Goal: Transaction & Acquisition: Purchase product/service

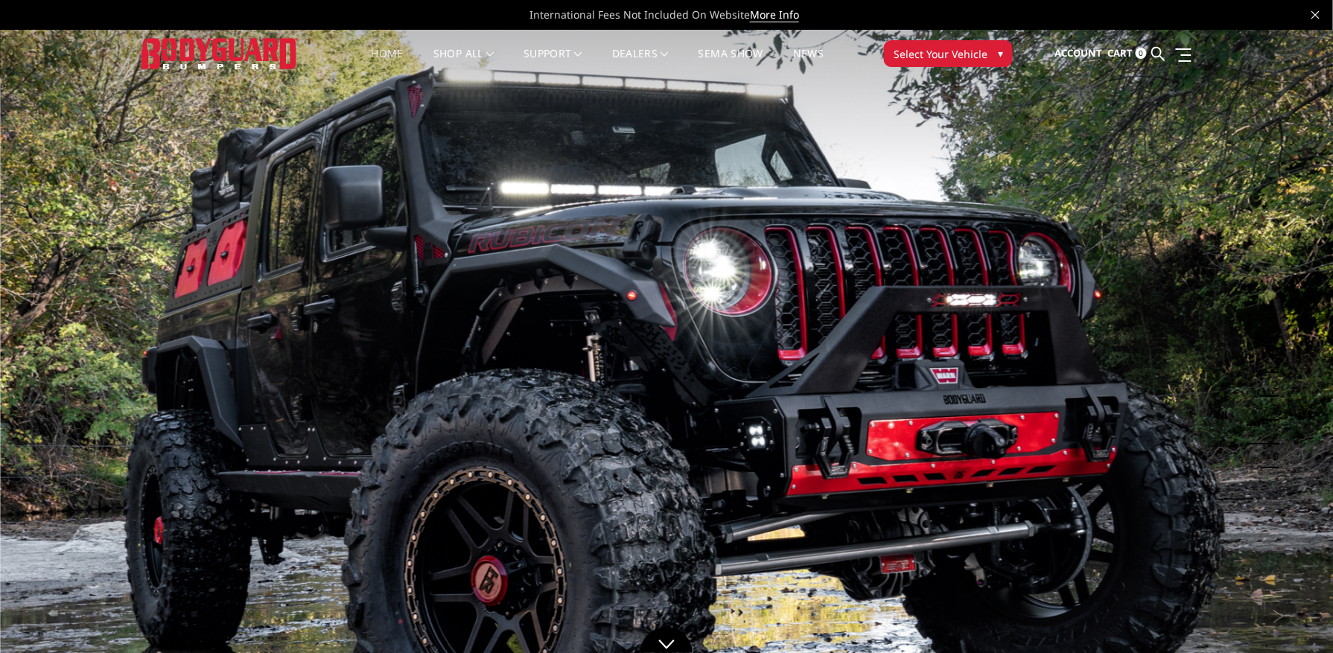
click at [964, 48] on span "Select Your Vehicle" at bounding box center [941, 54] width 94 height 16
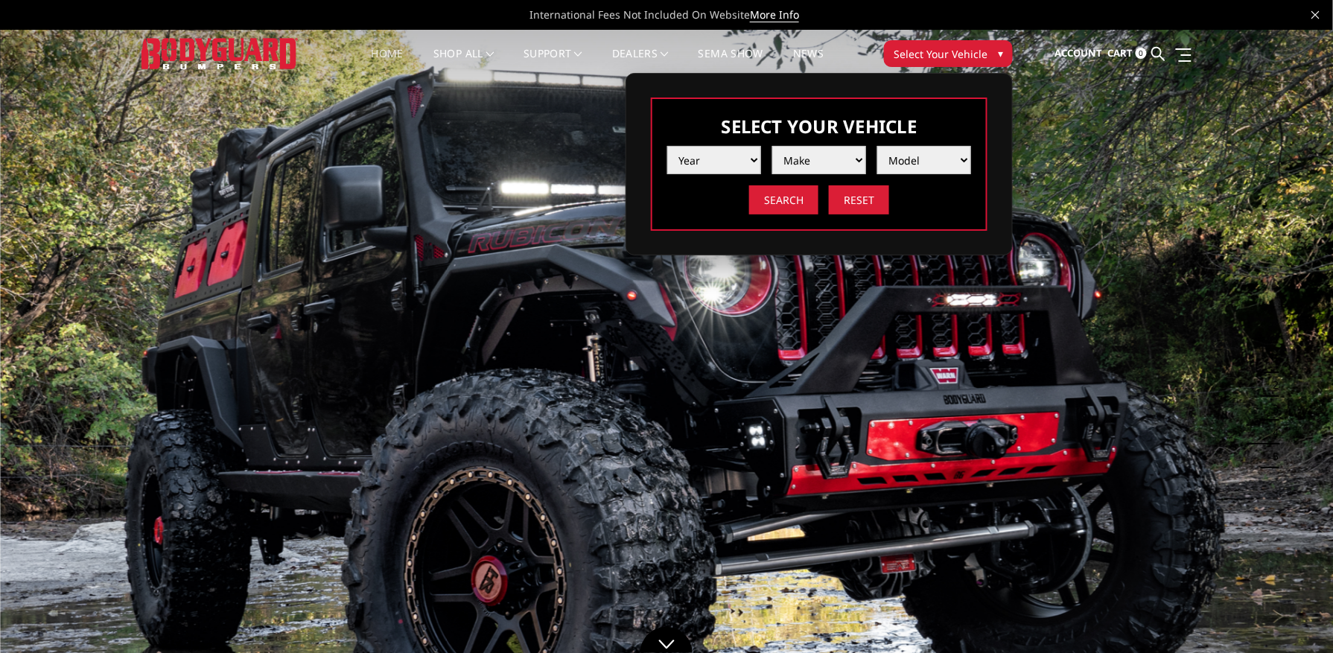
click at [746, 161] on select "Year 2025 2024 2023 2022 2021 2020 2019 2018 2017 2016 2015 2014 2013 2012 2011…" at bounding box center [714, 160] width 94 height 28
select select "yr_2025"
click at [667, 146] on select "Year 2025 2024 2023 2022 2021 2020 2019 2018 2017 2016 2015 2014 2013 2012 2011…" at bounding box center [714, 160] width 94 height 28
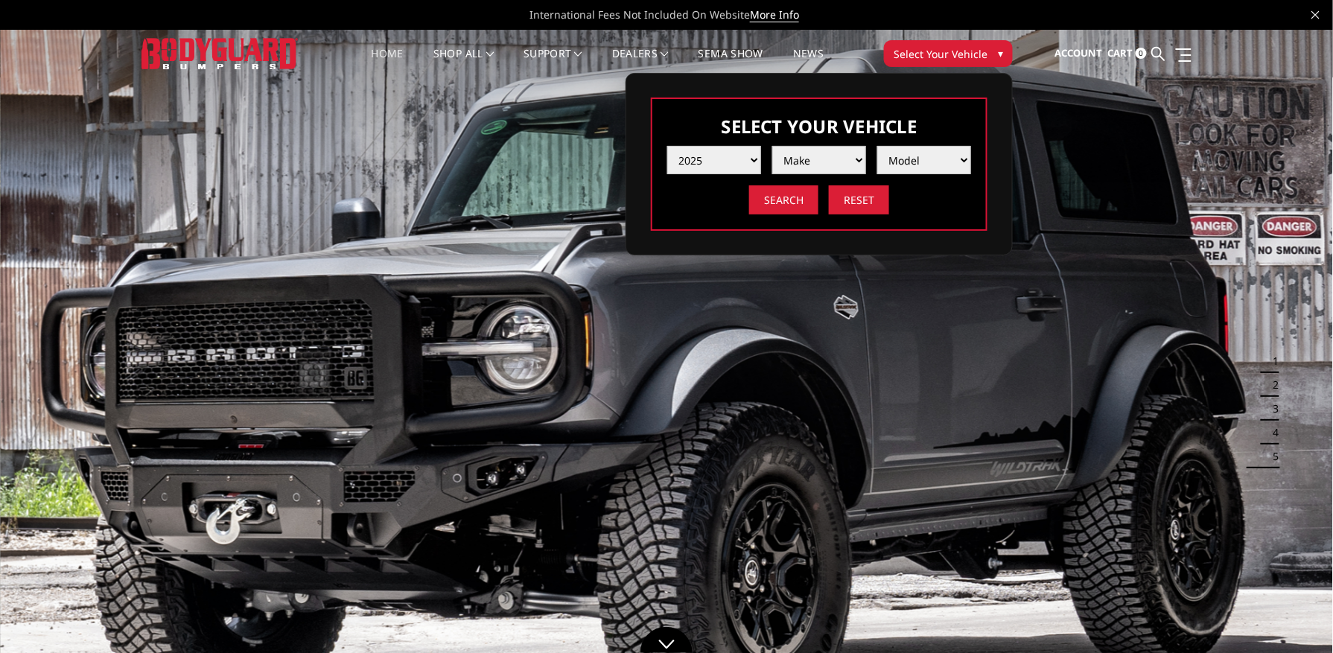
drag, startPoint x: 808, startPoint y: 168, endPoint x: 813, endPoint y: 162, distance: 7.9
click at [813, 162] on select "Make Chevrolet Ford GMC Ram Toyota" at bounding box center [819, 160] width 94 height 28
select select "mk_chevrolet"
click at [772, 146] on select "Make Chevrolet Ford GMC Ram Toyota" at bounding box center [819, 160] width 94 height 28
click at [912, 159] on select "Model Silverado 1500 Silverado 2500 / 3500 Silverado 4500 / 5500 / 6500" at bounding box center [924, 160] width 94 height 28
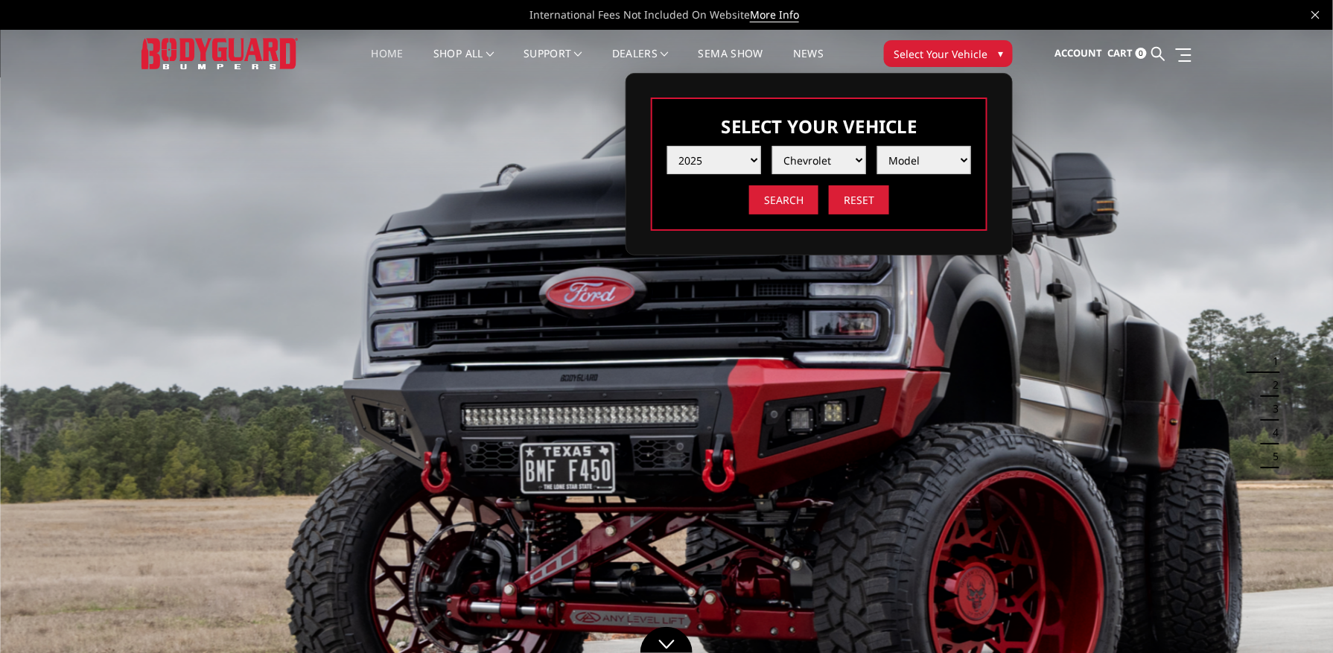
select select "md_silverado-2500-3500"
click at [877, 146] on select "Model Silverado 1500 Silverado 2500 / 3500 Silverado 4500 / 5500 / 6500" at bounding box center [924, 160] width 94 height 28
click at [784, 203] on input "Search" at bounding box center [783, 199] width 69 height 29
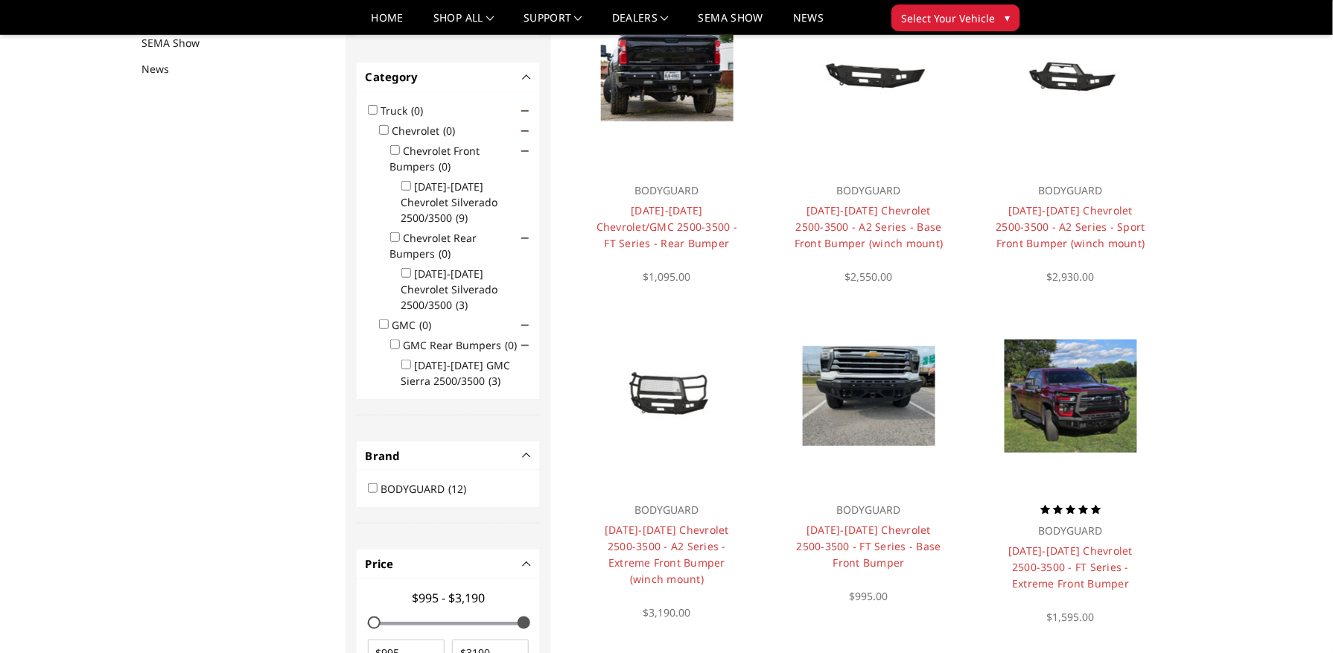
scroll to position [194, 0]
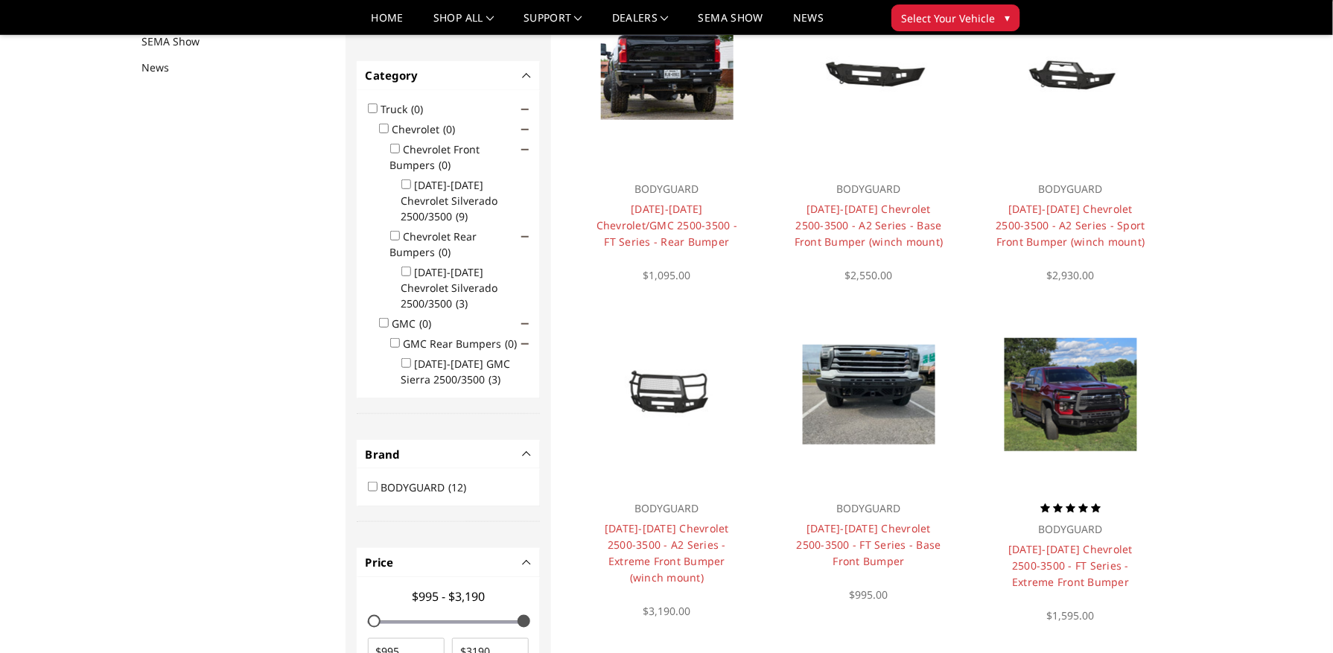
click at [392, 146] on input "Chevrolet Front Bumpers (0)" at bounding box center [395, 149] width 10 height 10
checkbox input "true"
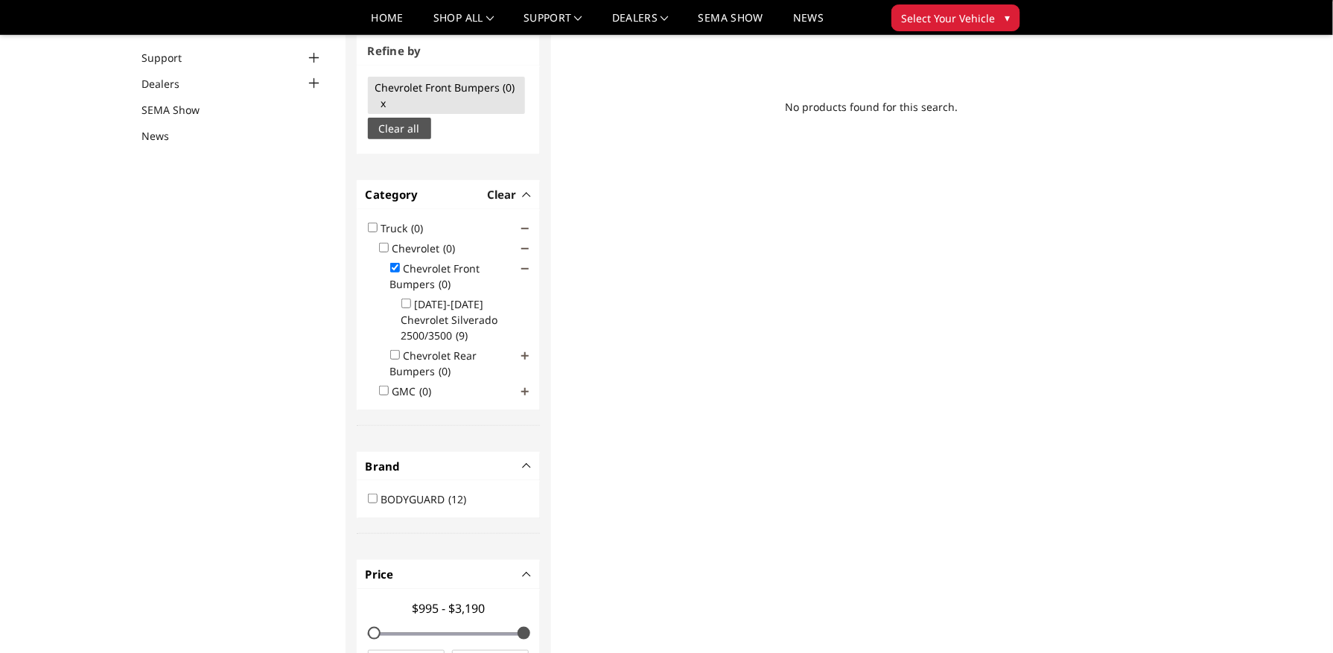
scroll to position [112, 0]
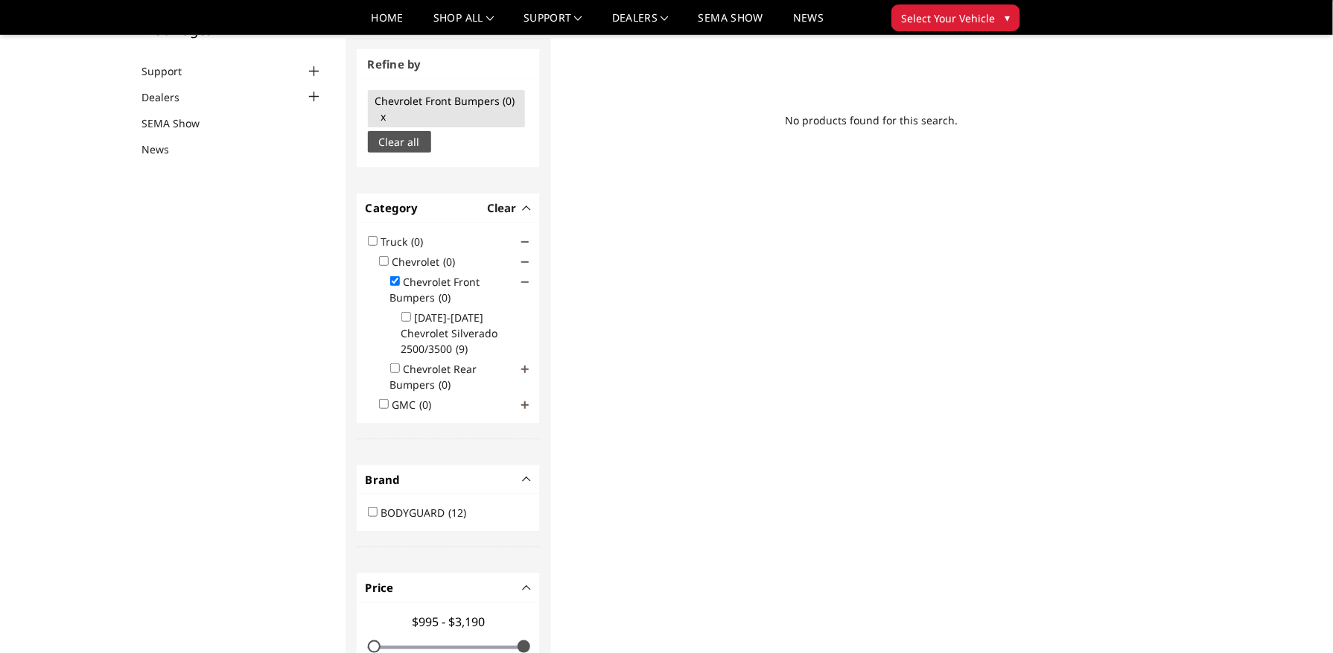
click at [407, 317] on input "2024-2025 Chevrolet Silverado 2500/3500 (9)" at bounding box center [406, 317] width 10 height 10
checkbox input "true"
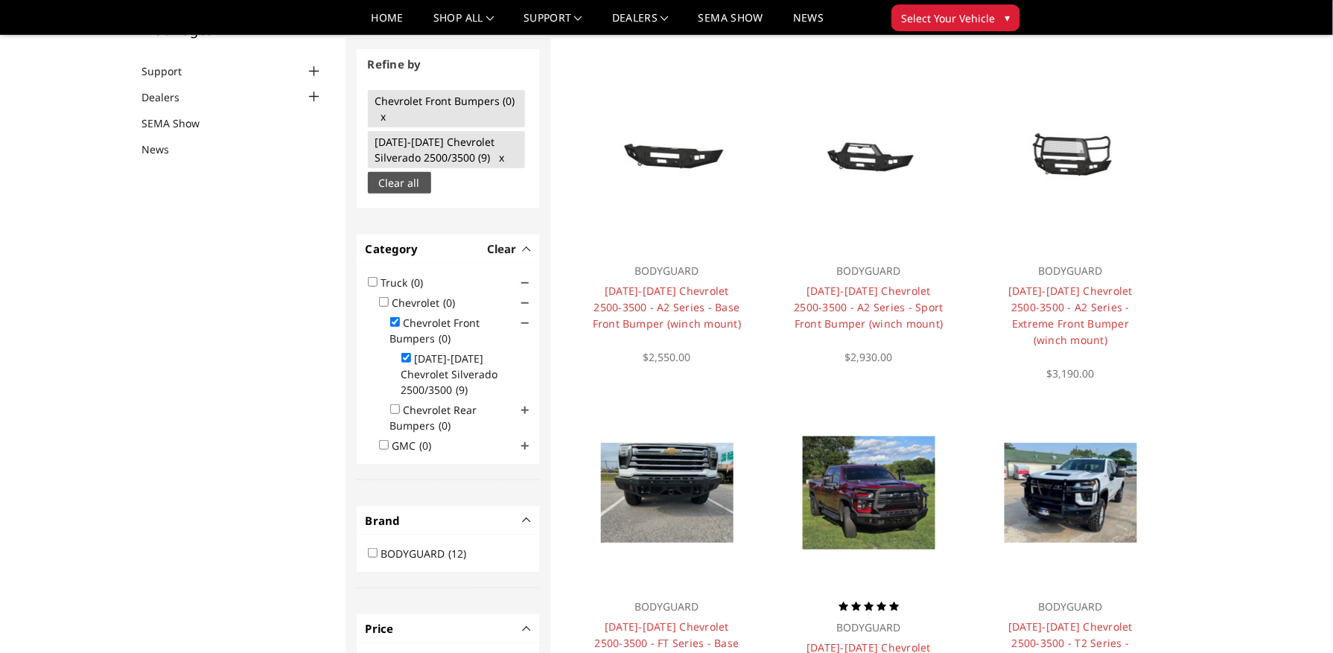
click at [526, 407] on span at bounding box center [524, 410] width 7 height 7
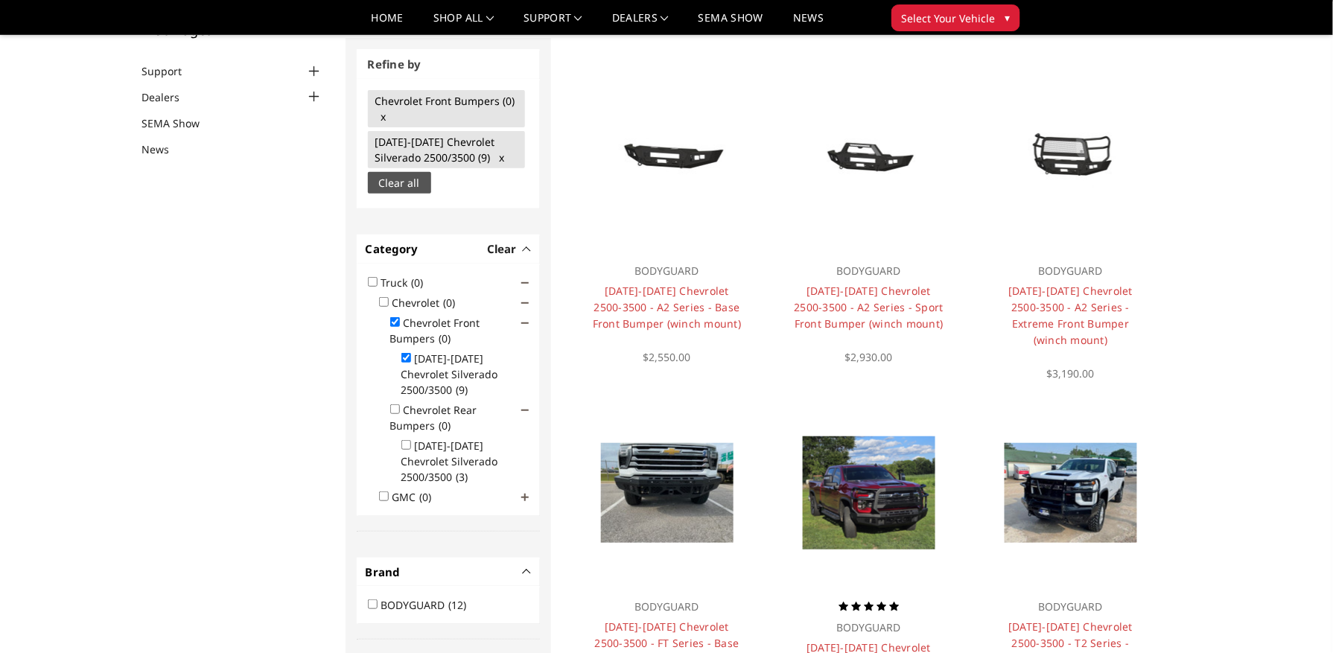
click at [407, 440] on input "2020-2025 Chevrolet Silverado 2500/3500 (3)" at bounding box center [406, 445] width 10 height 10
checkbox input "true"
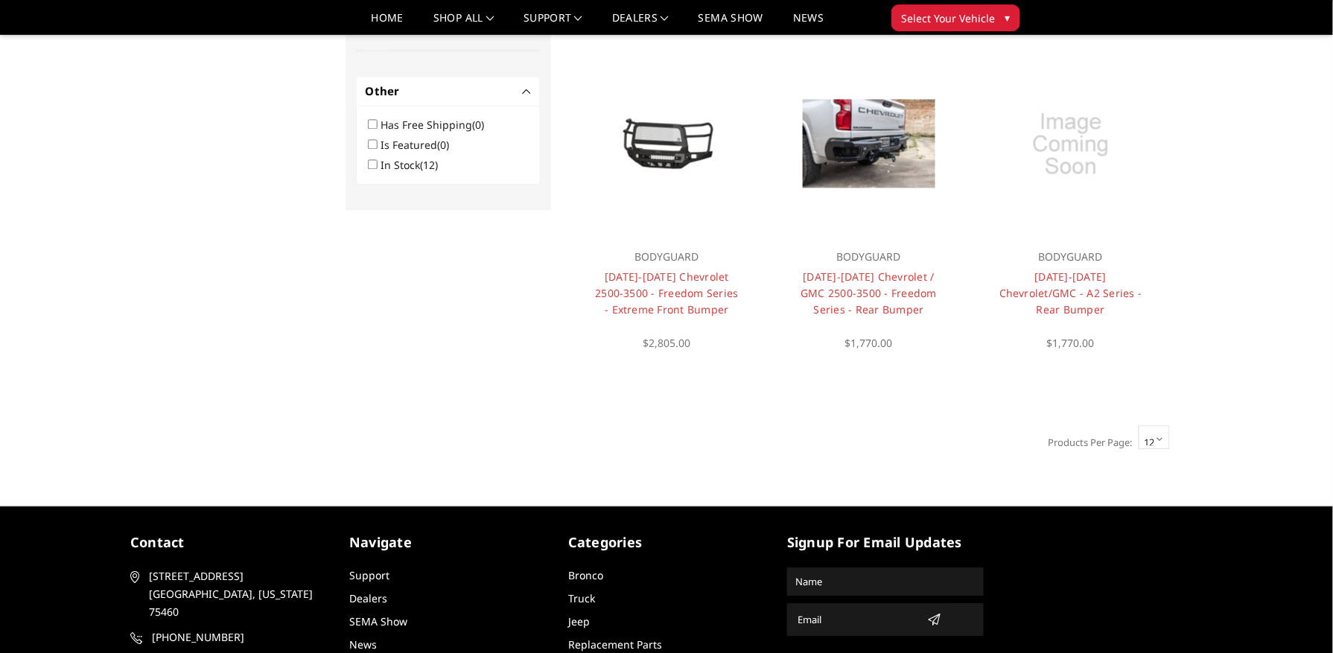
scroll to position [1204, 0]
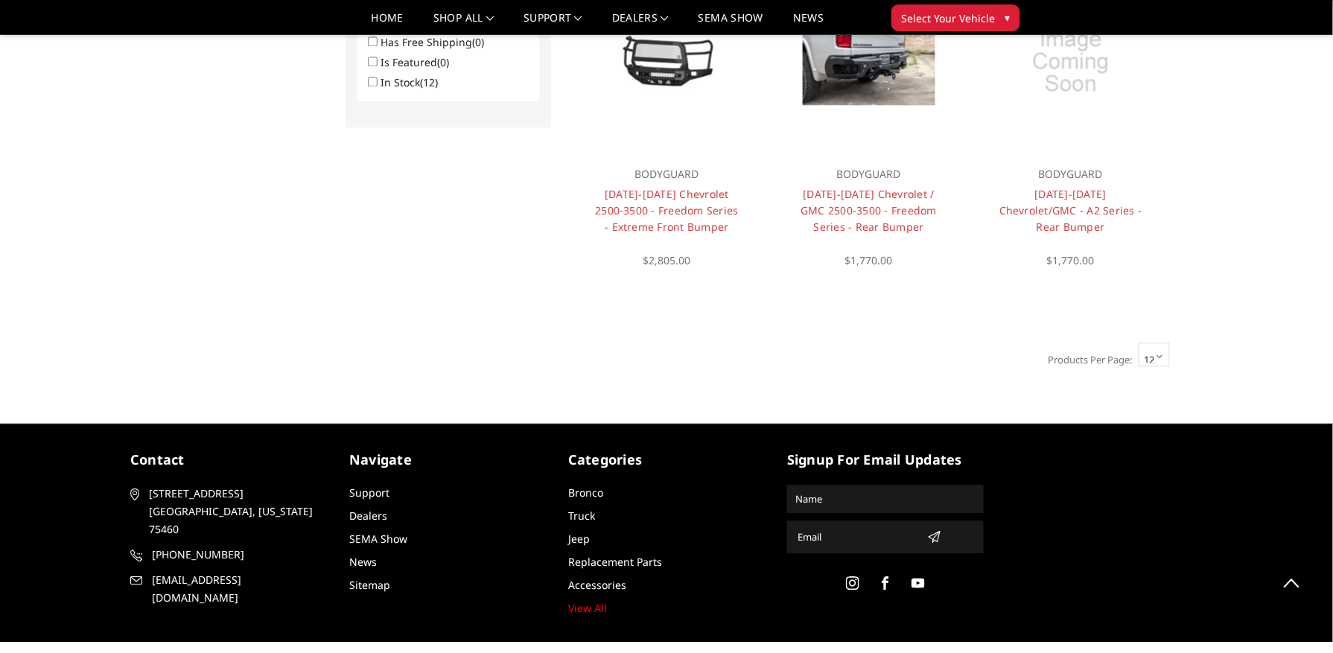
click at [1160, 356] on select "12 15 18 21 24" at bounding box center [1154, 355] width 31 height 24
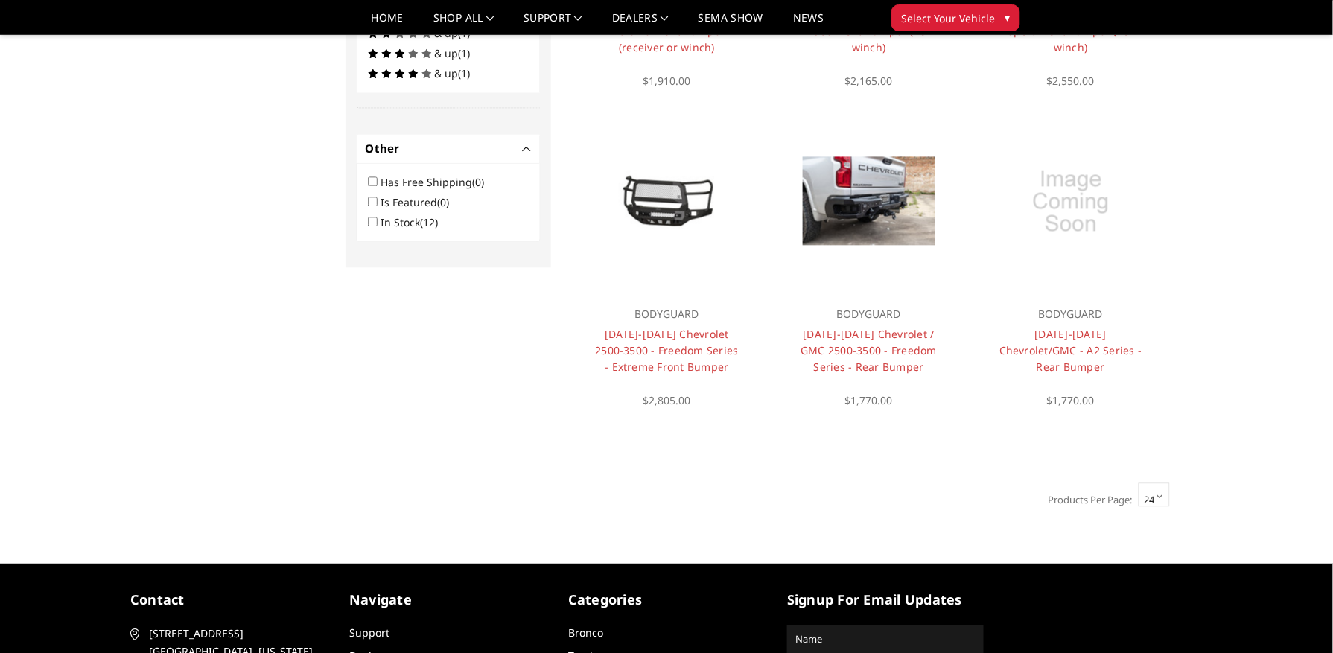
scroll to position [1105, 0]
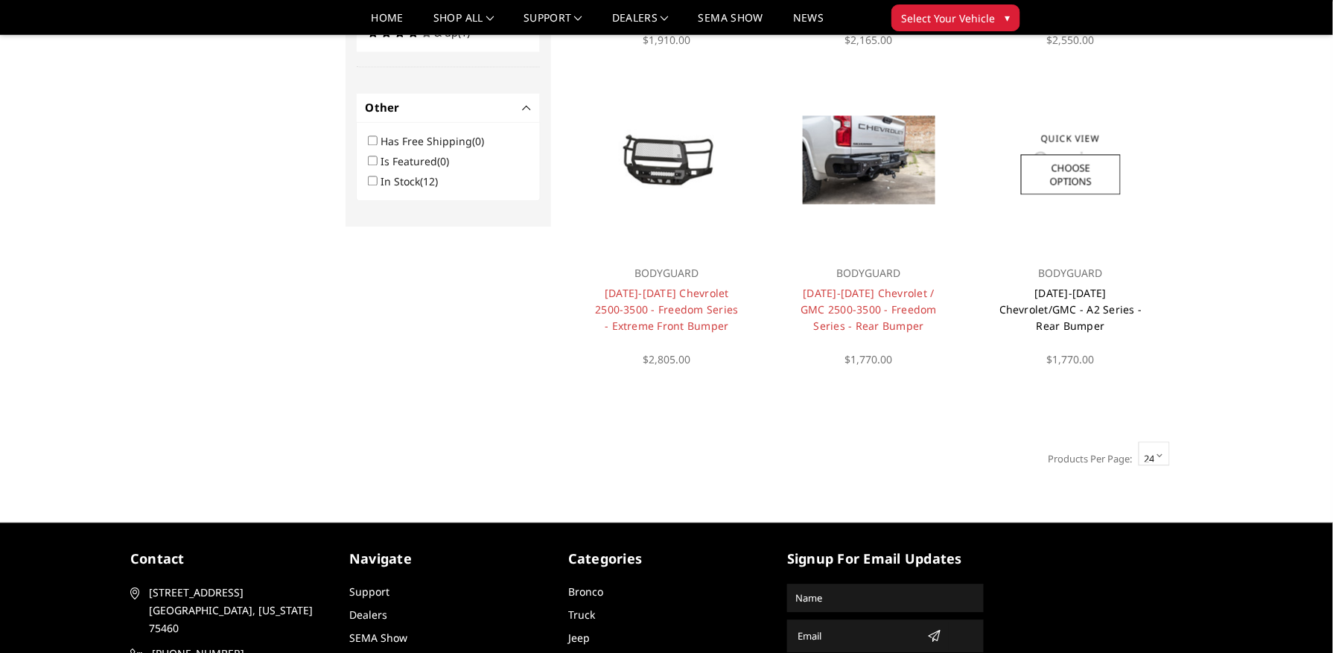
click at [1055, 292] on link "[DATE]-[DATE] Chevrolet/GMC - A2 Series - Rear Bumper" at bounding box center [1070, 309] width 143 height 47
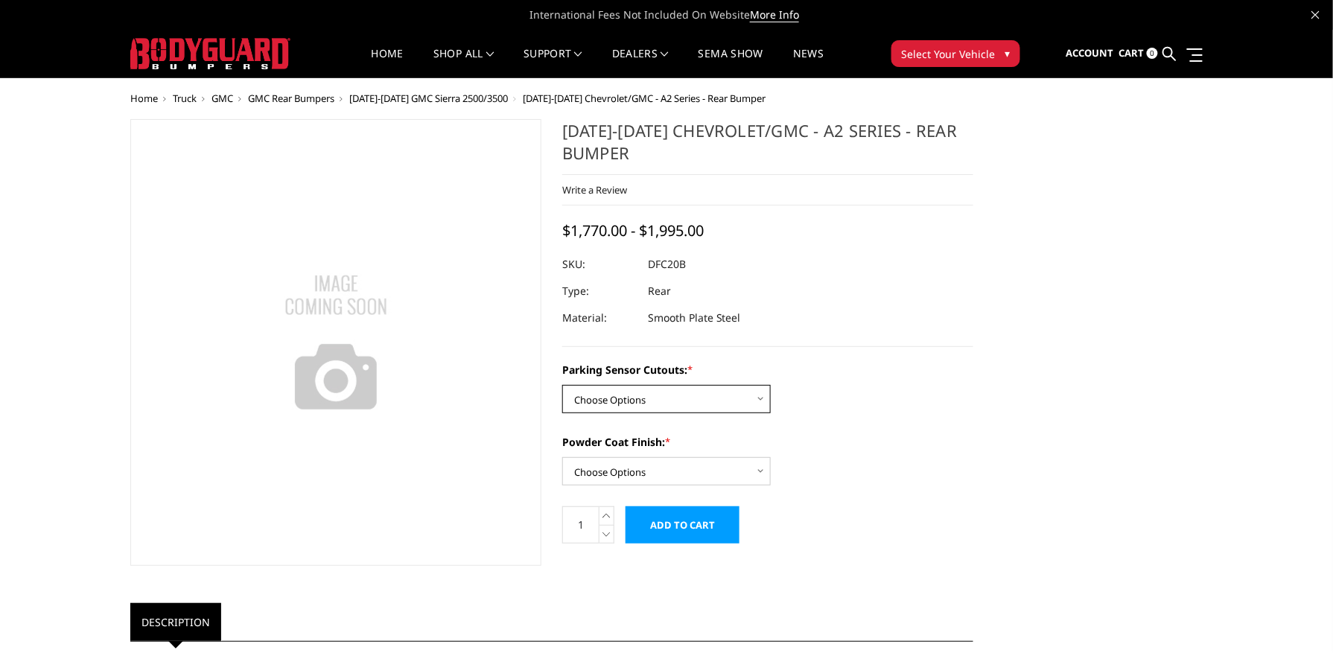
click at [624, 394] on select "Choose Options No - Without Parking Sensor Cutouts Yes - With Parking Sensor Cu…" at bounding box center [666, 399] width 209 height 28
select select "2261"
click at [562, 386] on select "Choose Options No - Without Parking Sensor Cutouts Yes - With Parking Sensor Cu…" at bounding box center [666, 399] width 209 height 28
click at [620, 472] on select "Choose Options Bare Metal Textured Black Powder Coat" at bounding box center [666, 471] width 209 height 28
select select "2262"
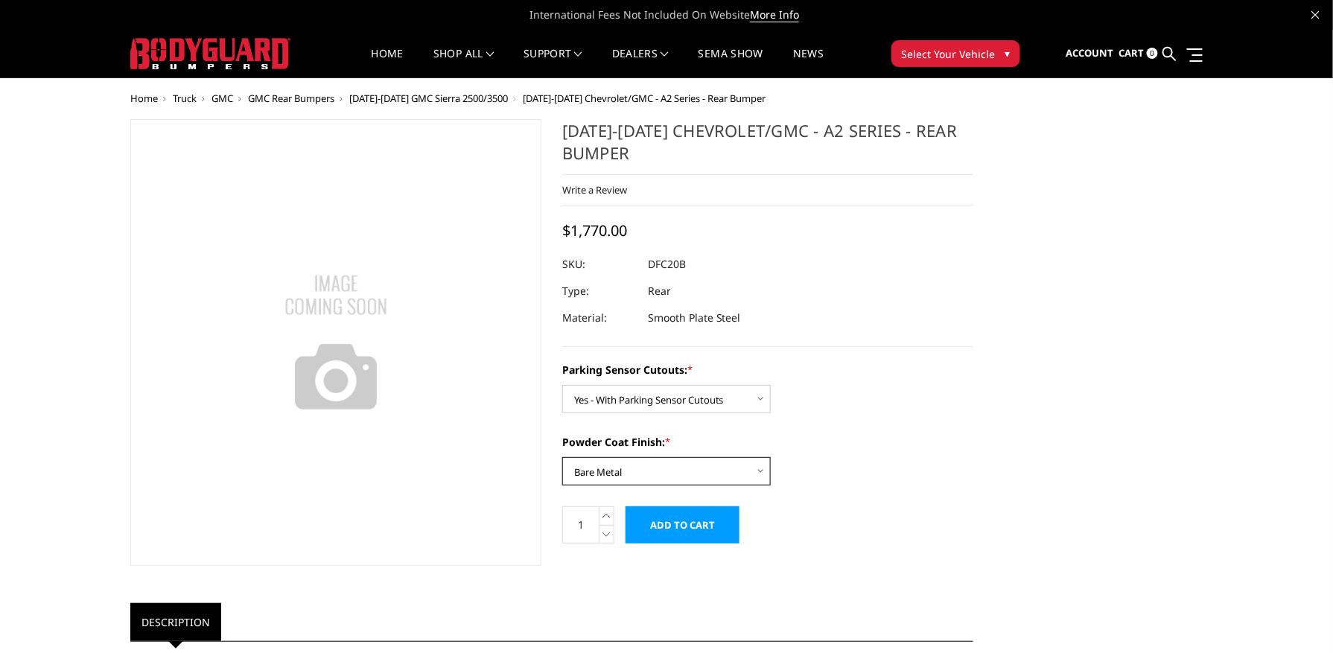
click at [562, 458] on select "Choose Options Bare Metal Textured Black Powder Coat" at bounding box center [666, 471] width 209 height 28
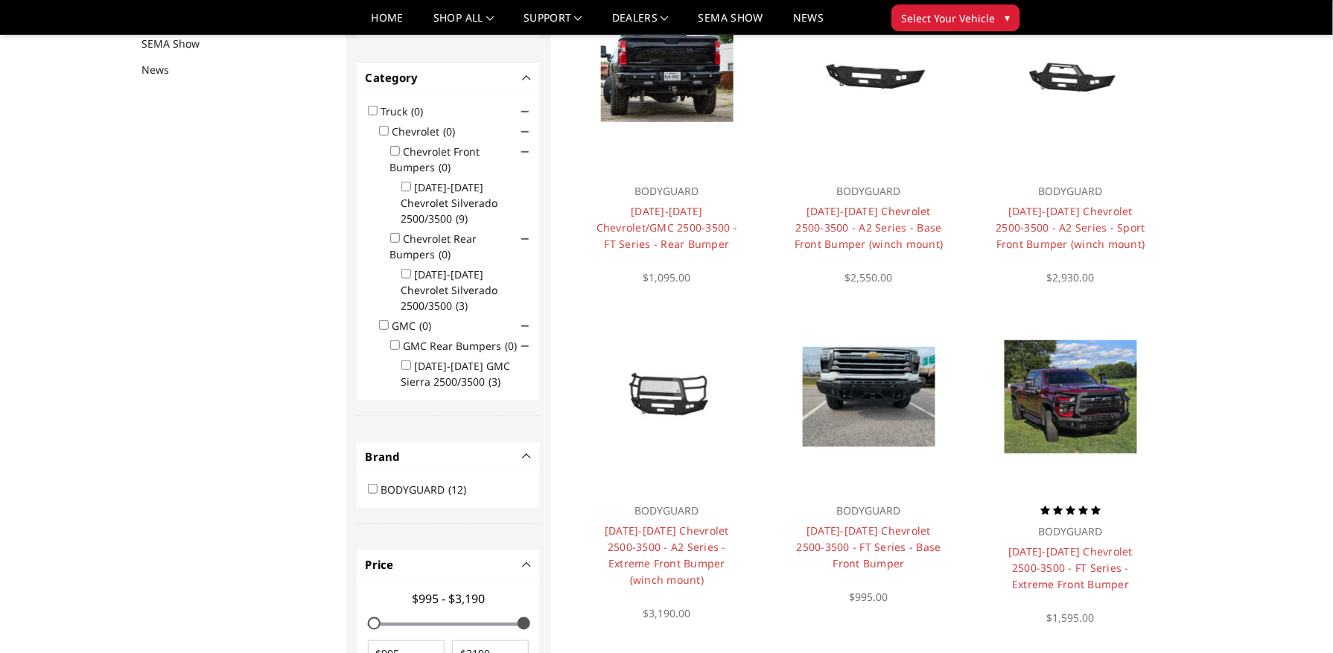
scroll to position [194, 0]
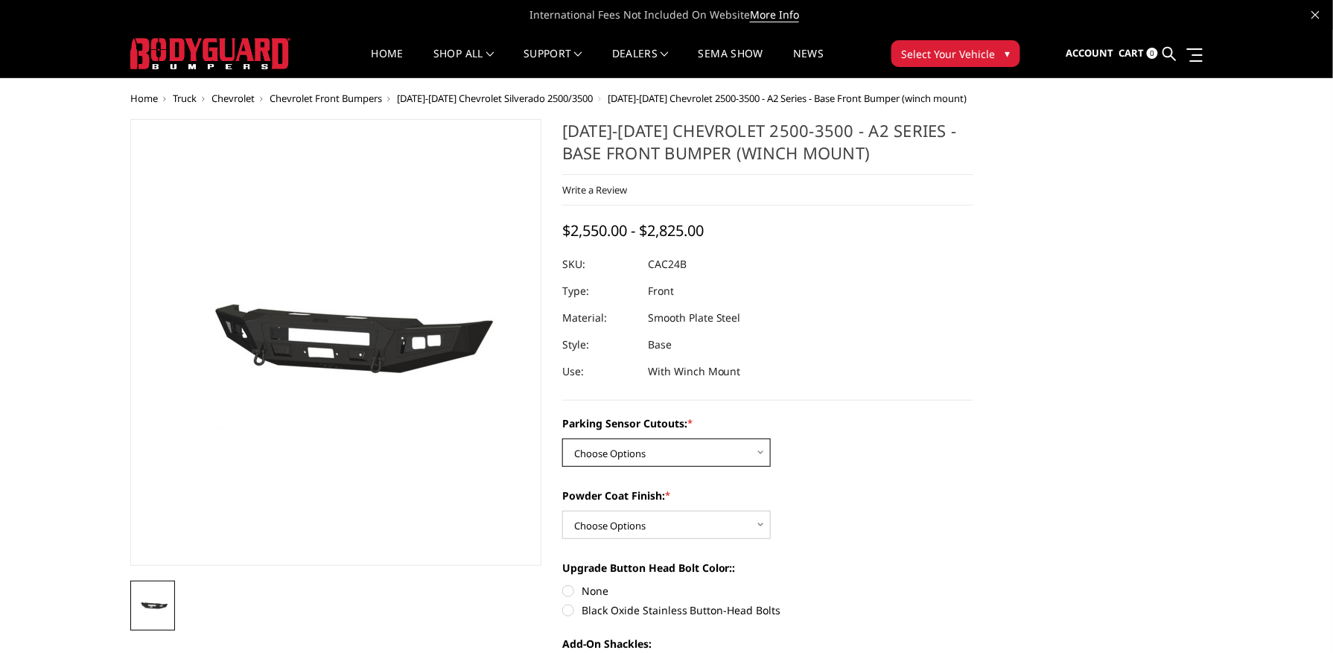
click at [688, 448] on select "Choose Options No - Without Parking Sensor Cutouts Yes - With Parking Sensor Cu…" at bounding box center [666, 453] width 209 height 28
select select "2242"
click at [562, 439] on select "Choose Options No - Without Parking Sensor Cutouts Yes - With Parking Sensor Cu…" at bounding box center [666, 453] width 209 height 28
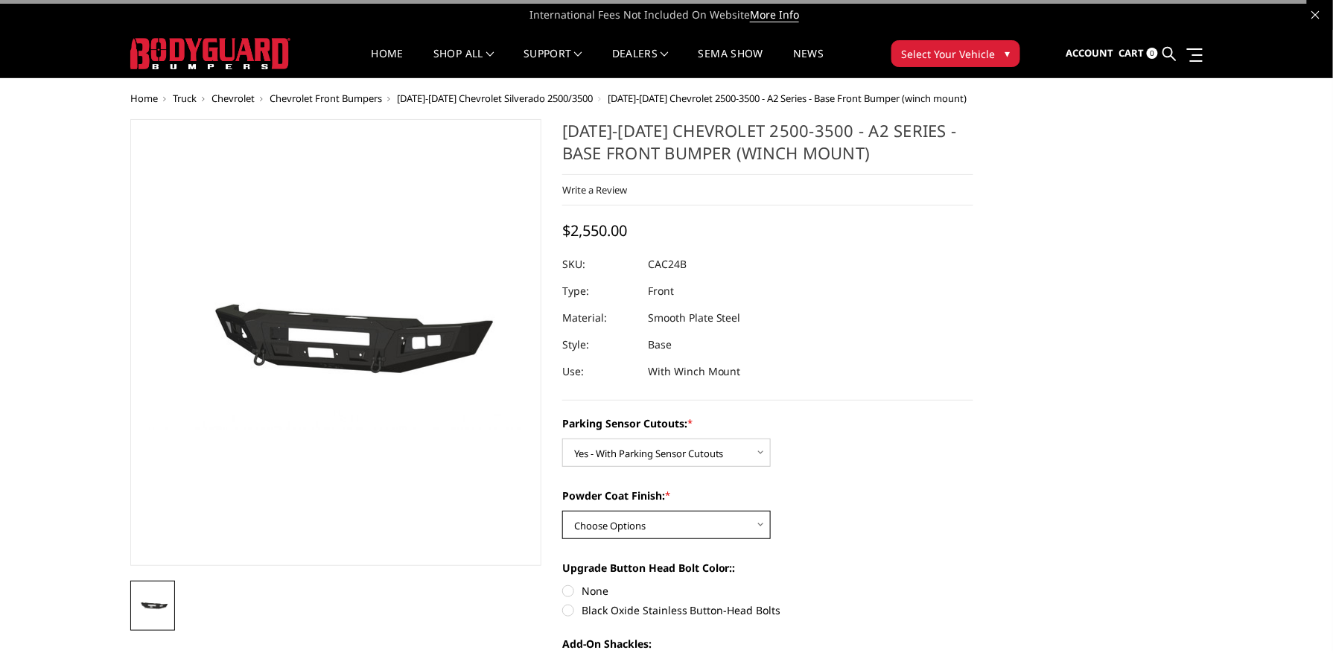
click at [665, 530] on select "Choose Options Bare Metal Textured Black Powder Coat" at bounding box center [666, 525] width 209 height 28
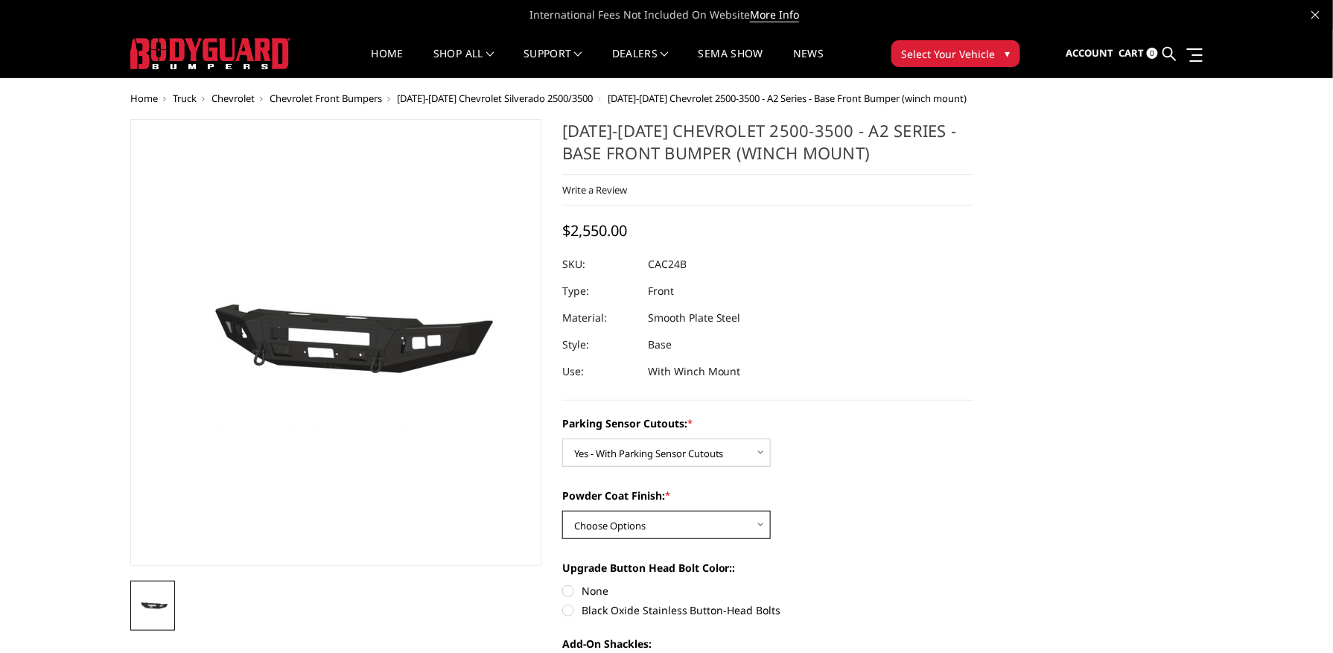
select select "2243"
click at [562, 512] on select "Choose Options Bare Metal Textured Black Powder Coat" at bounding box center [666, 525] width 209 height 28
click at [937, 493] on label "Powder Coat Finish: *" at bounding box center [767, 496] width 411 height 16
click at [771, 511] on select "Choose Options Bare Metal Textured Black Powder Coat" at bounding box center [666, 525] width 209 height 28
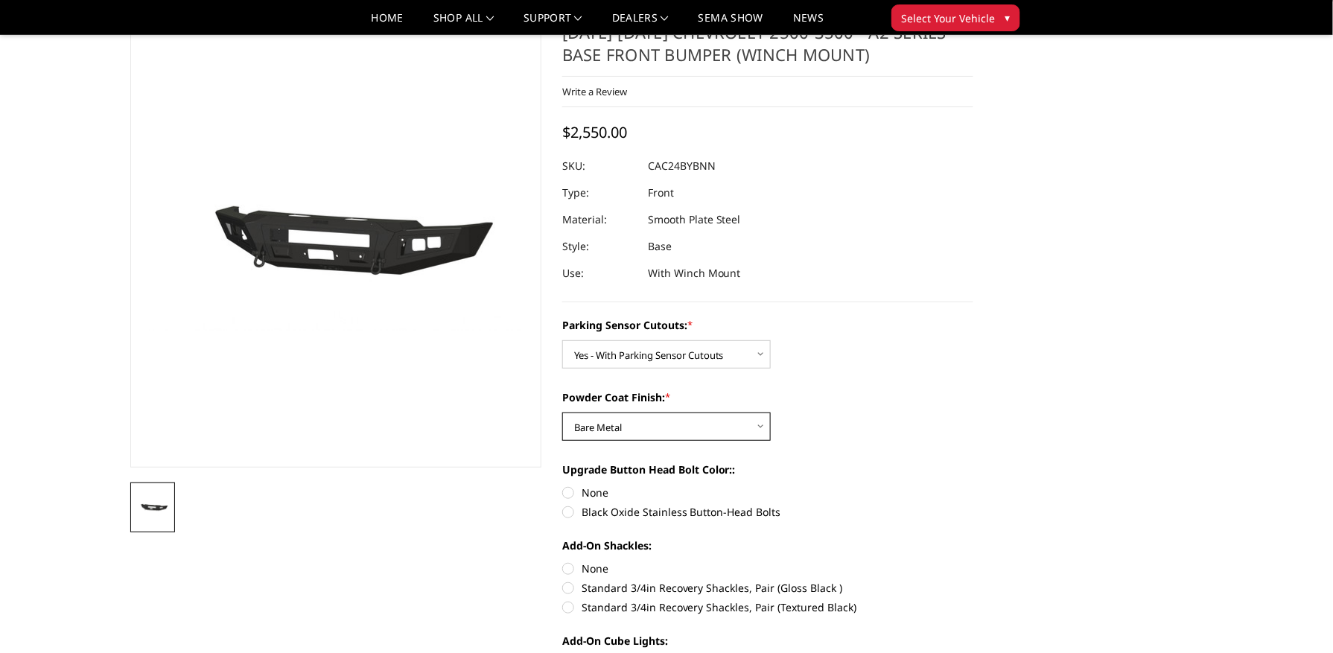
scroll to position [99, 0]
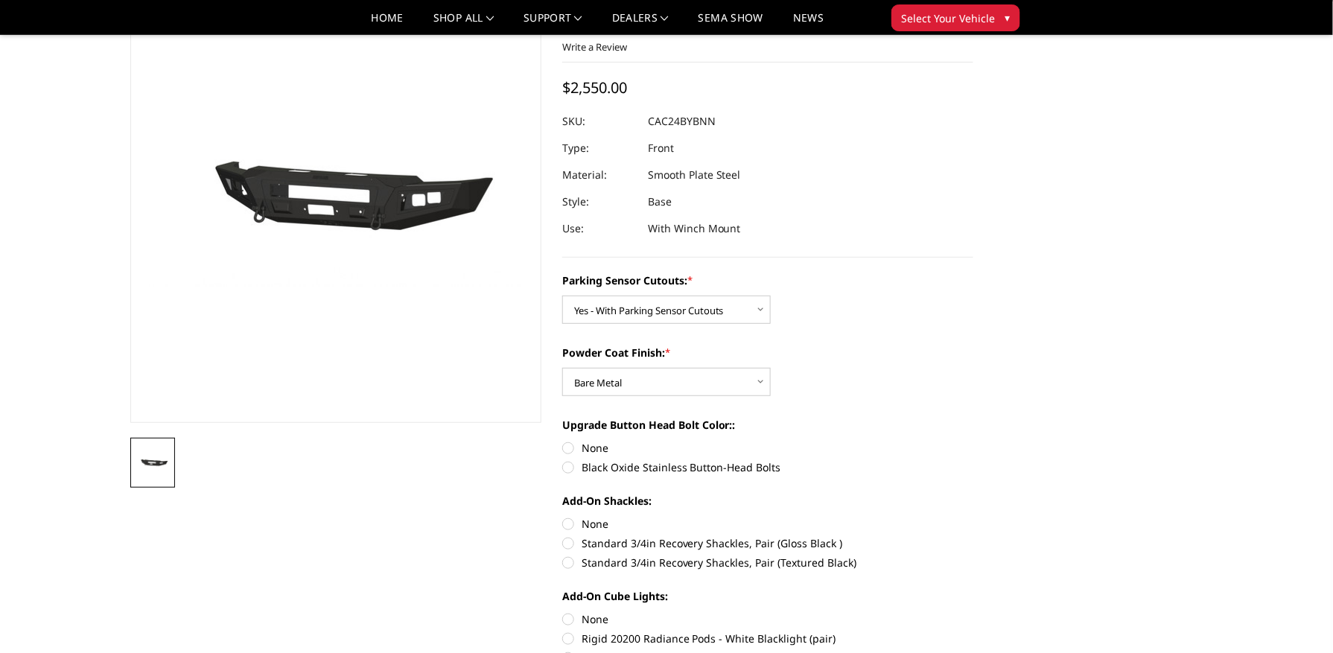
click at [570, 468] on label "Black Oxide Stainless Button-Head Bolts" at bounding box center [767, 468] width 411 height 16
click at [973, 441] on input "Black Oxide Stainless Button-Head Bolts" at bounding box center [973, 440] width 1 height 1
radio input "true"
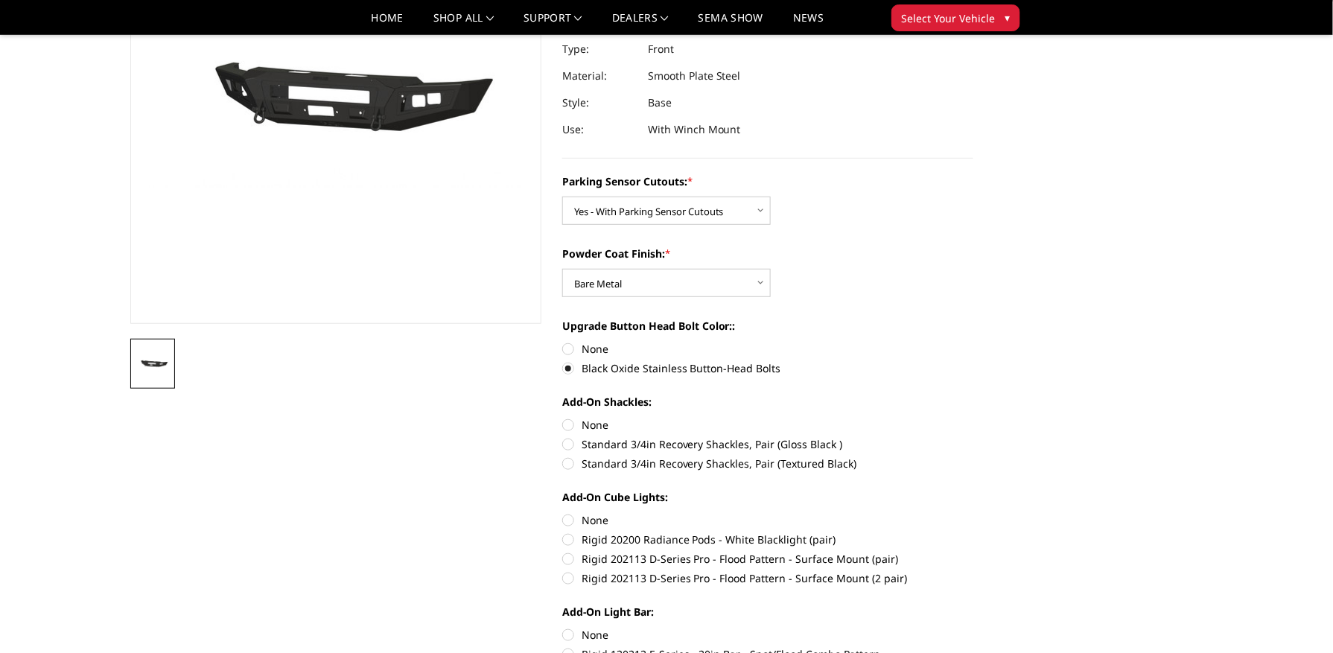
scroll to position [298, 0]
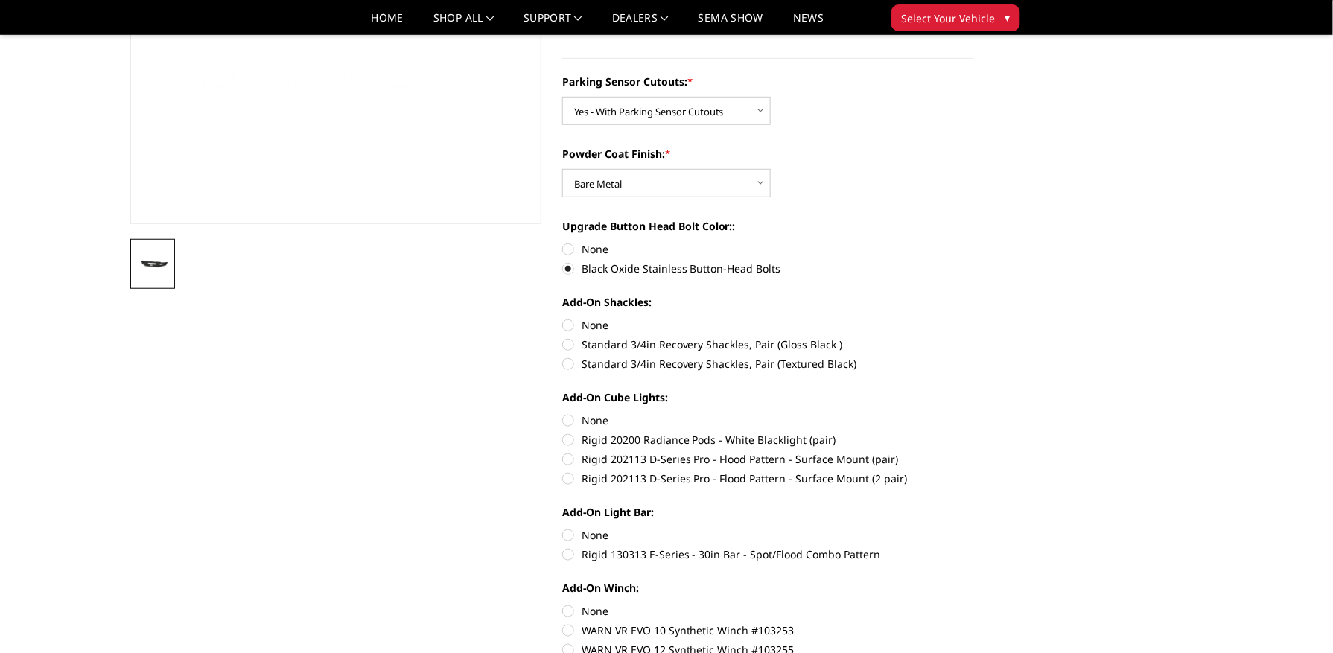
click at [570, 481] on label "Rigid 202113 D-Series Pro - Flood Pattern - Surface Mount (2 pair)" at bounding box center [767, 479] width 411 height 16
click at [973, 452] on input "Rigid 202113 D-Series Pro - Flood Pattern - Surface Mount (2 pair)" at bounding box center [973, 451] width 1 height 1
radio input "true"
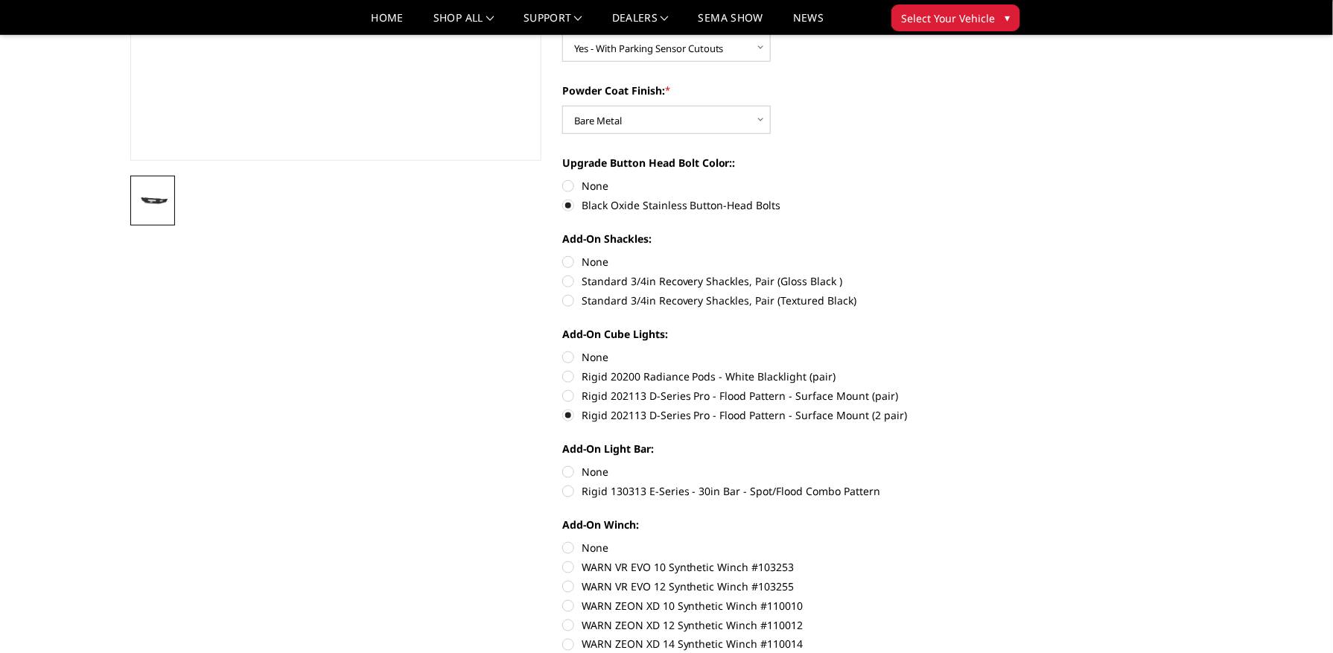
scroll to position [397, 0]
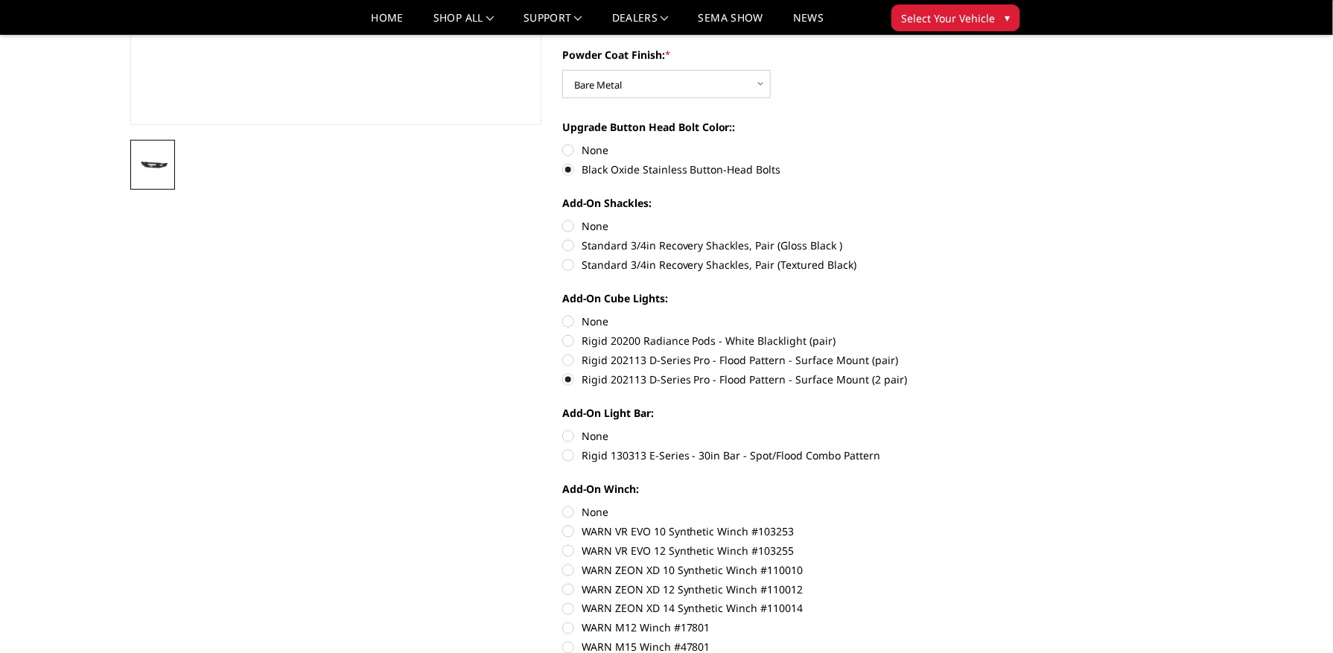
click at [588, 457] on label "Rigid 130313 E-Series - 30in Bar - Spot/Flood Combo Pattern" at bounding box center [767, 456] width 411 height 16
click at [973, 429] on input "Rigid 130313 E-Series - 30in Bar - Spot/Flood Combo Pattern" at bounding box center [973, 428] width 1 height 1
radio input "true"
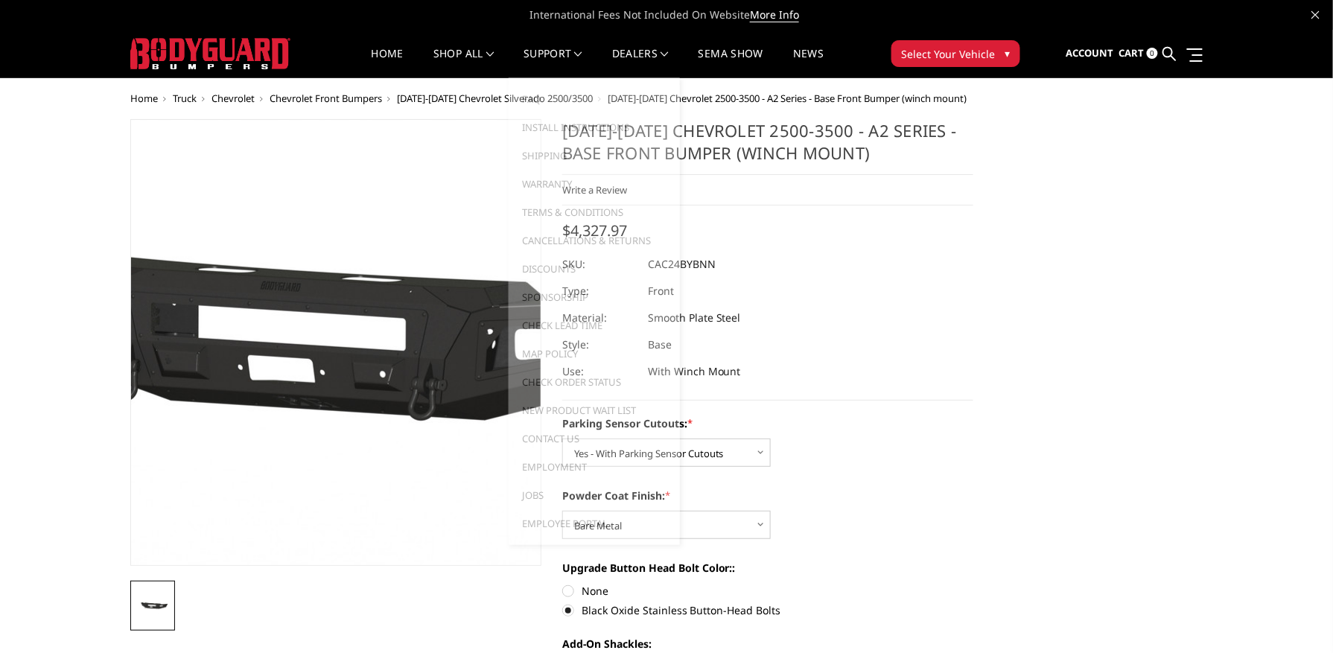
click at [334, 325] on img at bounding box center [319, 343] width 953 height 446
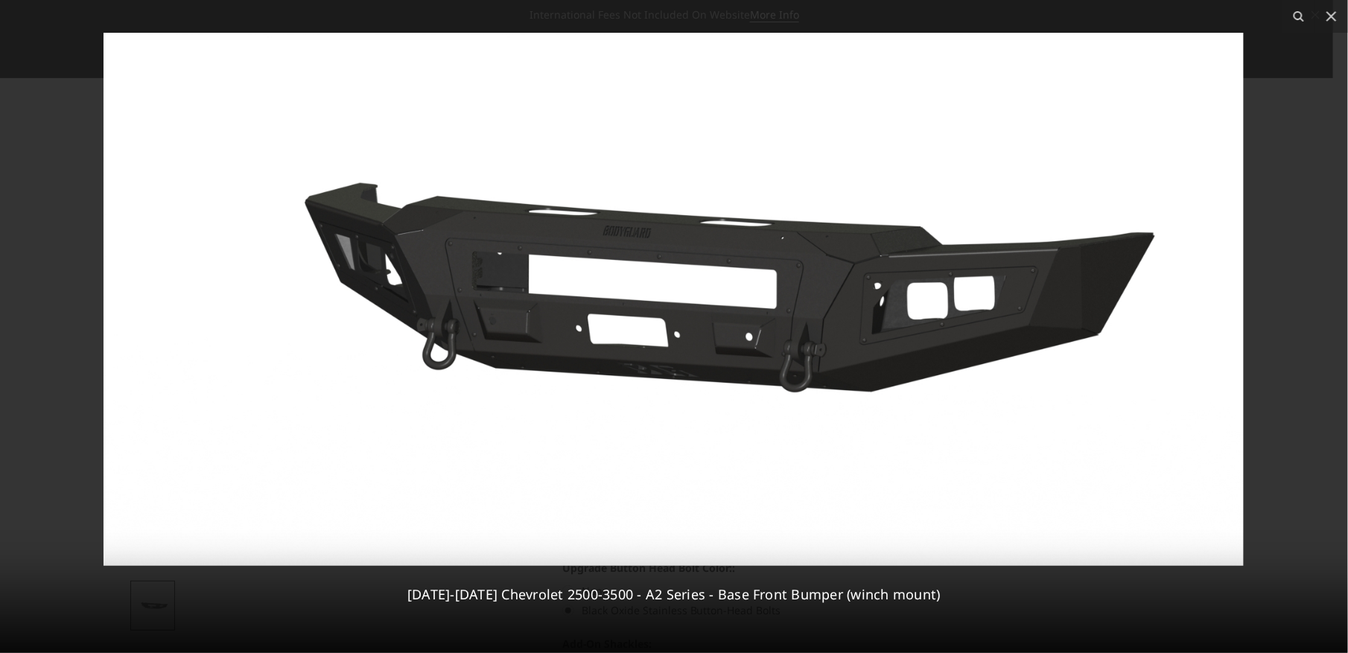
click at [706, 358] on img at bounding box center [674, 299] width 1140 height 533
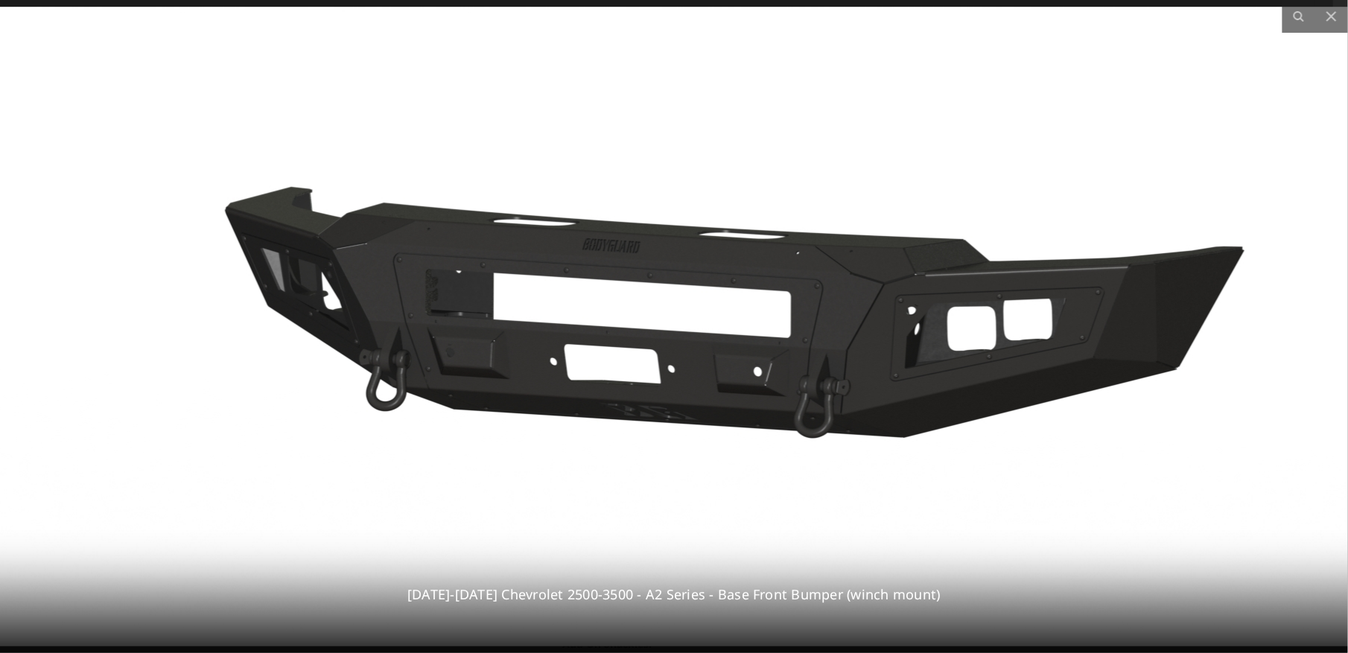
click at [414, 401] on img at bounding box center [667, 327] width 1367 height 640
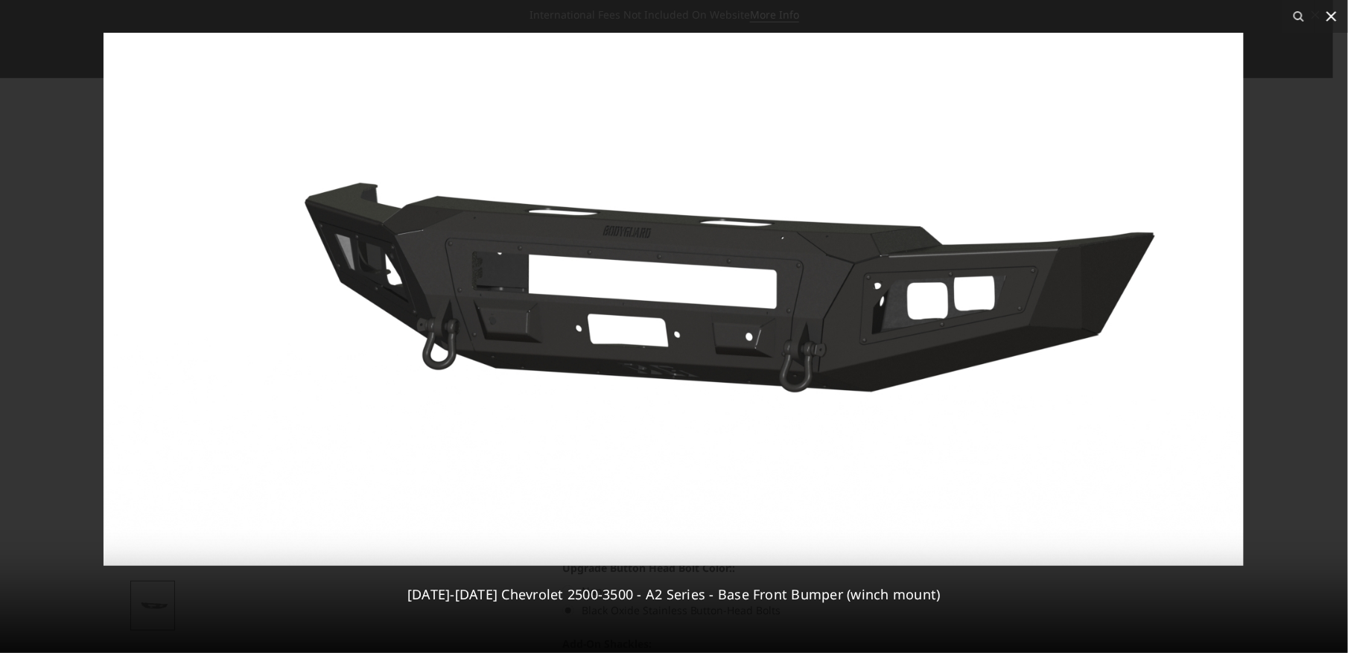
click at [1332, 18] on icon at bounding box center [1331, 16] width 10 height 10
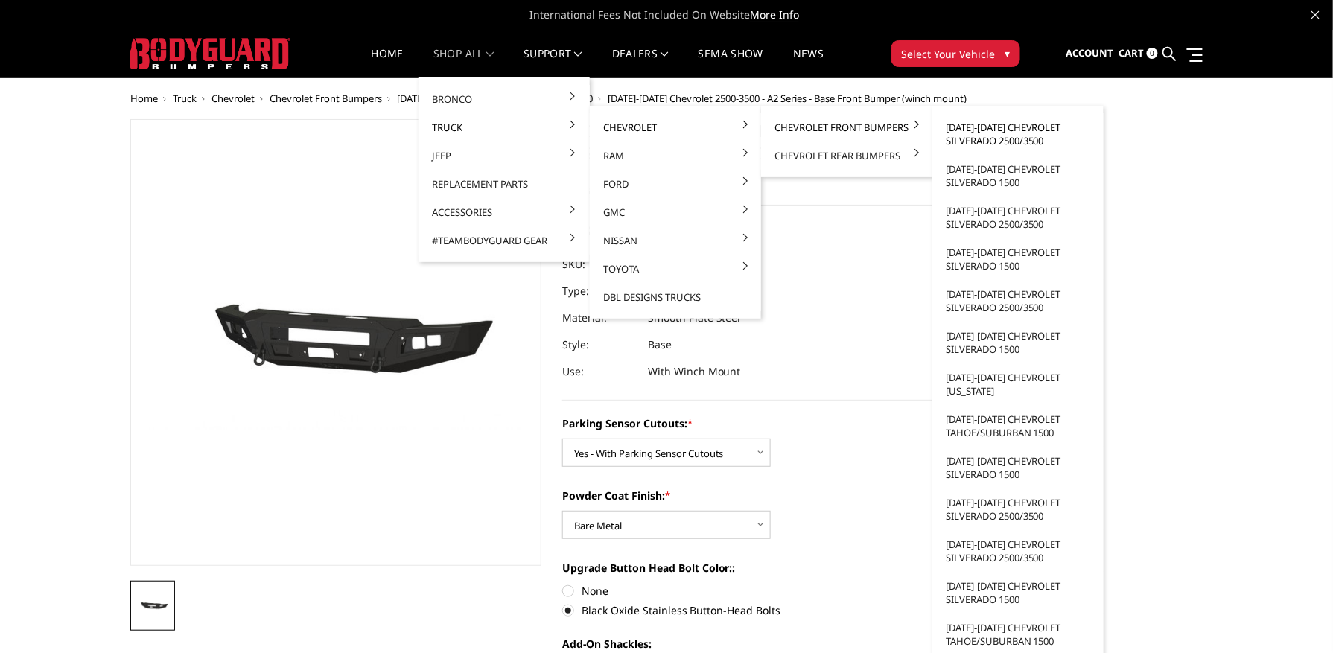
click at [998, 130] on link "[DATE]-[DATE] Chevrolet Silverado 2500/3500" at bounding box center [1017, 134] width 159 height 42
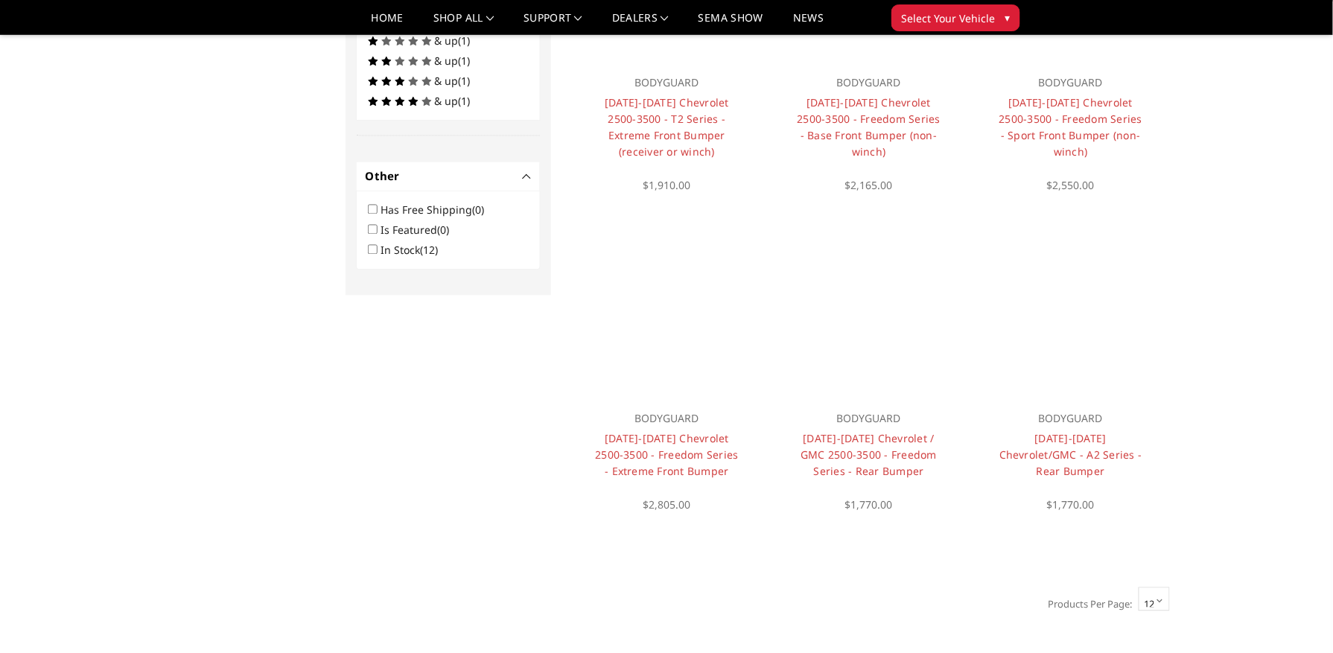
scroll to position [988, 0]
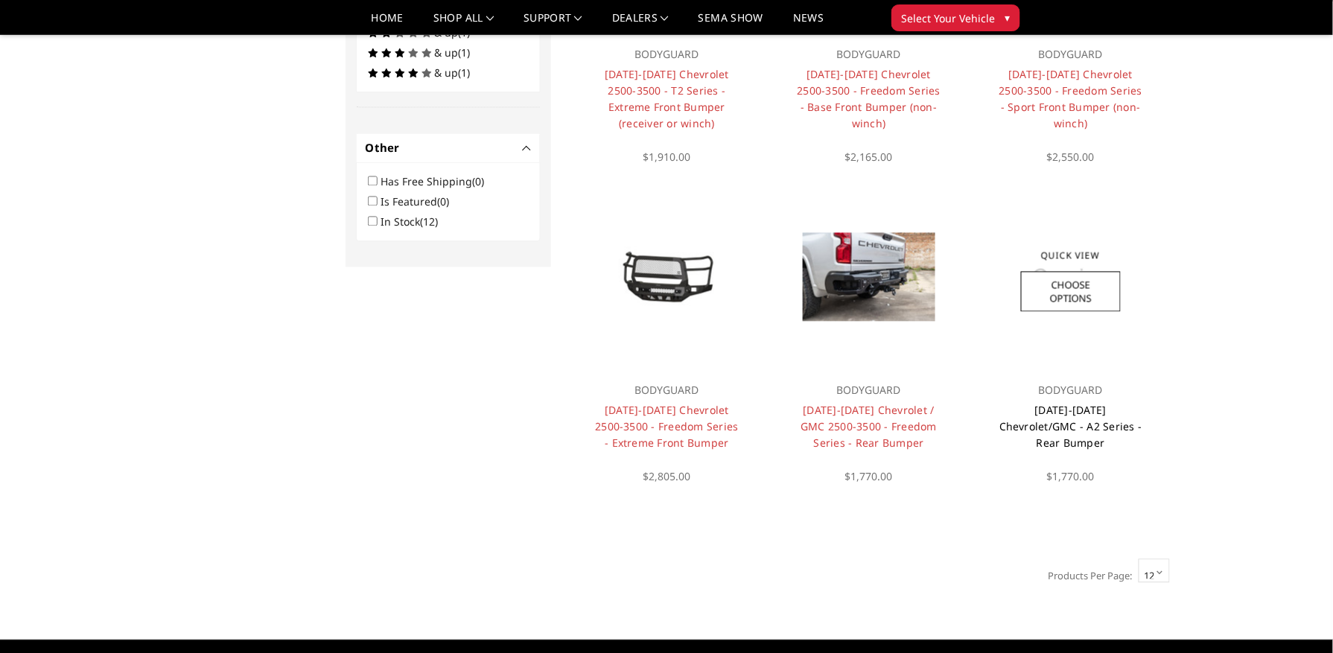
click at [1049, 415] on link "[DATE]-[DATE] Chevrolet/GMC - A2 Series - Rear Bumper" at bounding box center [1070, 427] width 143 height 47
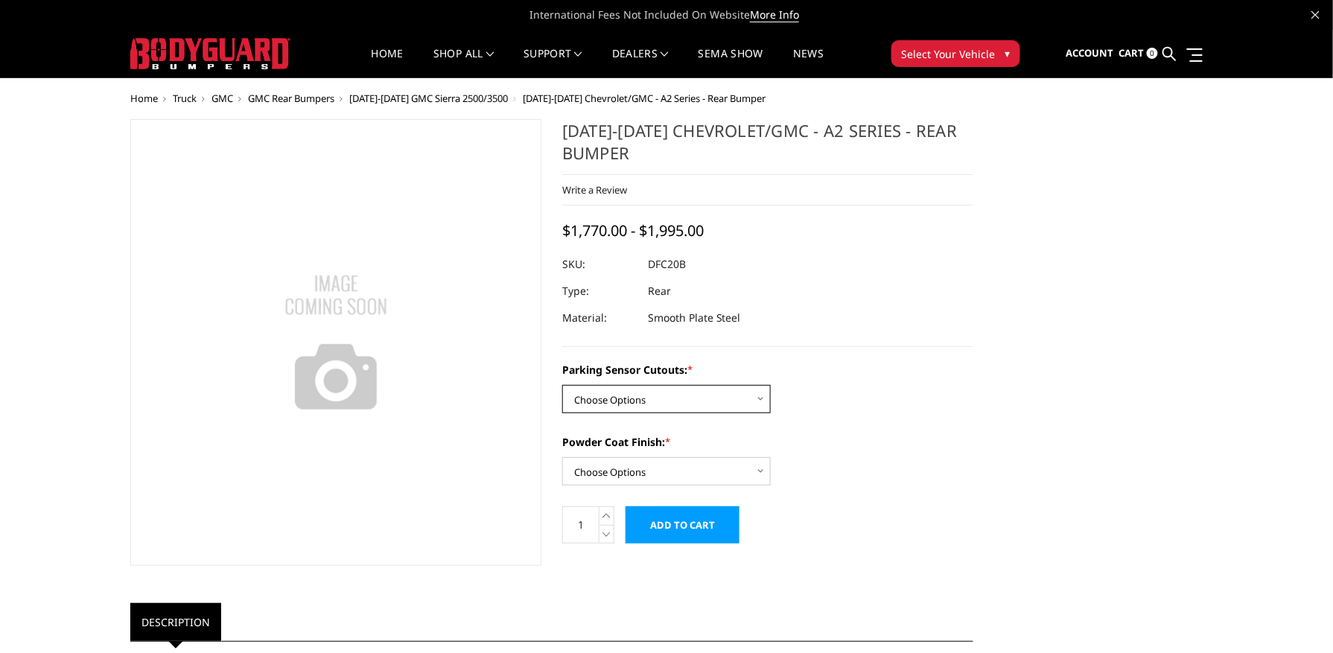
click at [585, 406] on select "Choose Options No - Without Parking Sensor Cutouts Yes - With Parking Sensor Cu…" at bounding box center [666, 399] width 209 height 28
select select "2261"
click at [562, 386] on select "Choose Options No - Without Parking Sensor Cutouts Yes - With Parking Sensor Cu…" at bounding box center [666, 399] width 209 height 28
click at [636, 477] on select "Choose Options Bare Metal Textured Black Powder Coat" at bounding box center [666, 471] width 209 height 28
select select "2262"
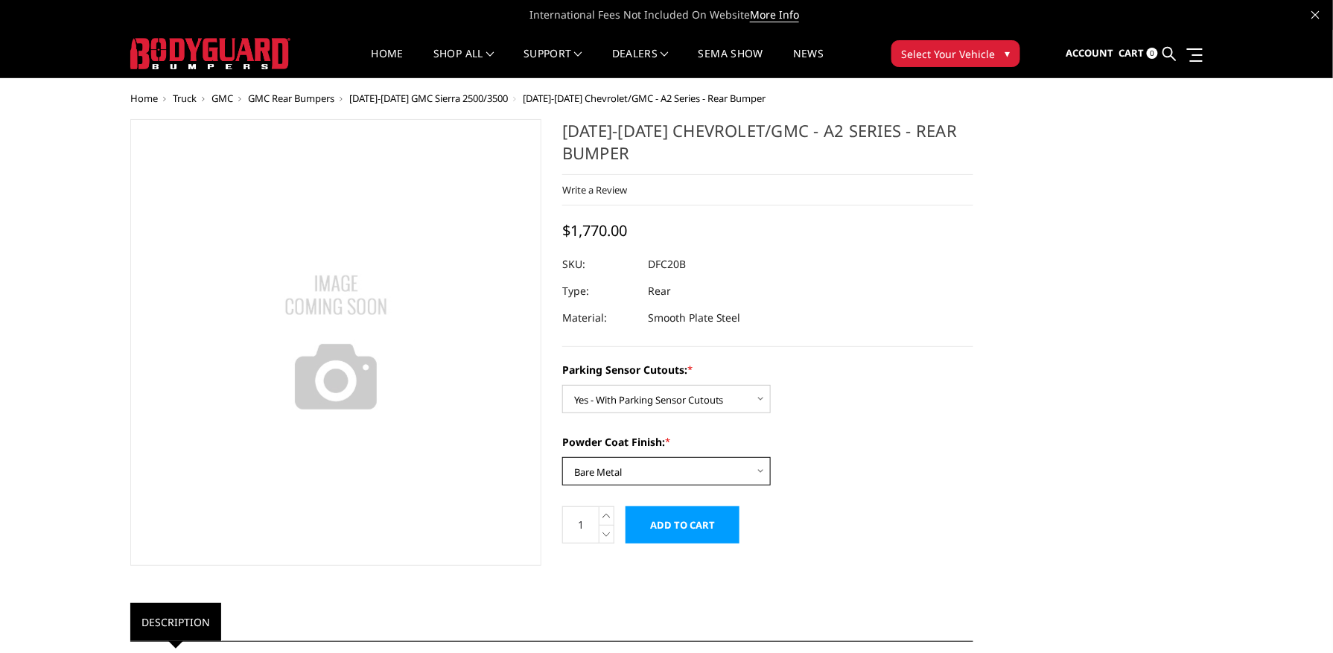
click at [562, 458] on select "Choose Options Bare Metal Textured Black Powder Coat" at bounding box center [666, 471] width 209 height 28
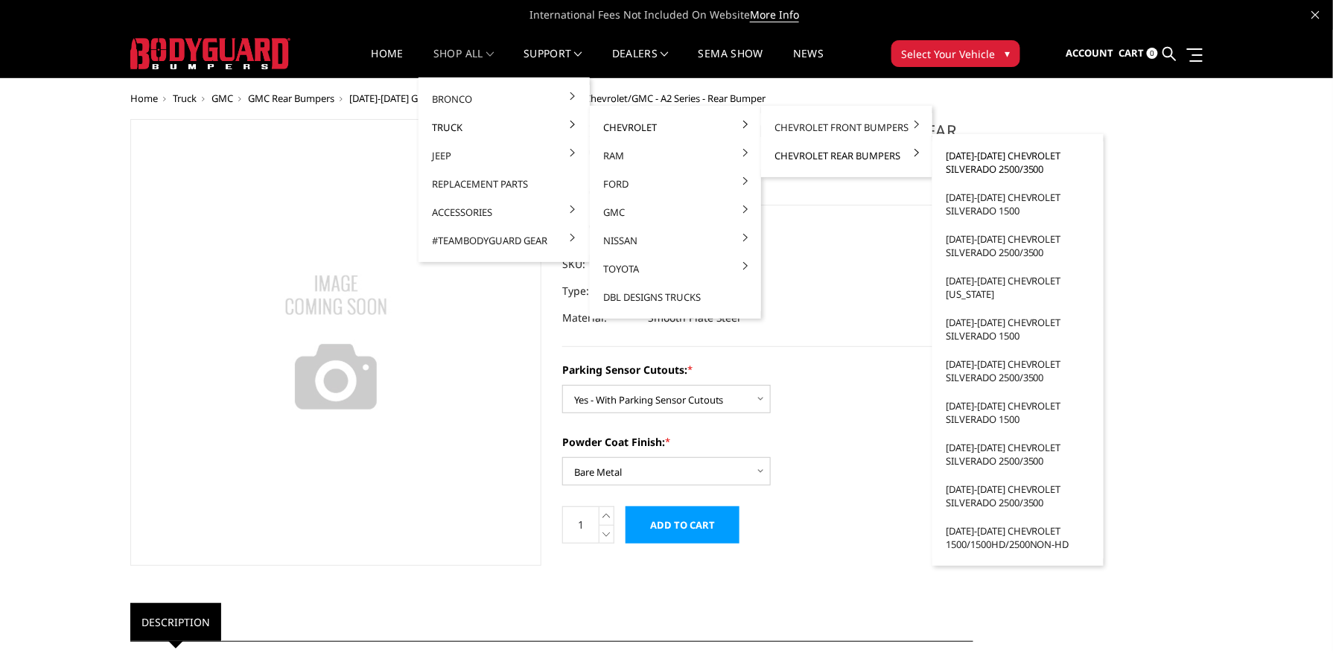
click at [1005, 162] on link "[DATE]-[DATE] Chevrolet Silverado 2500/3500" at bounding box center [1017, 163] width 159 height 42
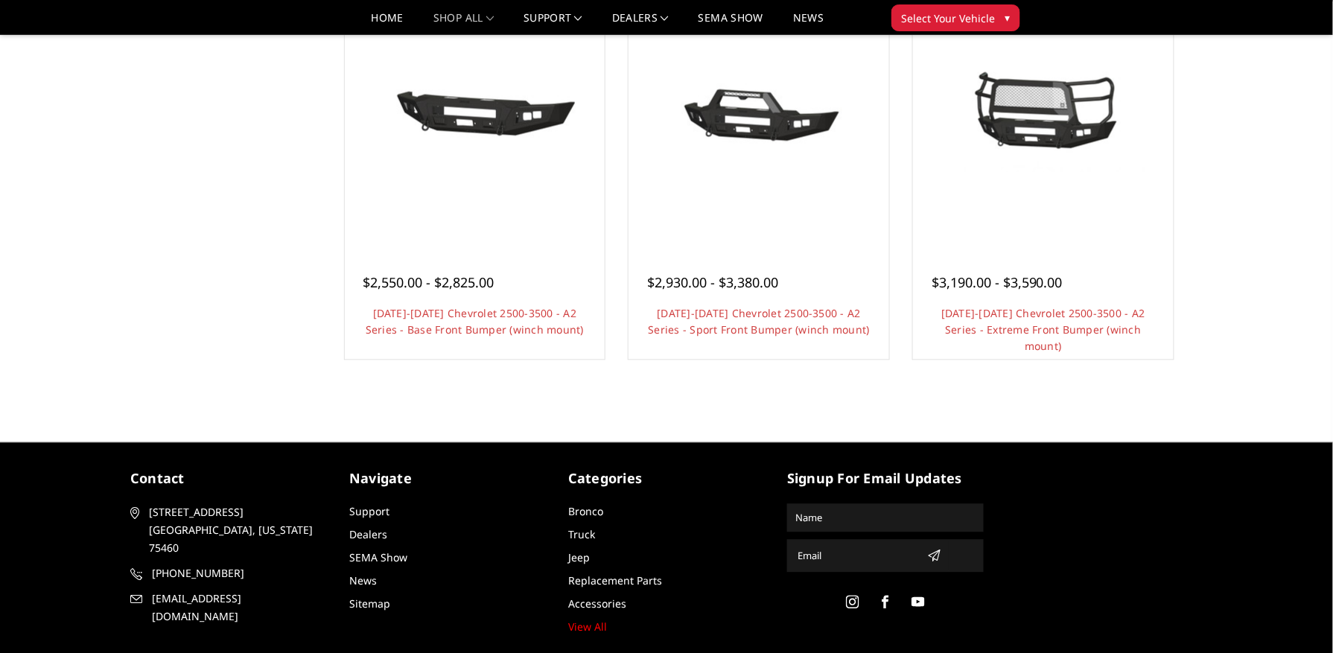
scroll to position [993, 0]
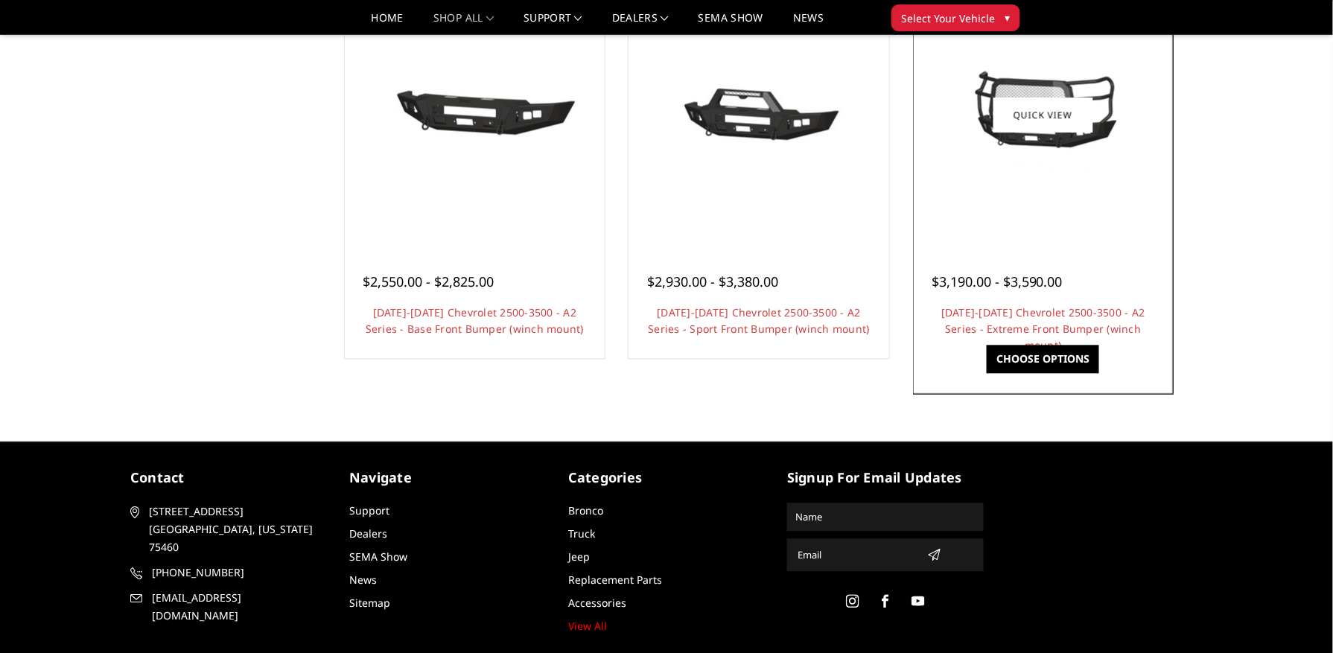
click at [1026, 359] on link "Choose Options" at bounding box center [1043, 360] width 112 height 28
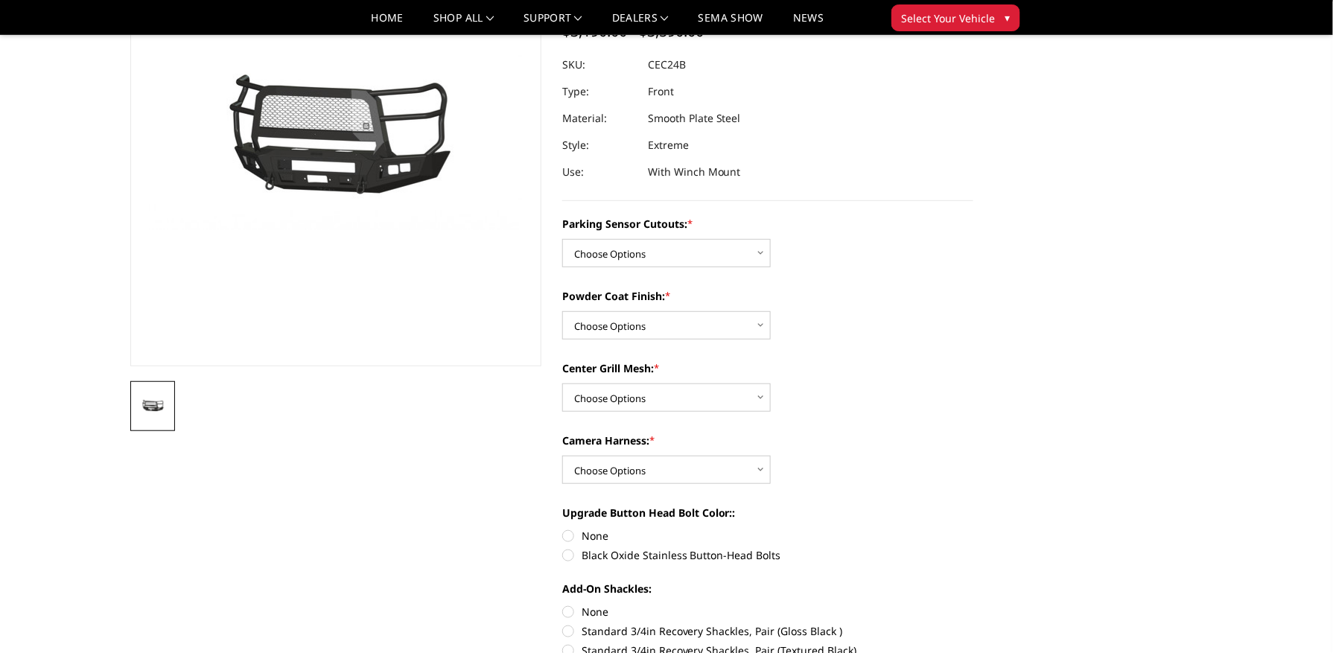
scroll to position [198, 0]
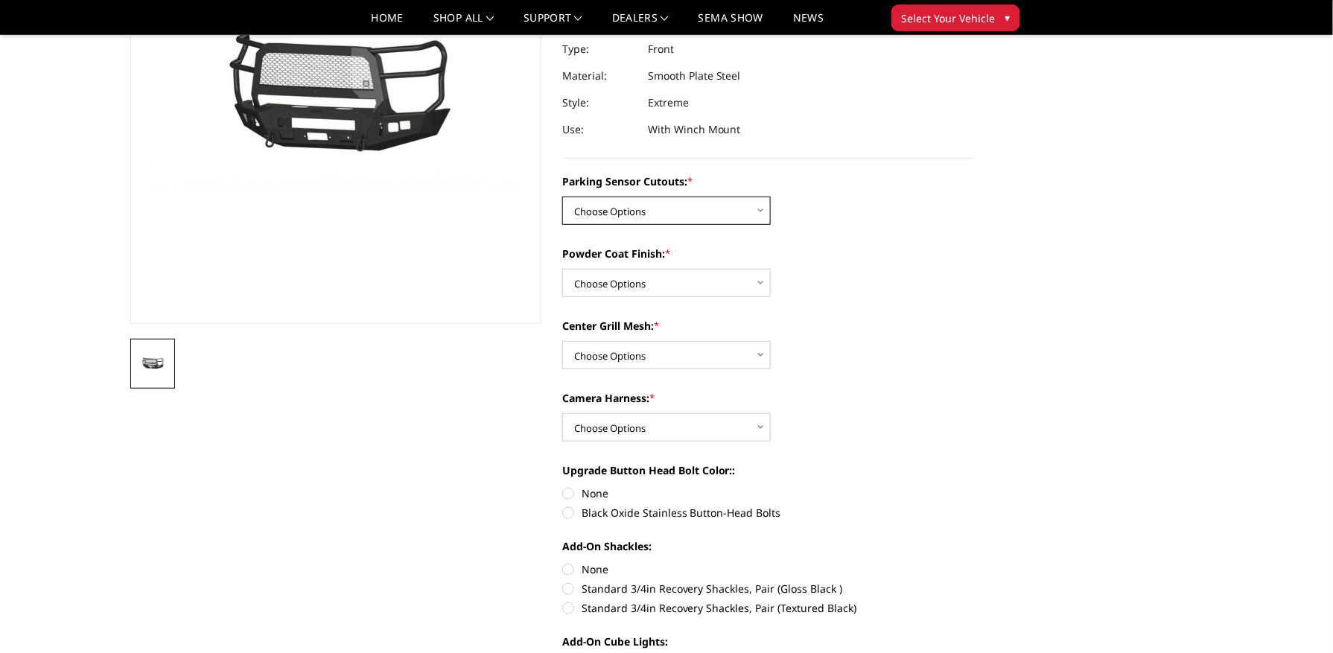
click at [602, 203] on select "Choose Options No - Without Parking Sensor Cutouts Yes - With Parking Sensor Cu…" at bounding box center [666, 211] width 209 height 28
select select "2246"
click at [562, 197] on select "Choose Options No - Without Parking Sensor Cutouts Yes - With Parking Sensor Cu…" at bounding box center [666, 211] width 209 height 28
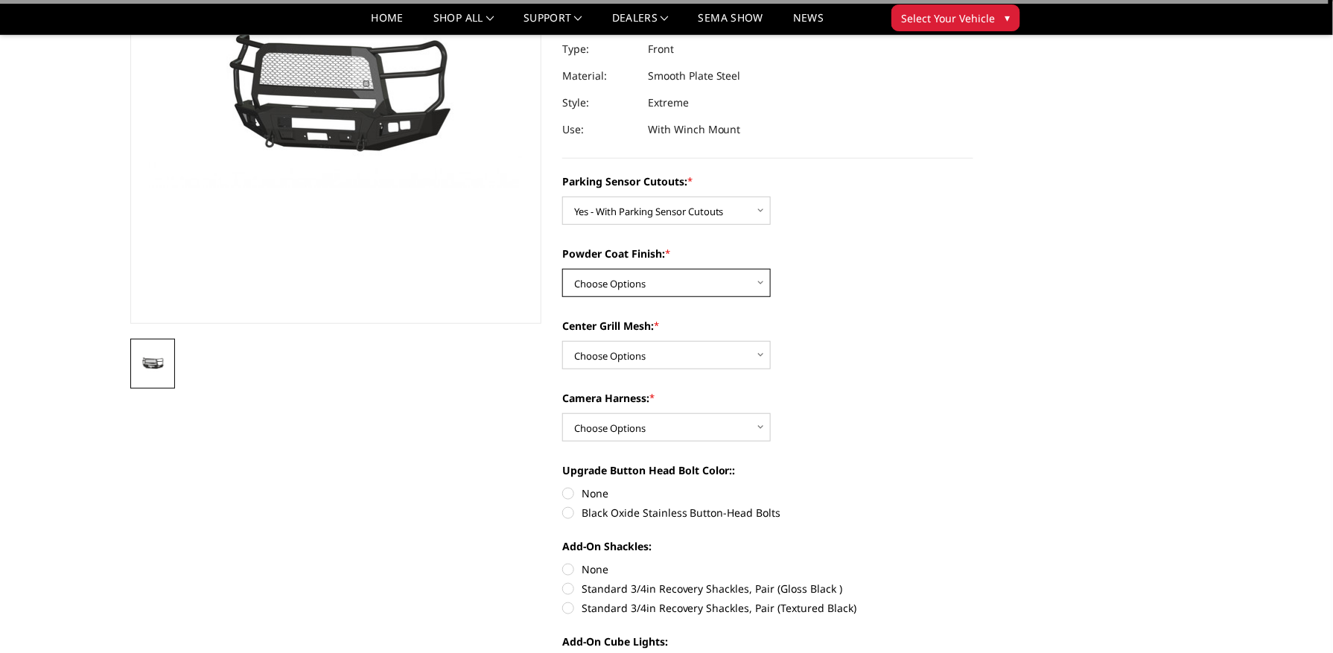
click at [629, 284] on select "Choose Options Bare Metal Textured Black Powder Coat" at bounding box center [666, 283] width 209 height 28
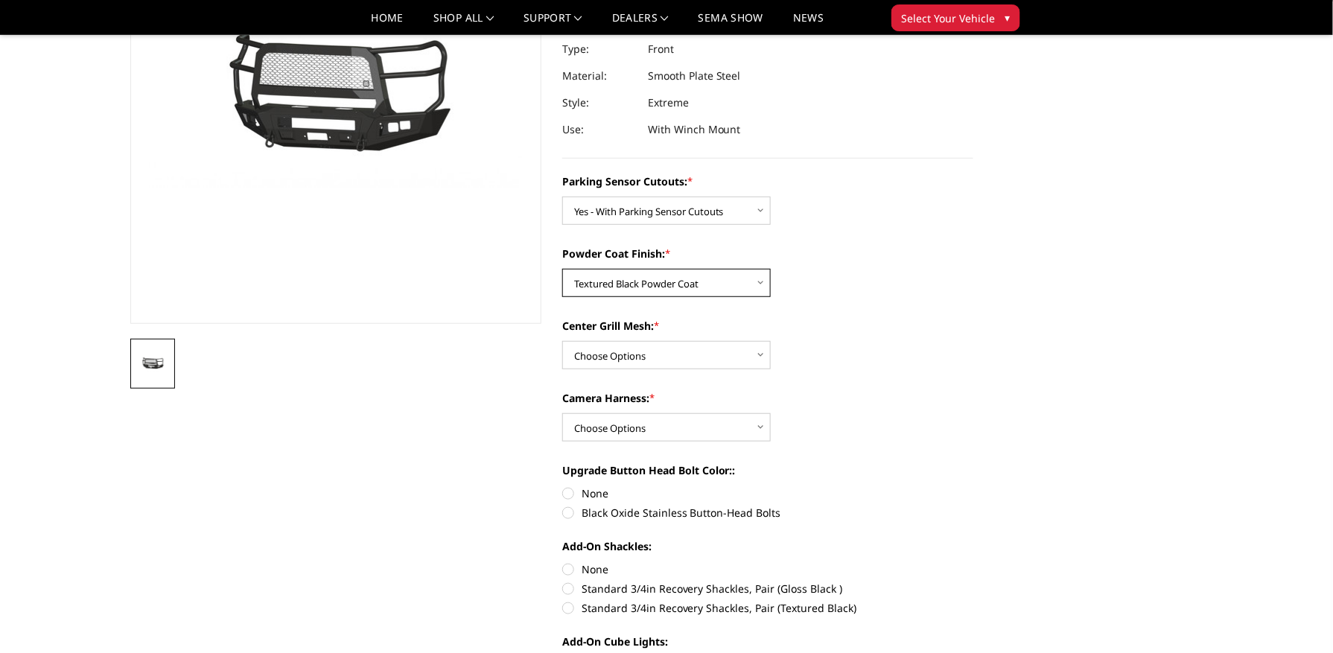
click at [562, 269] on select "Choose Options Bare Metal Textured Black Powder Coat" at bounding box center [666, 283] width 209 height 28
click at [677, 282] on select "Choose Options Bare Metal Textured Black Powder Coat" at bounding box center [666, 283] width 209 height 28
select select "2247"
click at [562, 269] on select "Choose Options Bare Metal Textured Black Powder Coat" at bounding box center [666, 283] width 209 height 28
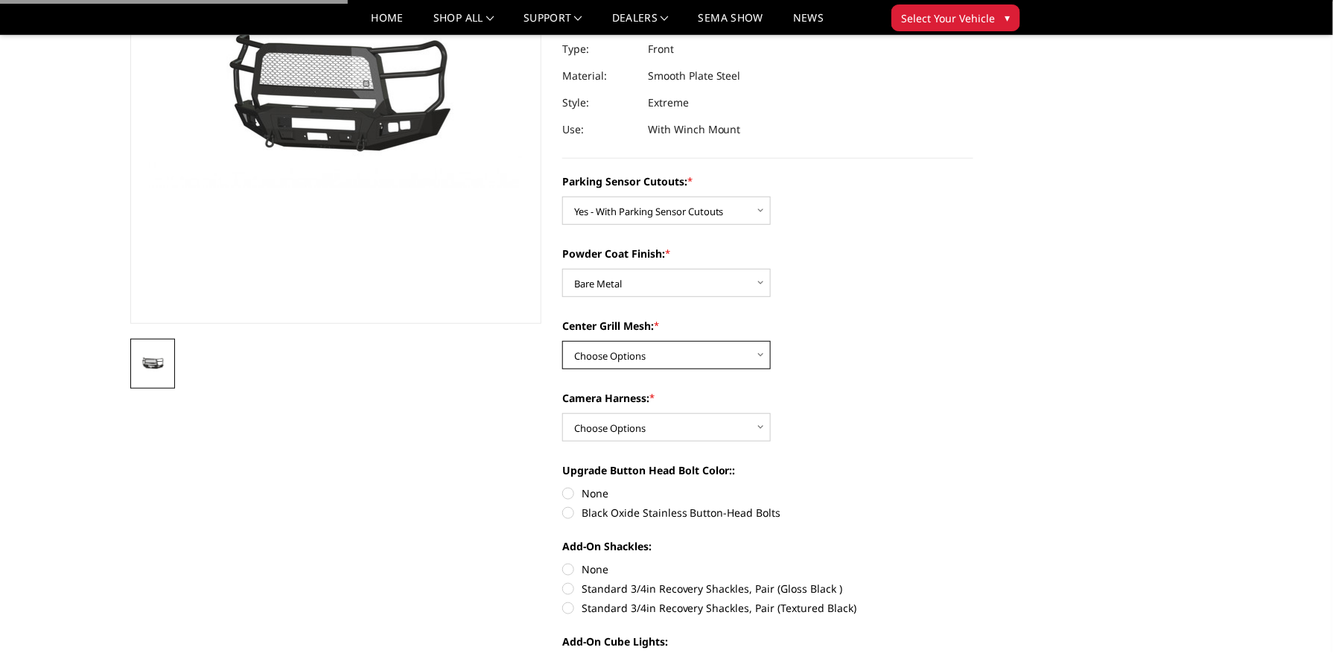
click at [642, 362] on select "Choose Options With Center Grill Mesh Without Center Grill Mesh" at bounding box center [666, 355] width 209 height 28
select select "2249"
click at [562, 341] on select "Choose Options With Center Grill Mesh Without Center Grill Mesh" at bounding box center [666, 355] width 209 height 28
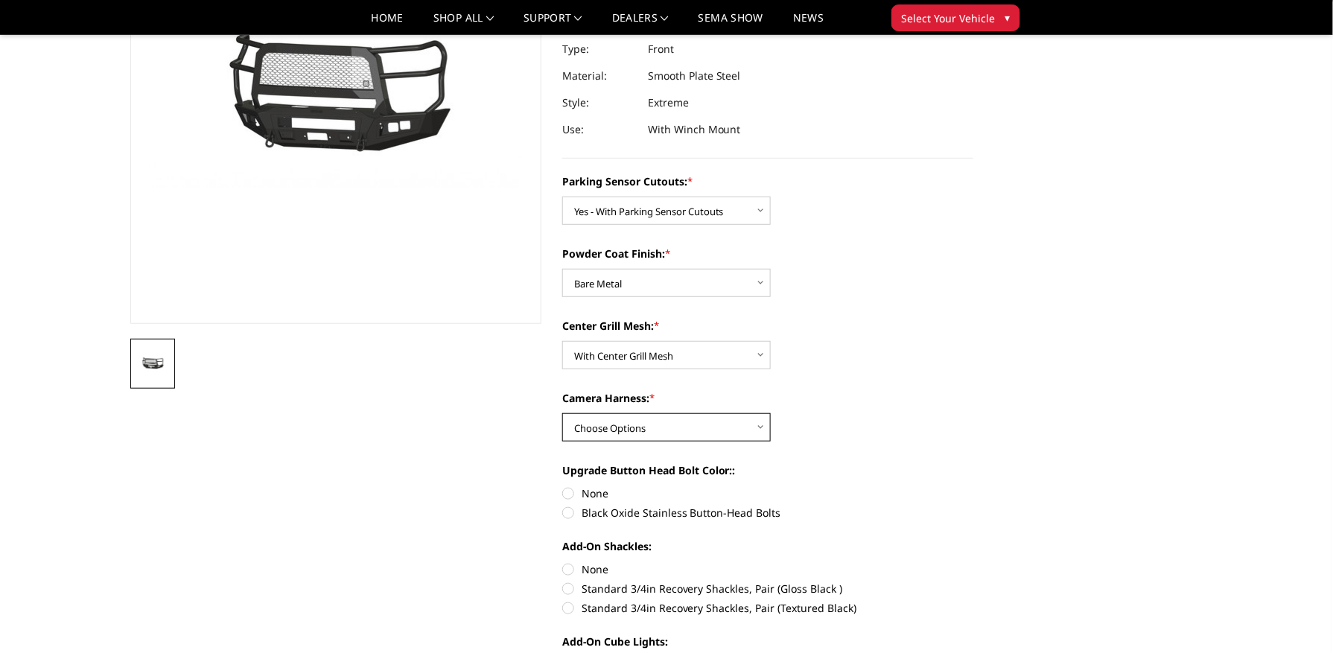
click at [639, 427] on select "Choose Options WITH Camera Harness WITHOUT Camera Harness" at bounding box center [666, 427] width 209 height 28
select select "2251"
click at [562, 413] on select "Choose Options WITH Camera Harness WITHOUT Camera Harness" at bounding box center [666, 427] width 209 height 28
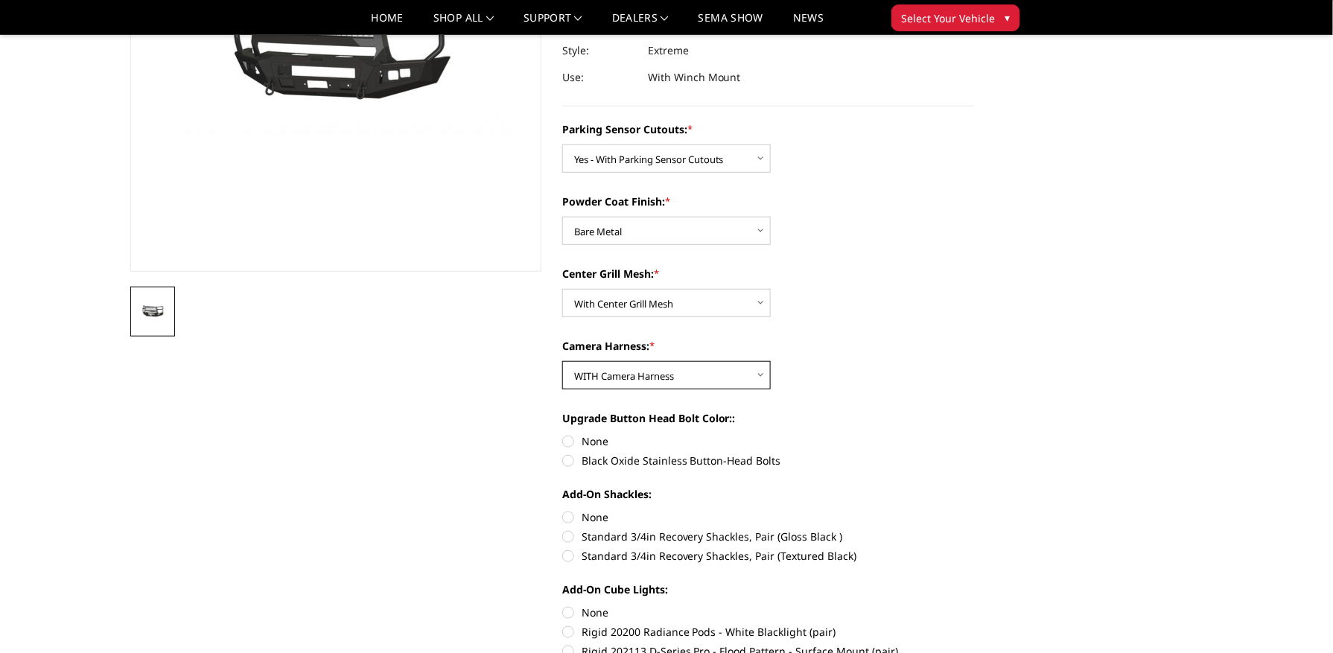
scroll to position [397, 0]
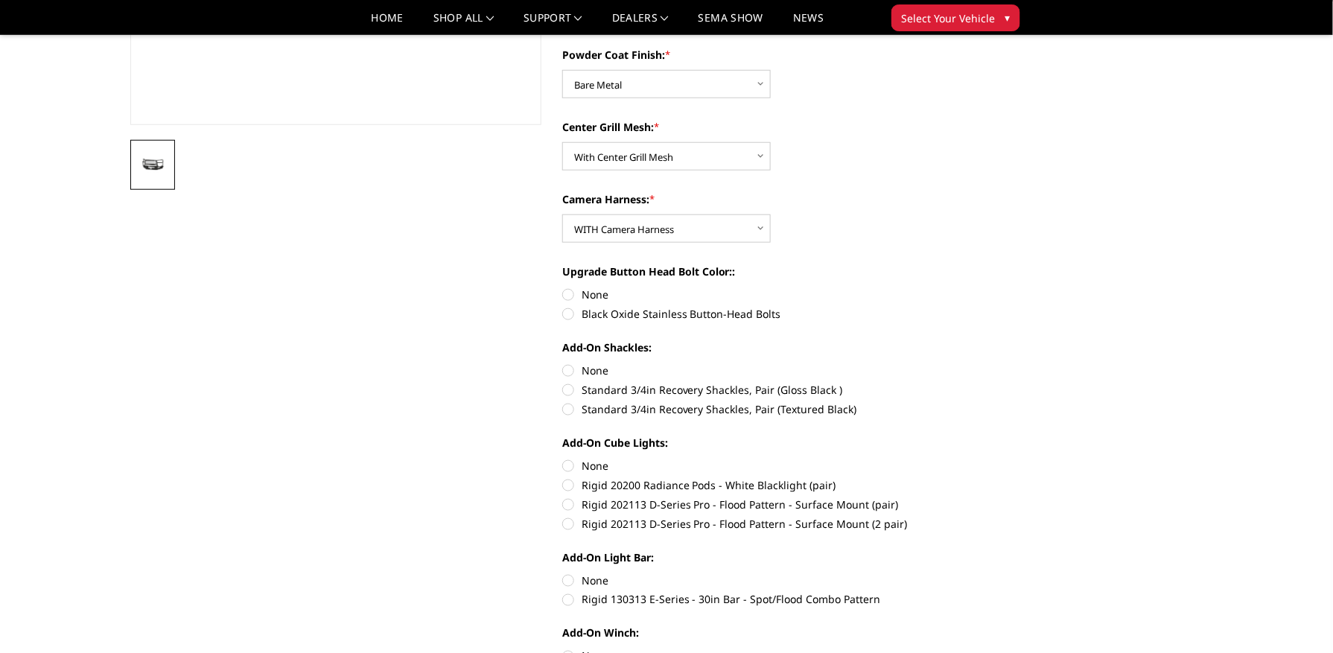
click at [608, 319] on label "Black Oxide Stainless Button-Head Bolts" at bounding box center [767, 314] width 411 height 16
click at [973, 287] on input "Black Oxide Stainless Button-Head Bolts" at bounding box center [973, 287] width 1 height 1
radio input "true"
click at [567, 390] on label "Standard 3/4in Recovery Shackles, Pair (Gloss Black )" at bounding box center [767, 390] width 411 height 16
click at [973, 363] on input "Standard 3/4in Recovery Shackles, Pair (Gloss Black )" at bounding box center [973, 363] width 1 height 1
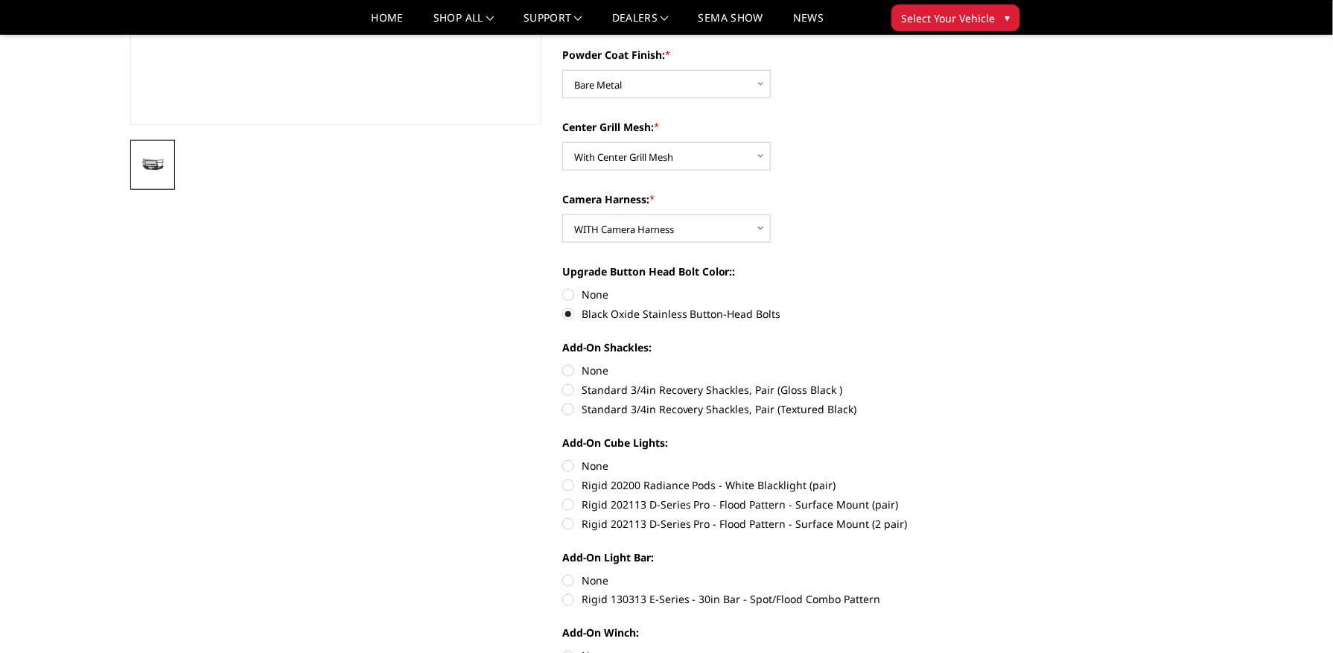
radio input "true"
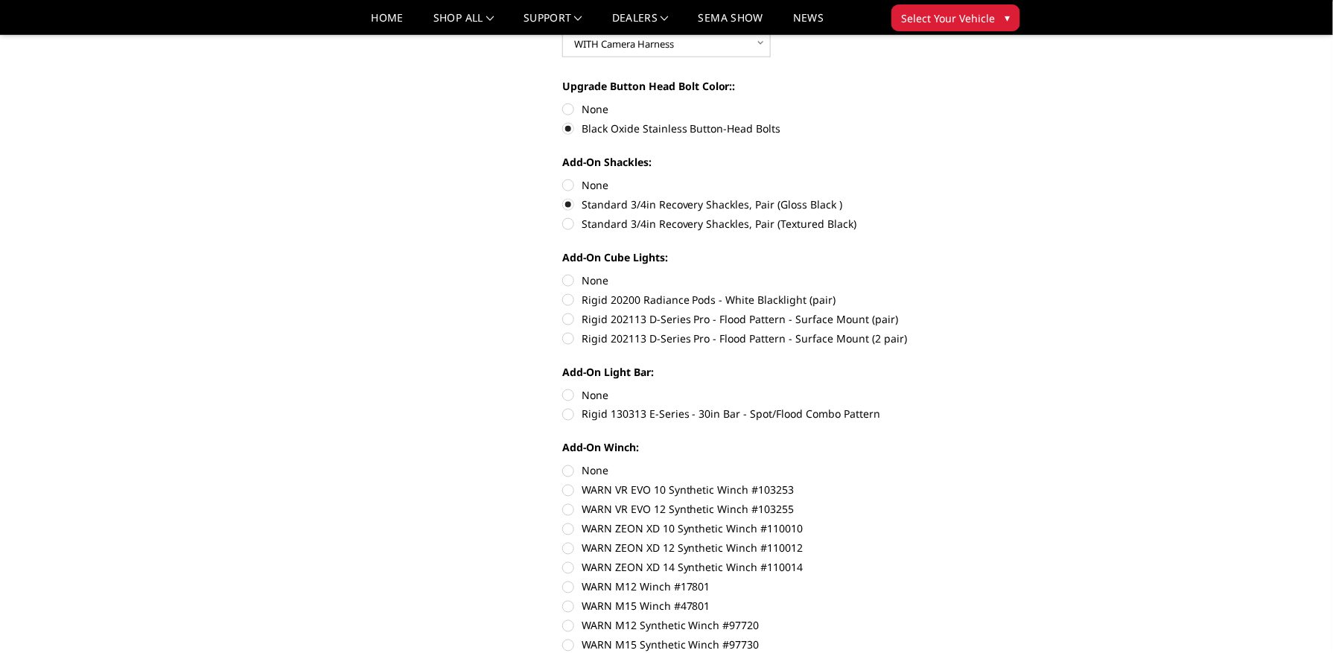
scroll to position [596, 0]
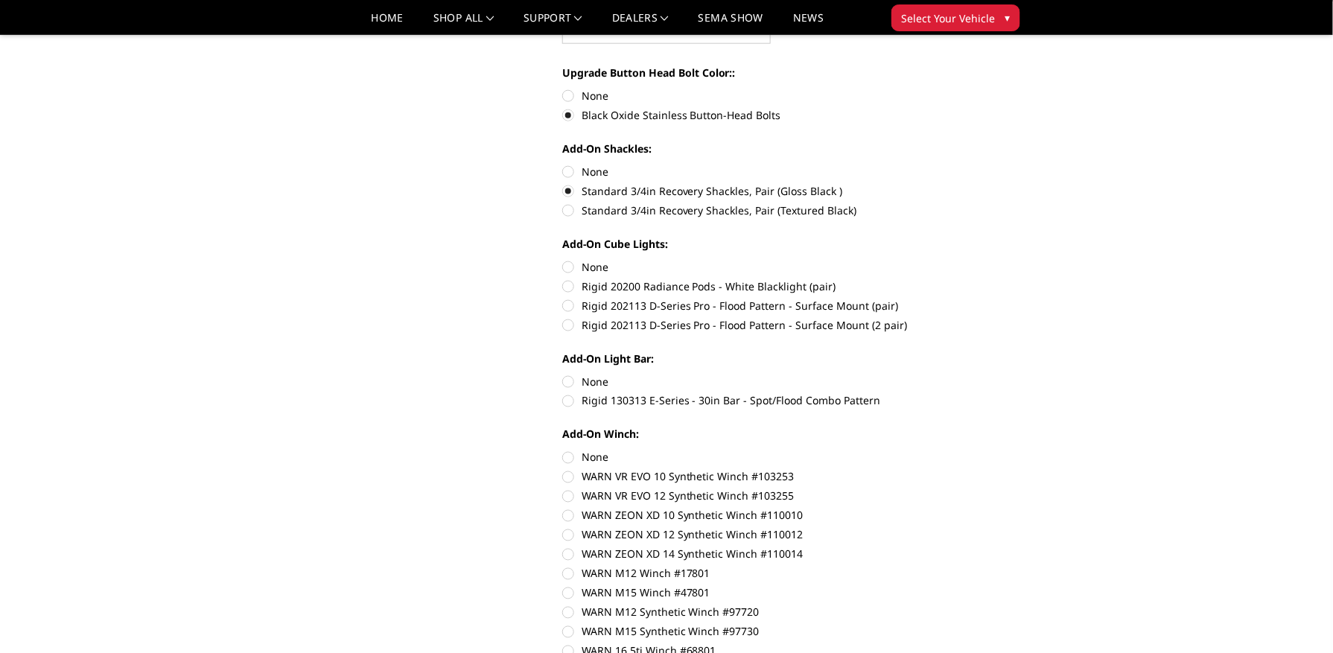
click at [573, 329] on label "Rigid 202113 D-Series Pro - Flood Pattern - Surface Mount (2 pair)" at bounding box center [767, 325] width 411 height 16
click at [973, 299] on input "Rigid 202113 D-Series Pro - Flood Pattern - Surface Mount (2 pair)" at bounding box center [973, 298] width 1 height 1
radio input "true"
click at [565, 403] on label "Rigid 130313 E-Series - 30in Bar - Spot/Flood Combo Pattern" at bounding box center [767, 401] width 411 height 16
click at [973, 375] on input "Rigid 130313 E-Series - 30in Bar - Spot/Flood Combo Pattern" at bounding box center [973, 374] width 1 height 1
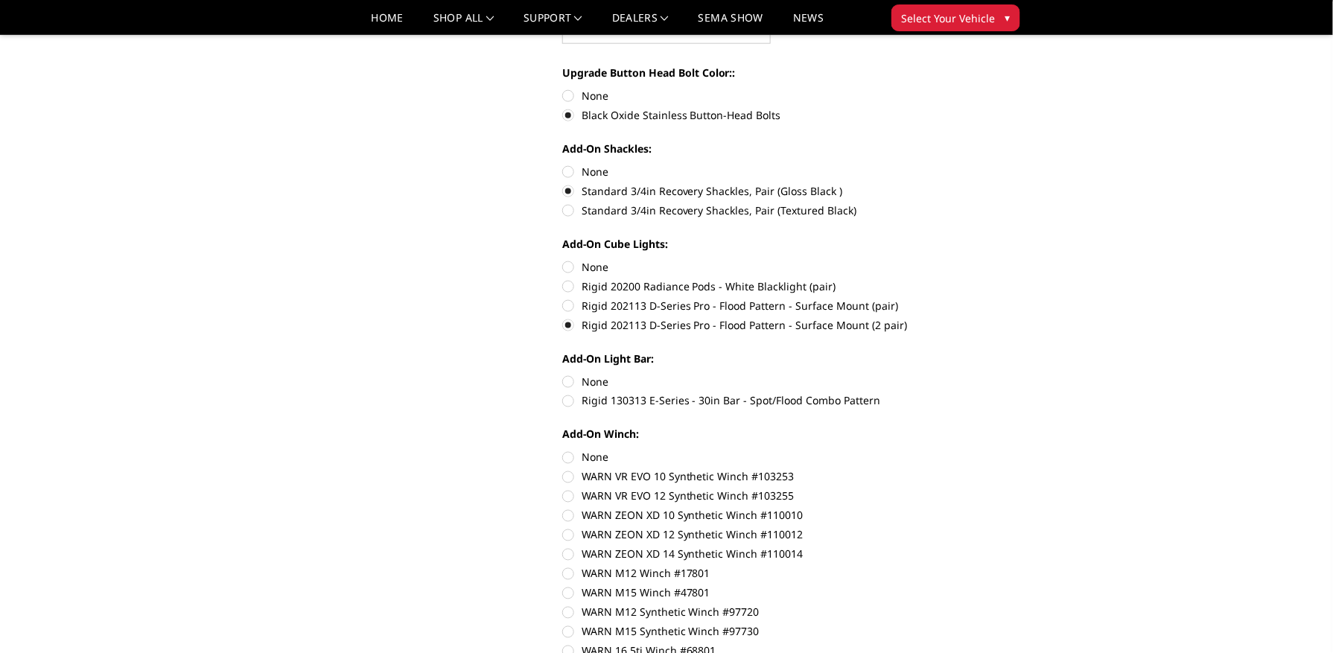
radio input "true"
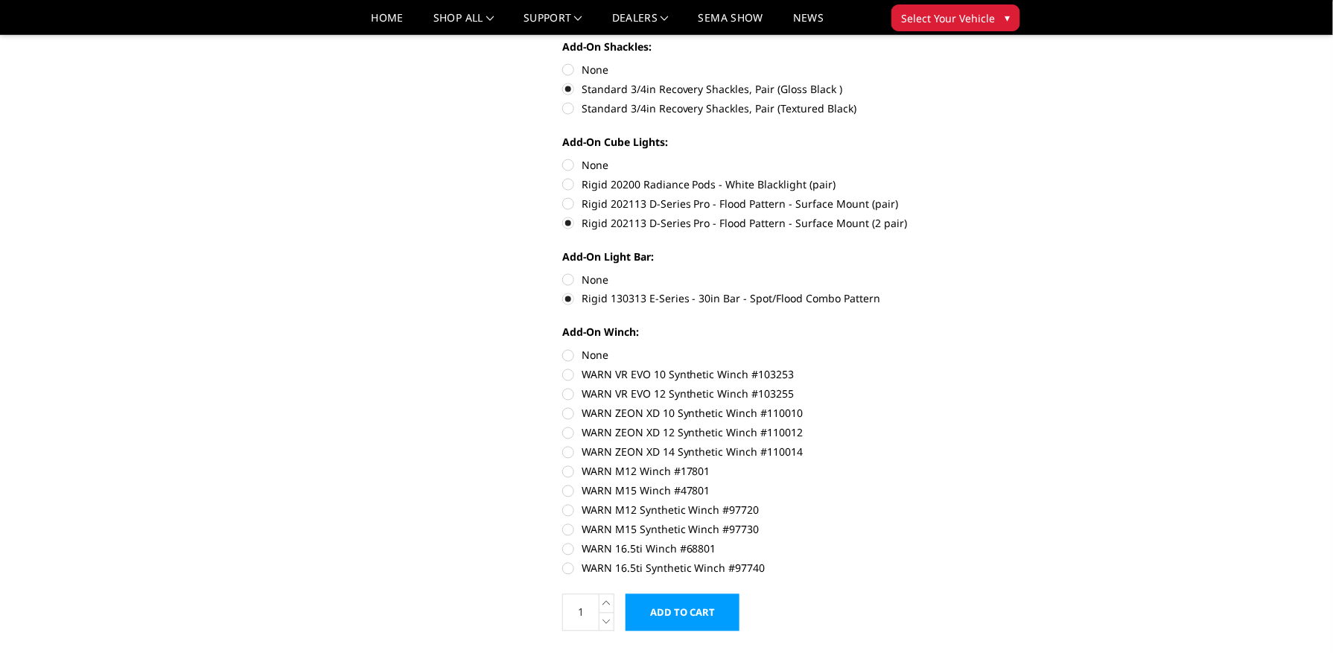
scroll to position [695, 0]
click at [661, 570] on label "WARN 16.5ti Synthetic Winch #97740" at bounding box center [767, 572] width 411 height 16
click at [973, 545] on input "WARN 16.5ti Synthetic Winch #97740" at bounding box center [973, 544] width 1 height 1
radio input "true"
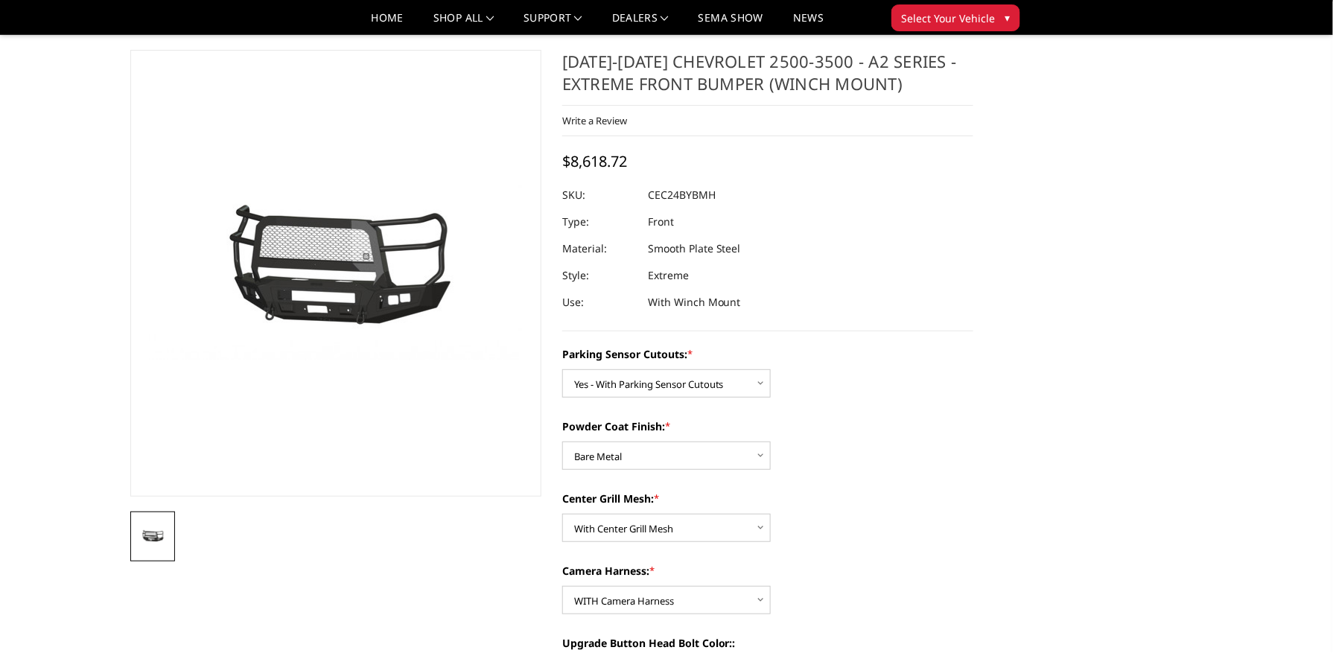
scroll to position [0, 0]
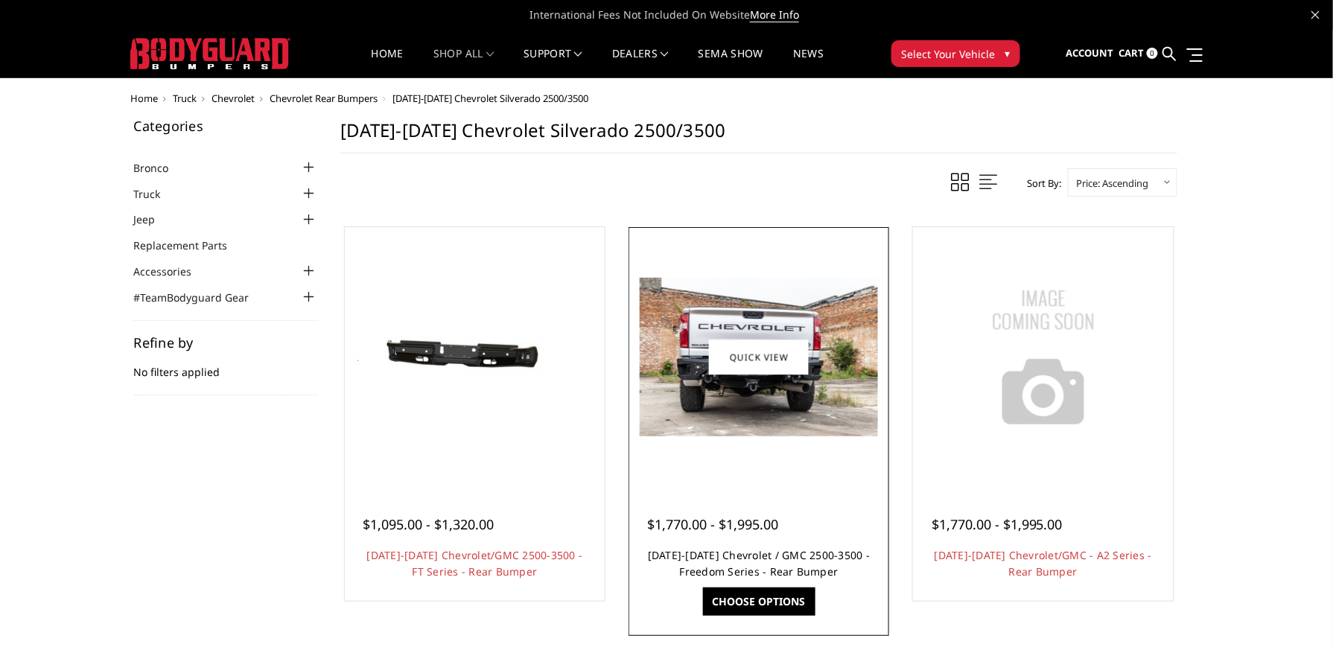
click at [713, 556] on link "2020-2025 Chevrolet / GMC 2500-3500 - Freedom Series - Rear Bumper" at bounding box center [759, 563] width 222 height 31
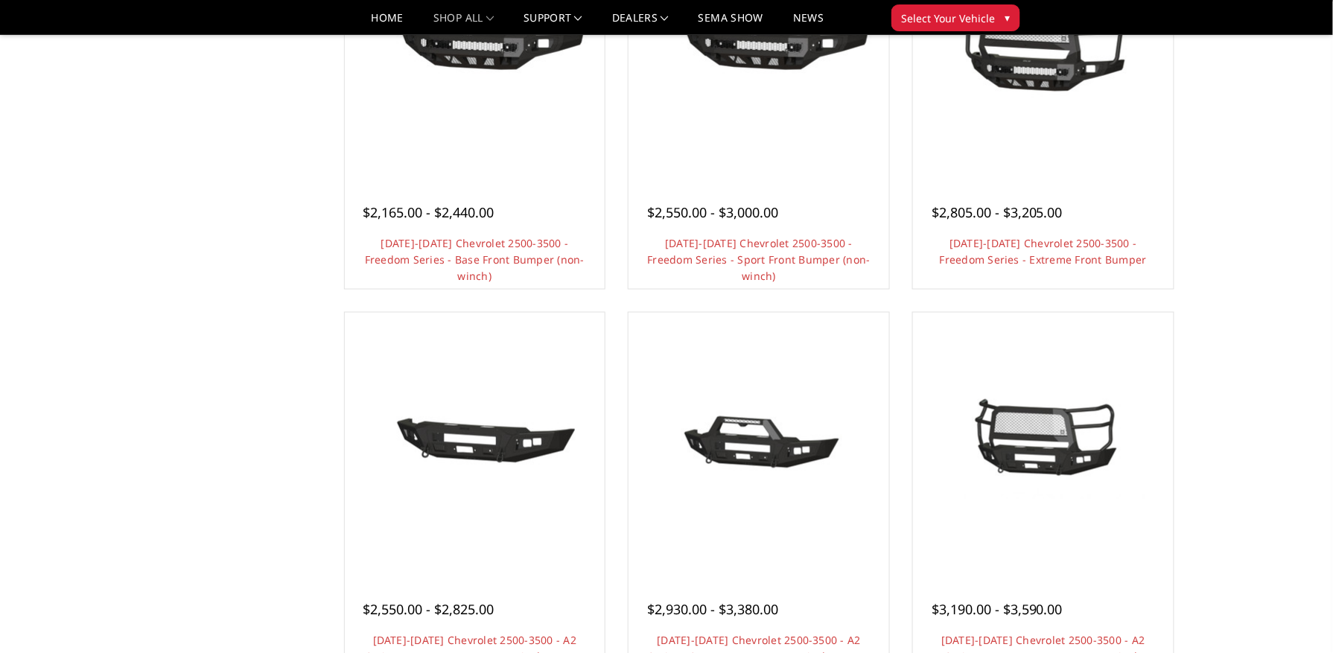
scroll to position [397, 0]
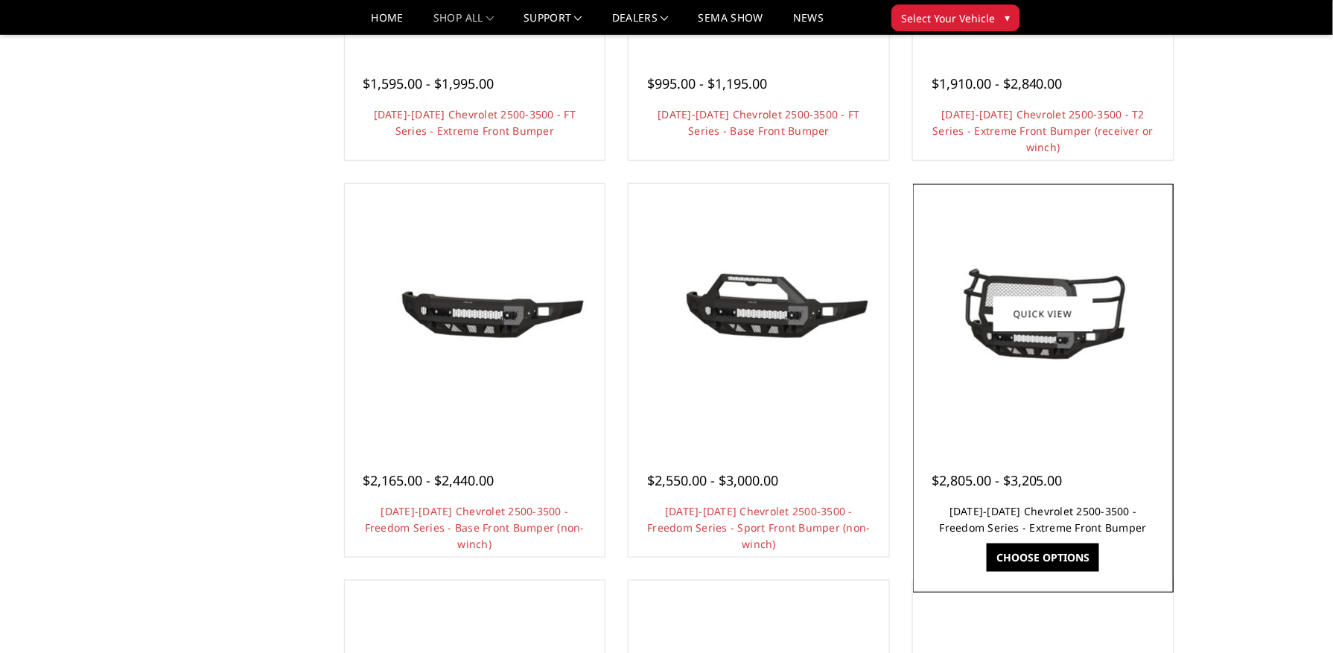
click at [1011, 511] on link "2024-2025 Chevrolet 2500-3500 - Freedom Series - Extreme Front Bumper" at bounding box center [1043, 519] width 207 height 31
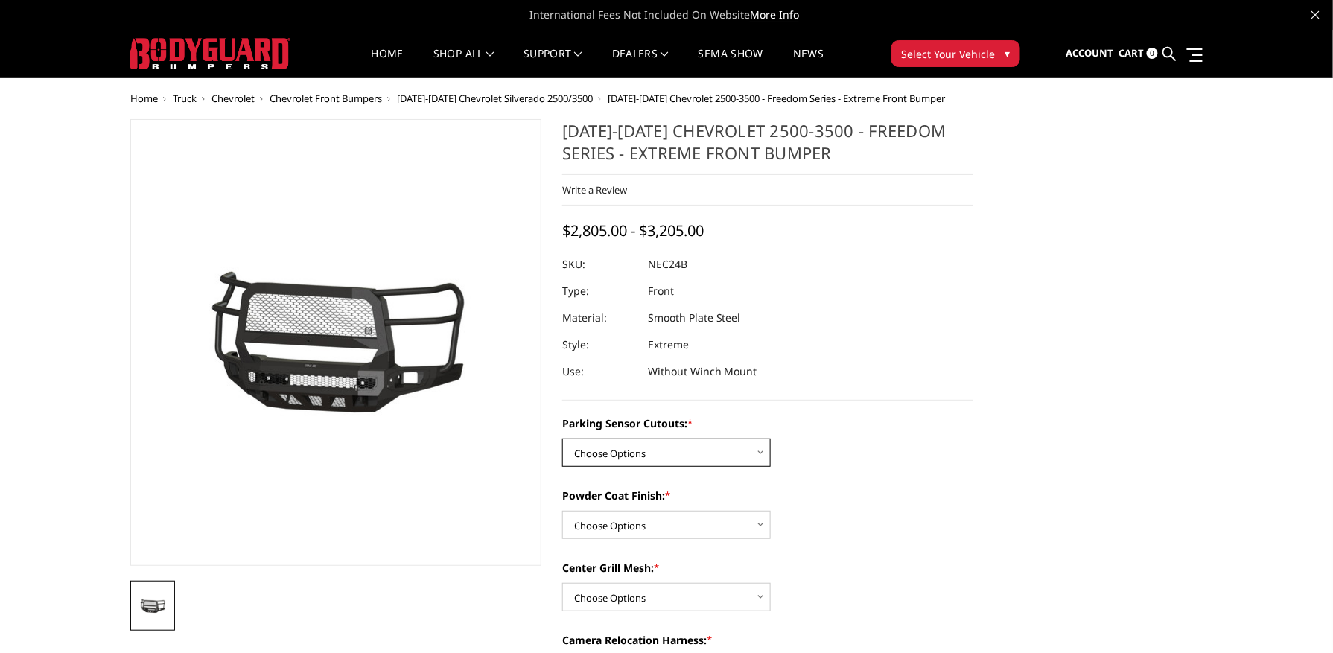
click at [655, 445] on select "Choose Options No - Without Parking Sensor Cutouts Yes - With Parking Sensor Cu…" at bounding box center [666, 453] width 209 height 28
select select "2978"
click at [562, 439] on select "Choose Options No - Without Parking Sensor Cutouts Yes - With Parking Sensor Cu…" at bounding box center [666, 453] width 209 height 28
click at [658, 523] on select "Choose Options Bare Metal Texture Black Powder Coat" at bounding box center [666, 525] width 209 height 28
select select "2979"
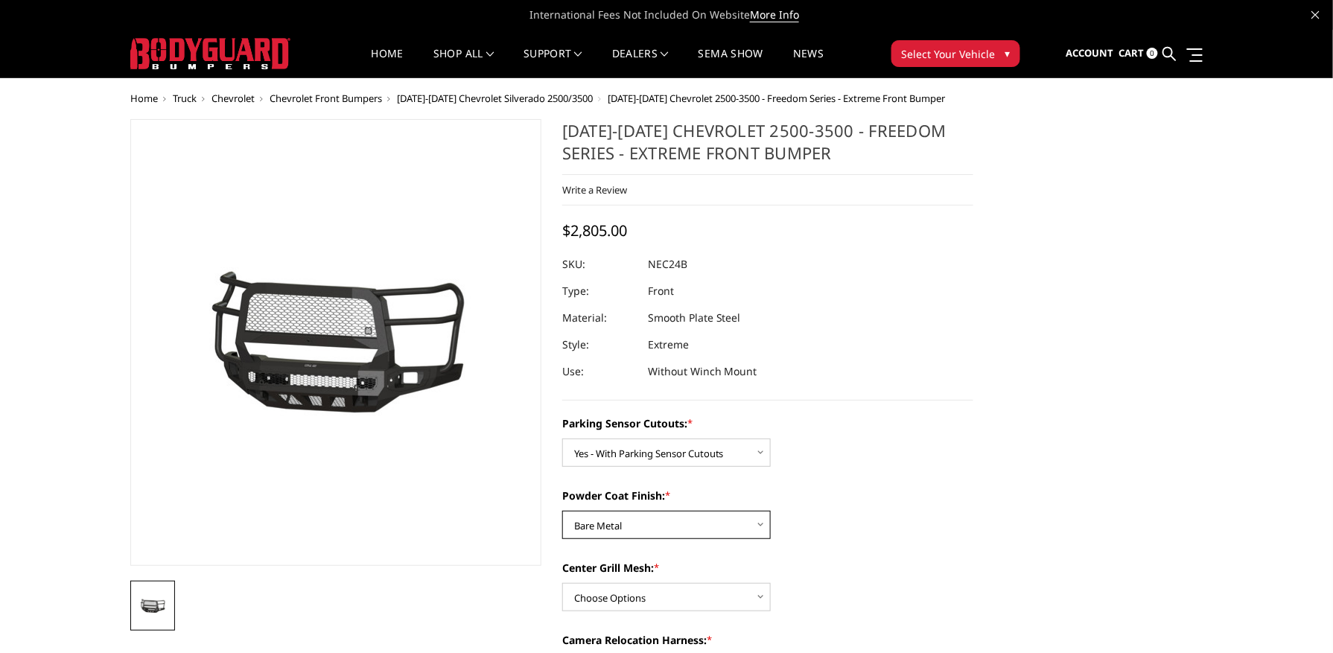
click at [562, 512] on select "Choose Options Bare Metal Texture Black Powder Coat" at bounding box center [666, 525] width 209 height 28
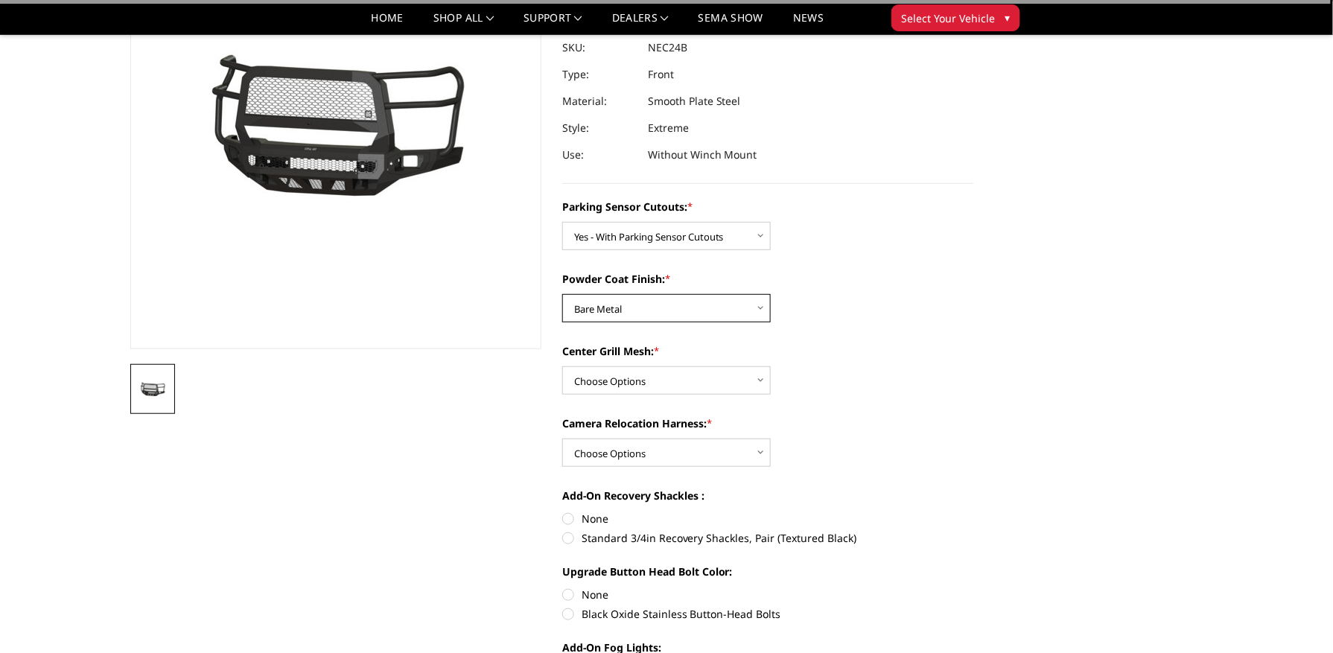
scroll to position [198, 0]
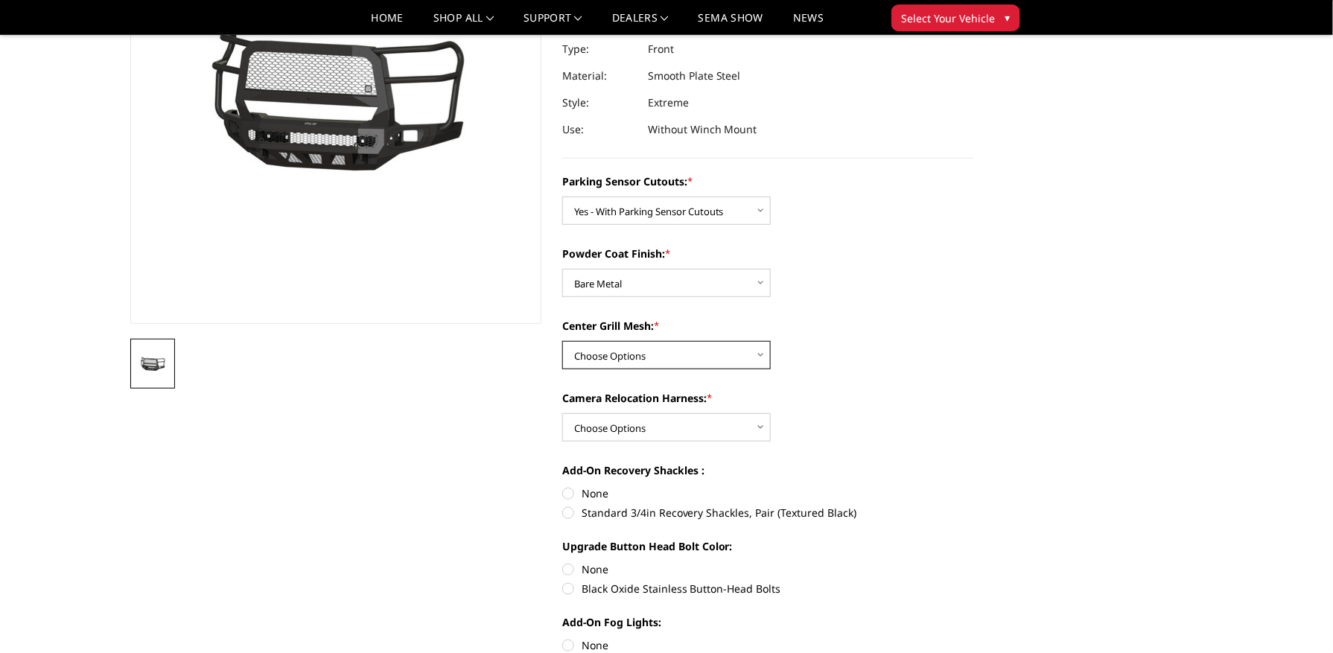
click at [657, 356] on select "Choose Options WITH Expanded Metal in Center Grill WITHOUT Expanded Metal in Ce…" at bounding box center [666, 355] width 209 height 28
select select "2981"
click at [562, 341] on select "Choose Options WITH Expanded Metal in Center Grill WITHOUT Expanded Metal in Ce…" at bounding box center [666, 355] width 209 height 28
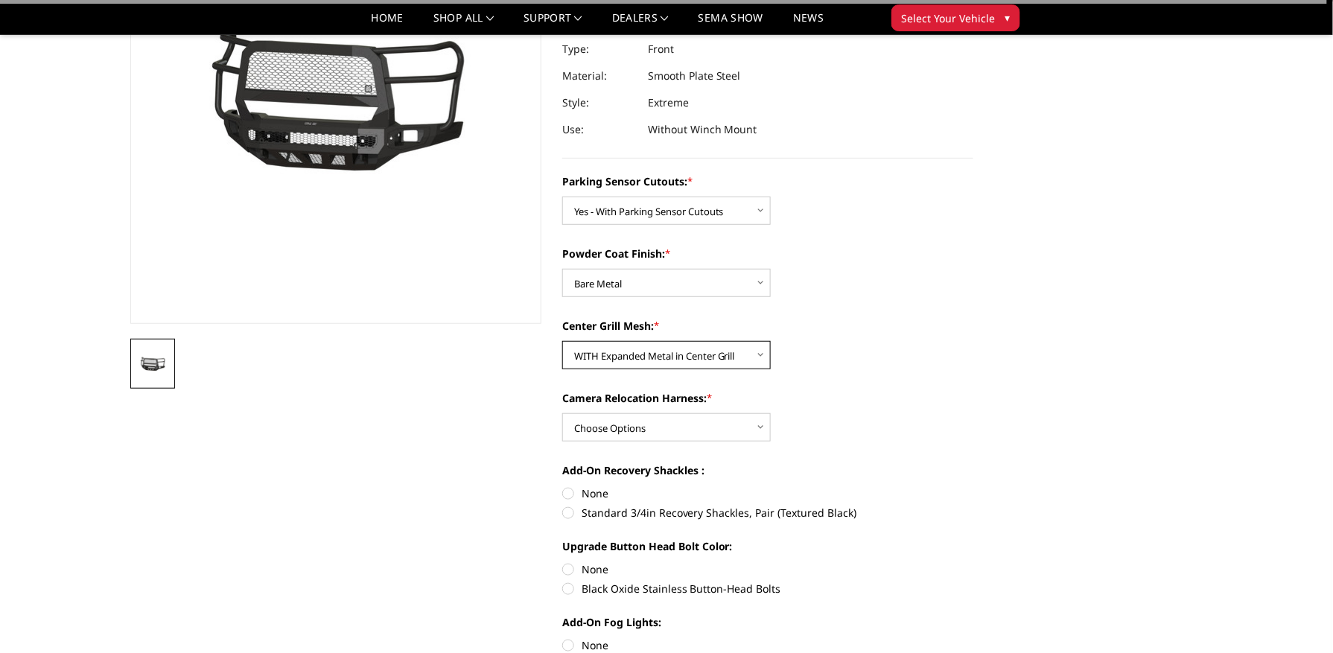
scroll to position [298, 0]
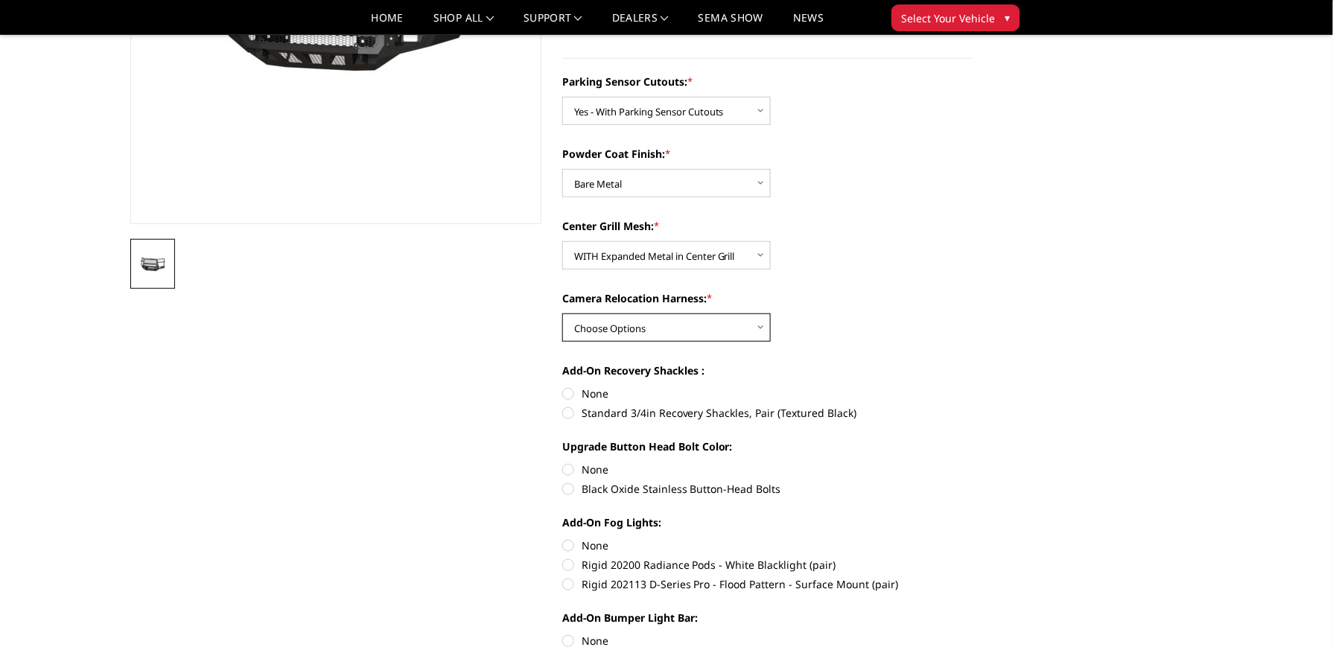
click at [591, 332] on select "Choose Options WITH Camera Relocation Harness WITHOUT Camera Relocation Harness" at bounding box center [666, 328] width 209 height 28
select select "2983"
click at [562, 314] on select "Choose Options WITH Camera Relocation Harness WITHOUT Camera Relocation Harness" at bounding box center [666, 328] width 209 height 28
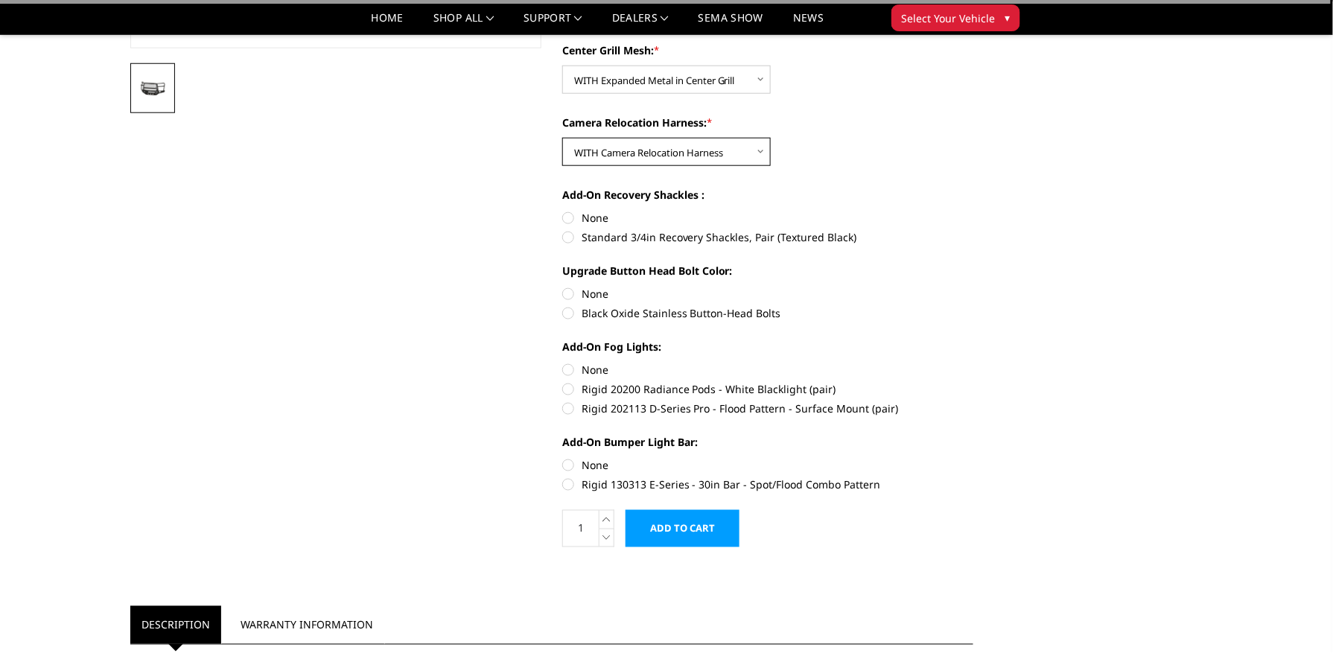
scroll to position [496, 0]
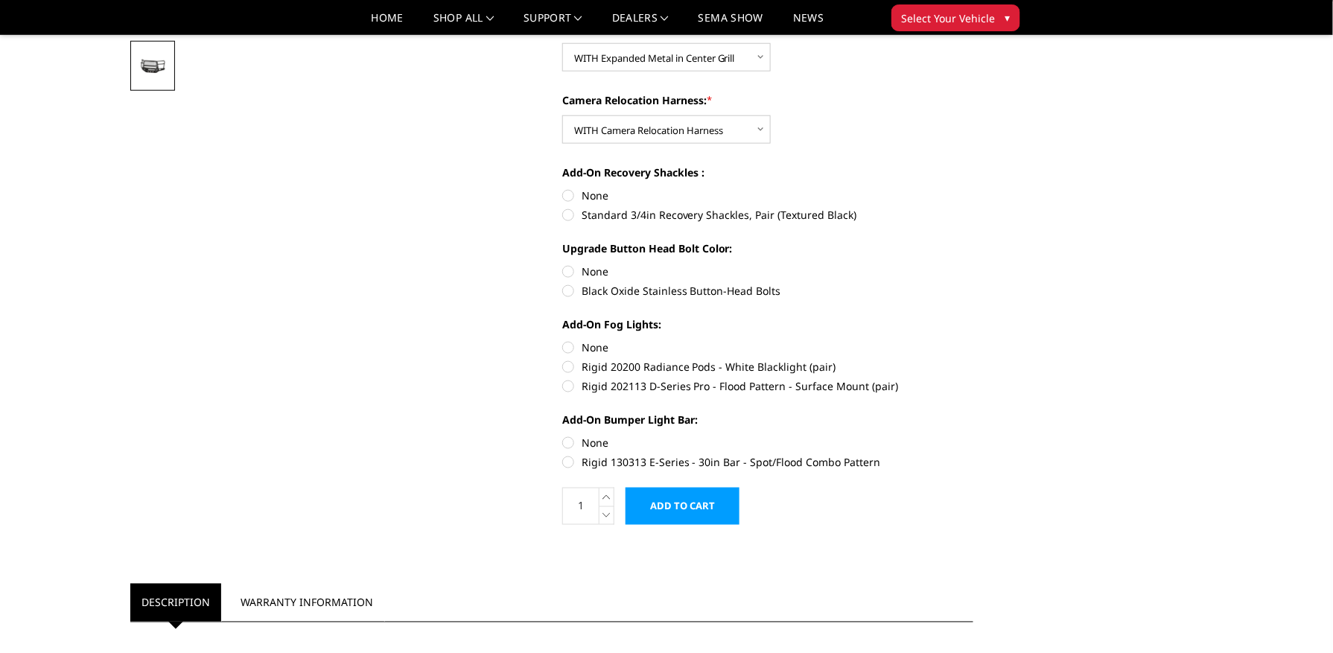
click at [579, 189] on label "None" at bounding box center [767, 196] width 411 height 16
click at [563, 188] on input "None" at bounding box center [562, 188] width 1 height 1
radio input "true"
click at [737, 292] on label "Black Oxide Stainless Button-Head Bolts" at bounding box center [767, 291] width 411 height 16
click at [973, 264] on input "Black Oxide Stainless Button-Head Bolts" at bounding box center [973, 264] width 1 height 1
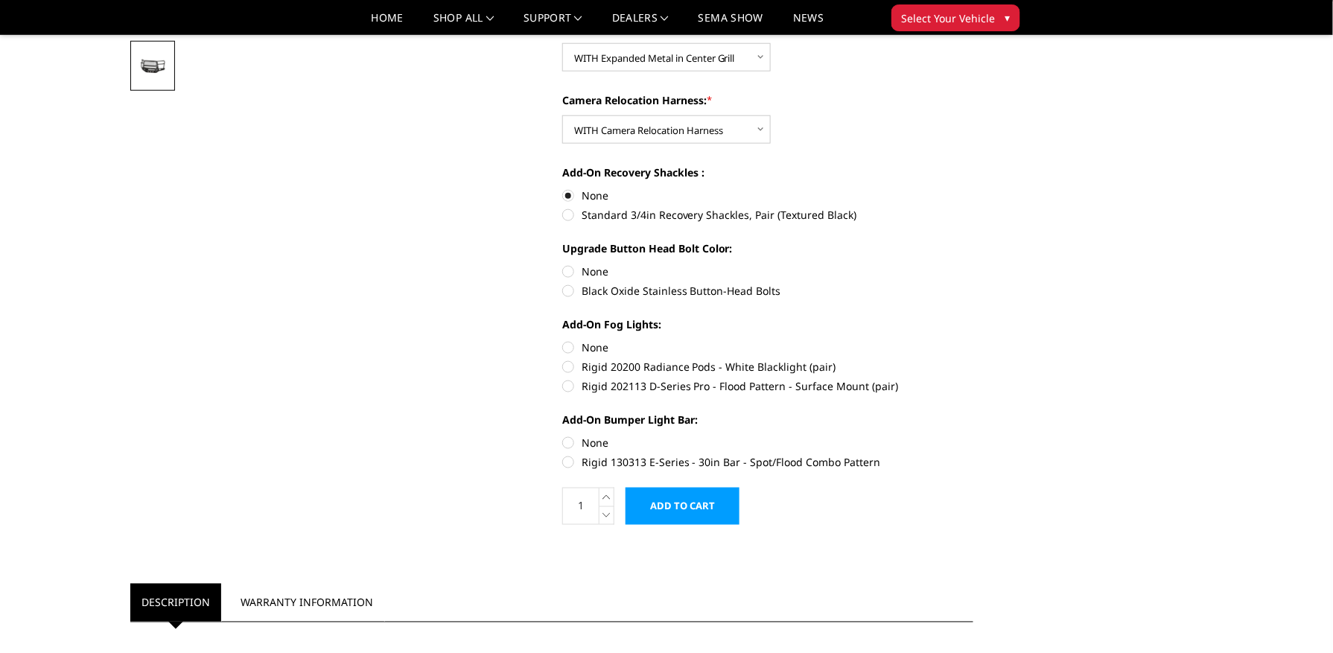
radio input "true"
click at [623, 380] on label "Rigid 202113 D-Series Pro - Flood Pattern - Surface Mount (pair)" at bounding box center [767, 386] width 411 height 16
click at [973, 360] on input "Rigid 202113 D-Series Pro - Flood Pattern - Surface Mount (pair)" at bounding box center [973, 359] width 1 height 1
radio input "true"
click at [652, 457] on label "Rigid 130313 E-Series - 30in Bar - Spot/Flood Combo Pattern" at bounding box center [767, 462] width 411 height 16
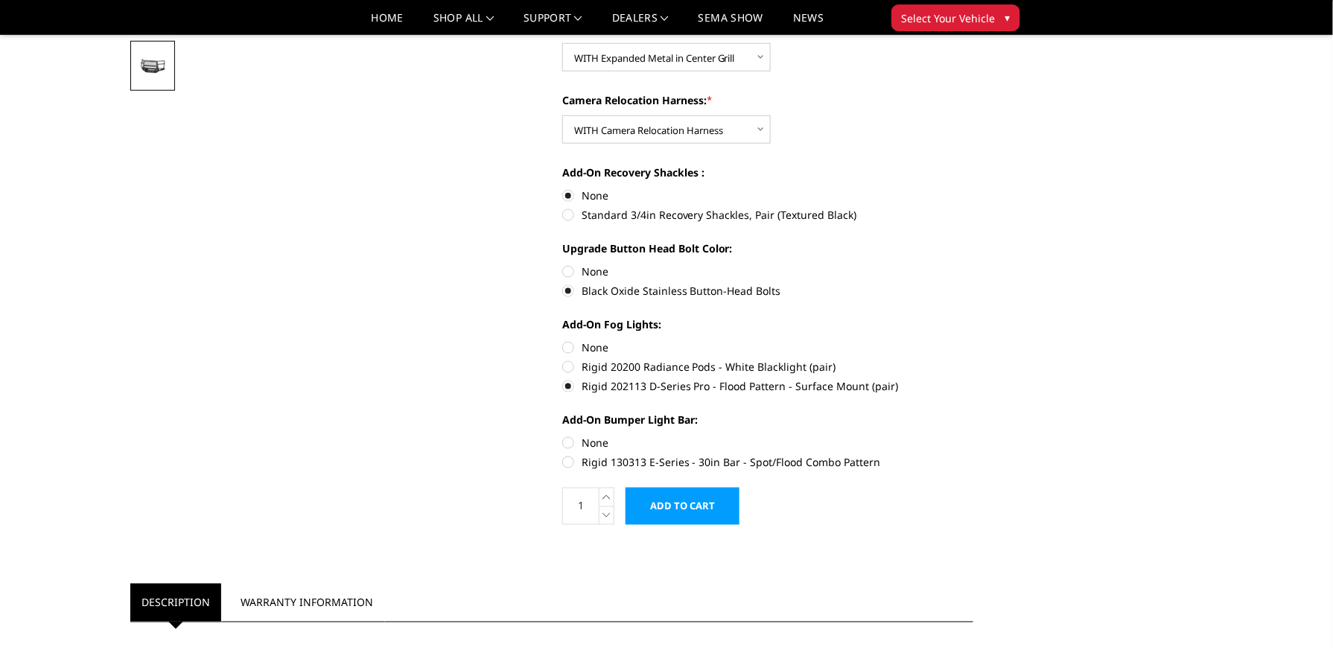
click at [973, 436] on input "Rigid 130313 E-Series - 30in Bar - Spot/Flood Combo Pattern" at bounding box center [973, 435] width 1 height 1
radio input "true"
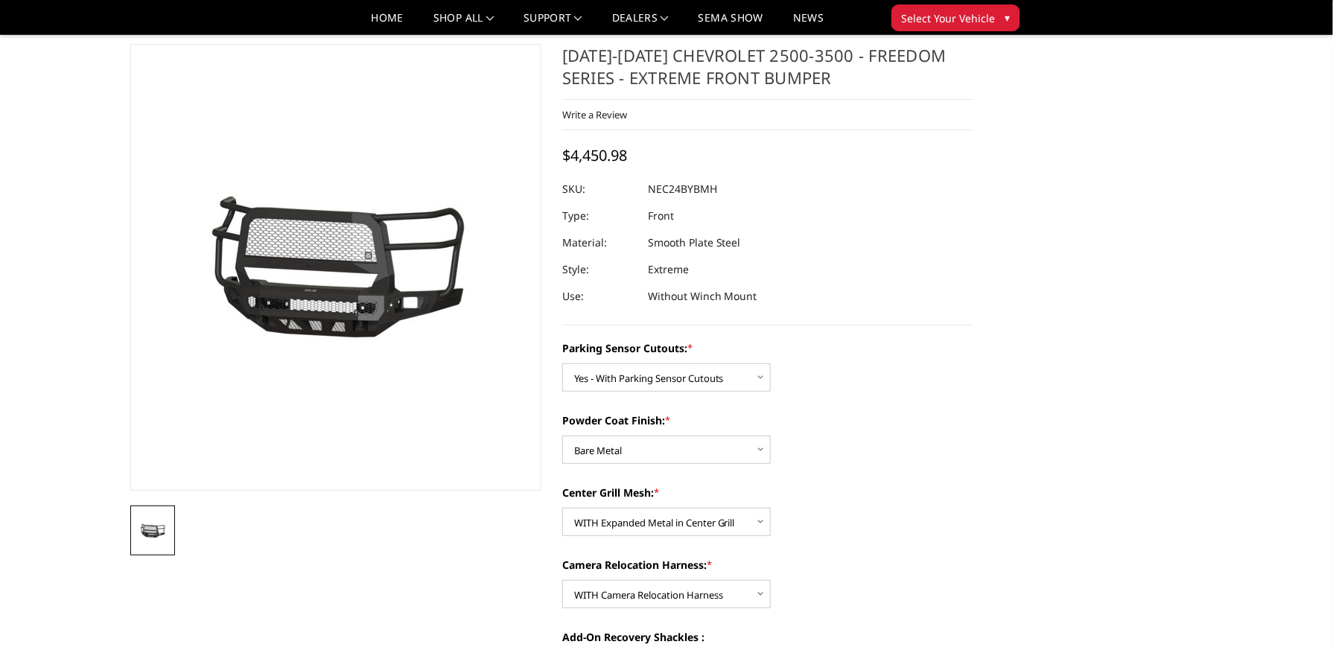
scroll to position [0, 0]
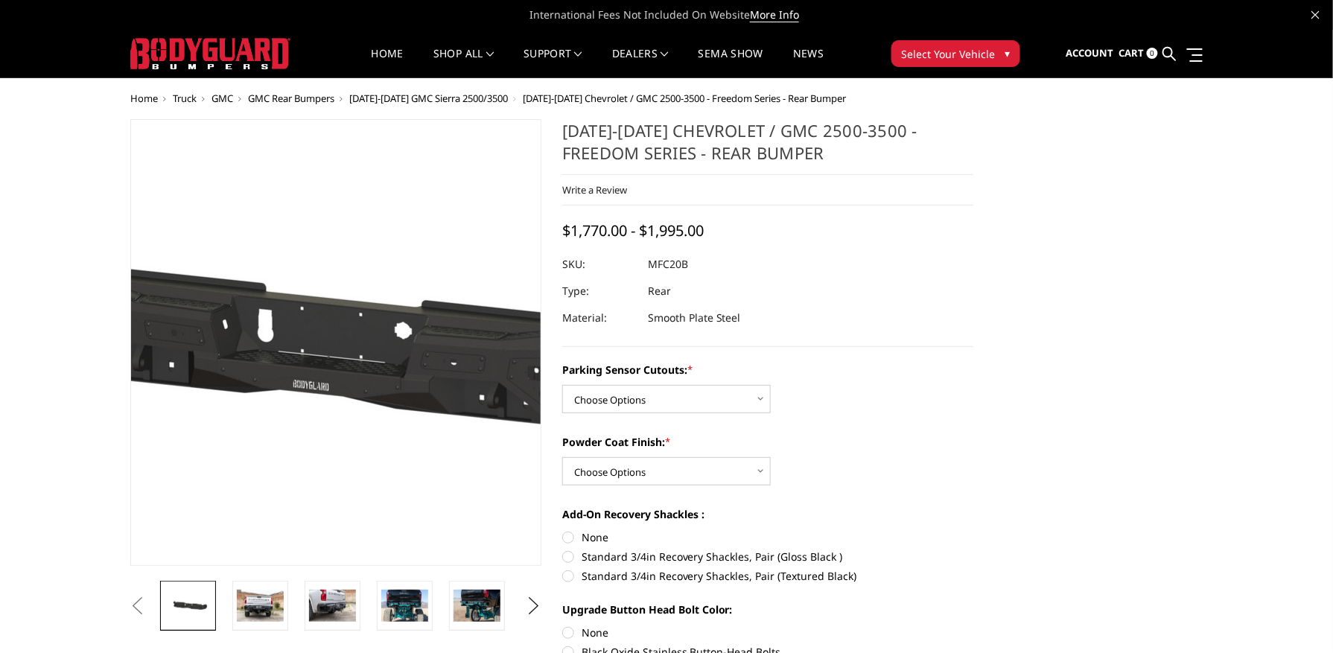
click at [344, 334] on img at bounding box center [323, 344] width 953 height 454
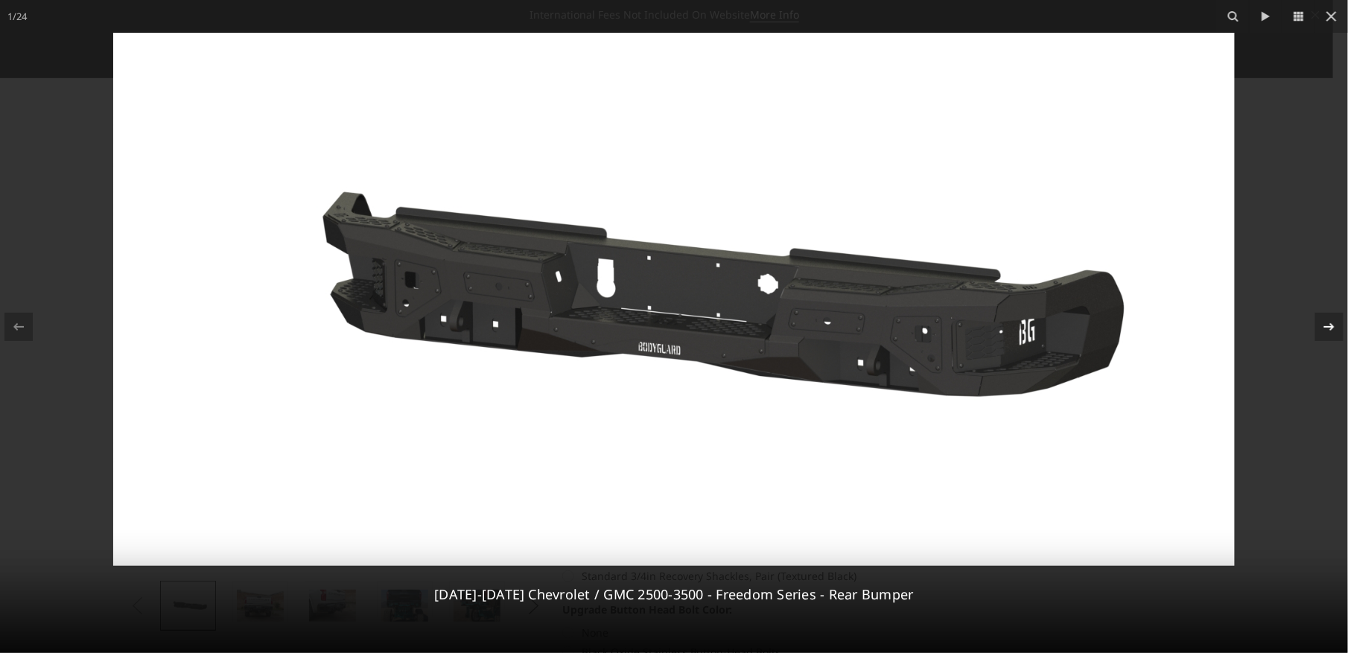
click at [1327, 329] on icon at bounding box center [1329, 327] width 18 height 18
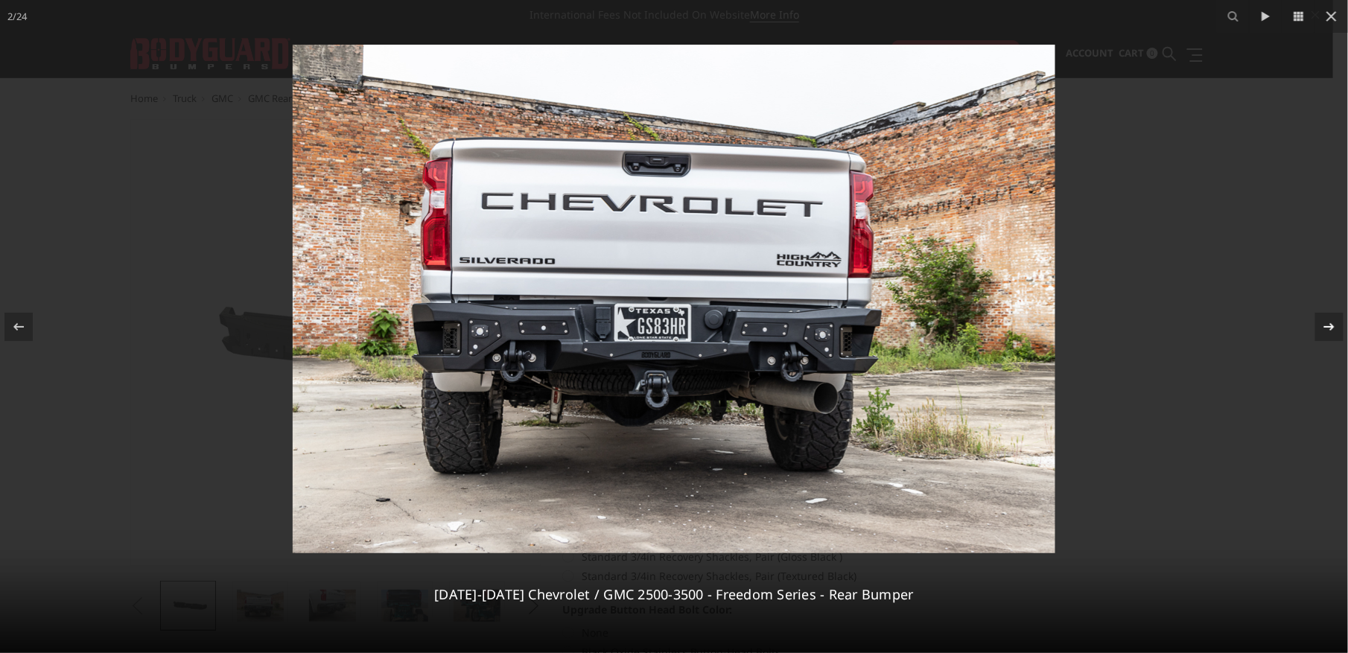
click at [1327, 329] on div "2 / [PHONE_NUMBER][DATE][DATE] Chevrolet / GMC 2500-3500 - Freedom Series - Rea…" at bounding box center [674, 326] width 1348 height 653
click at [1332, 332] on icon at bounding box center [1329, 327] width 18 height 18
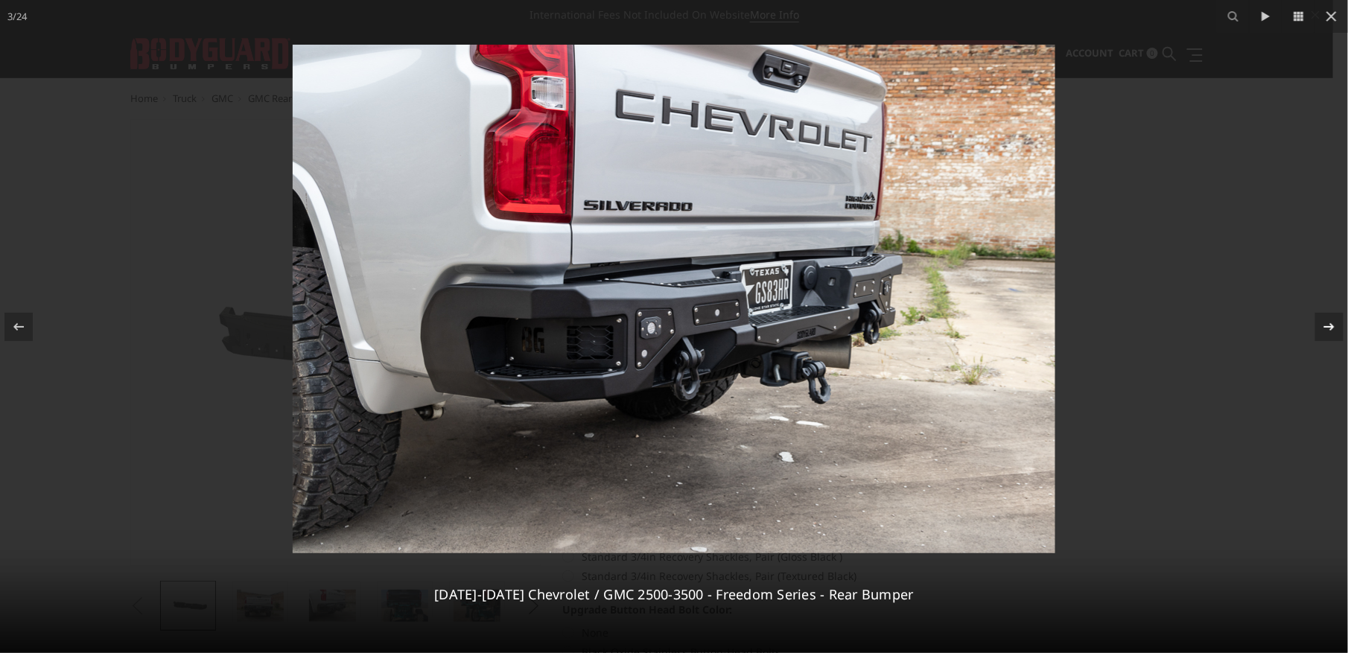
click at [1332, 332] on icon at bounding box center [1329, 327] width 18 height 18
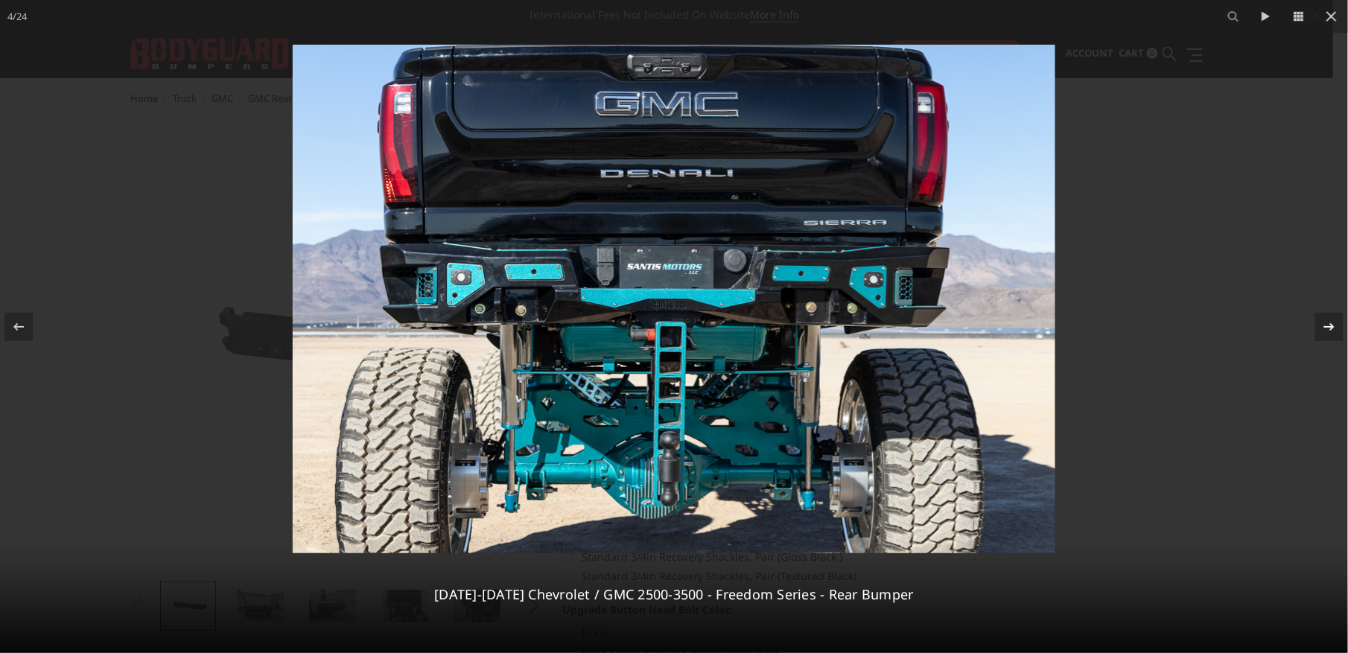
click at [1332, 332] on icon at bounding box center [1329, 327] width 18 height 18
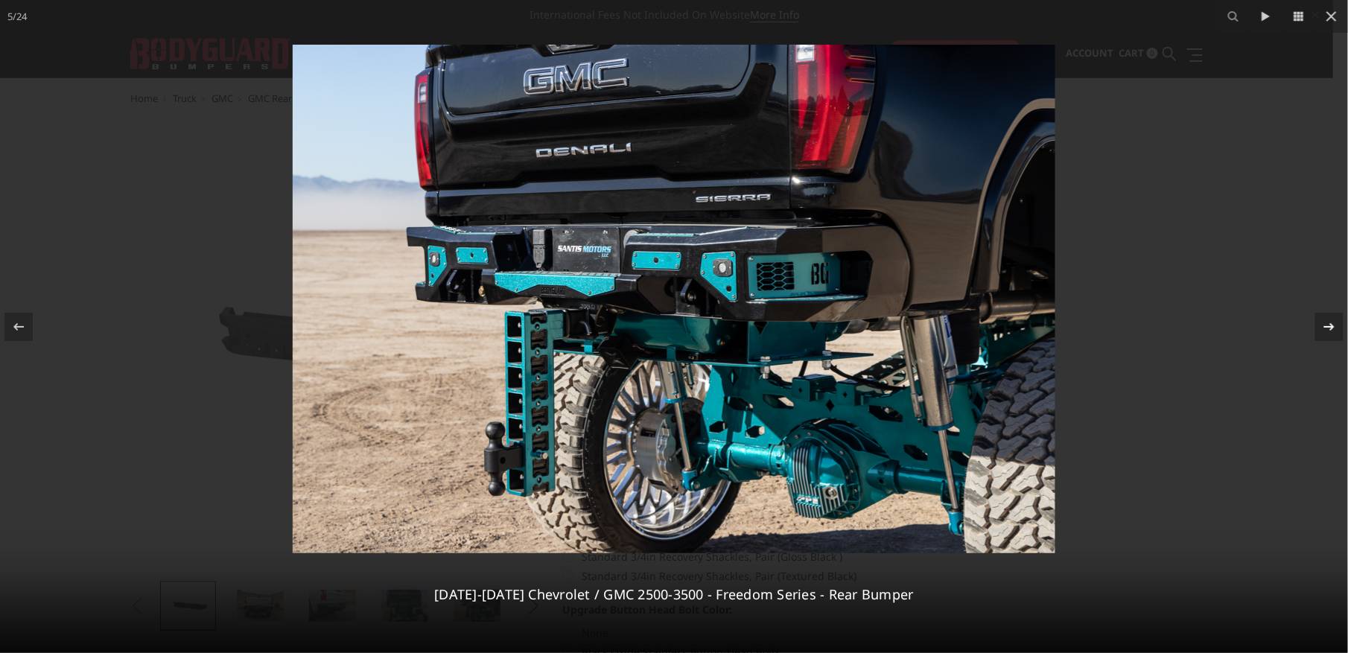
click at [1332, 332] on icon at bounding box center [1329, 327] width 18 height 18
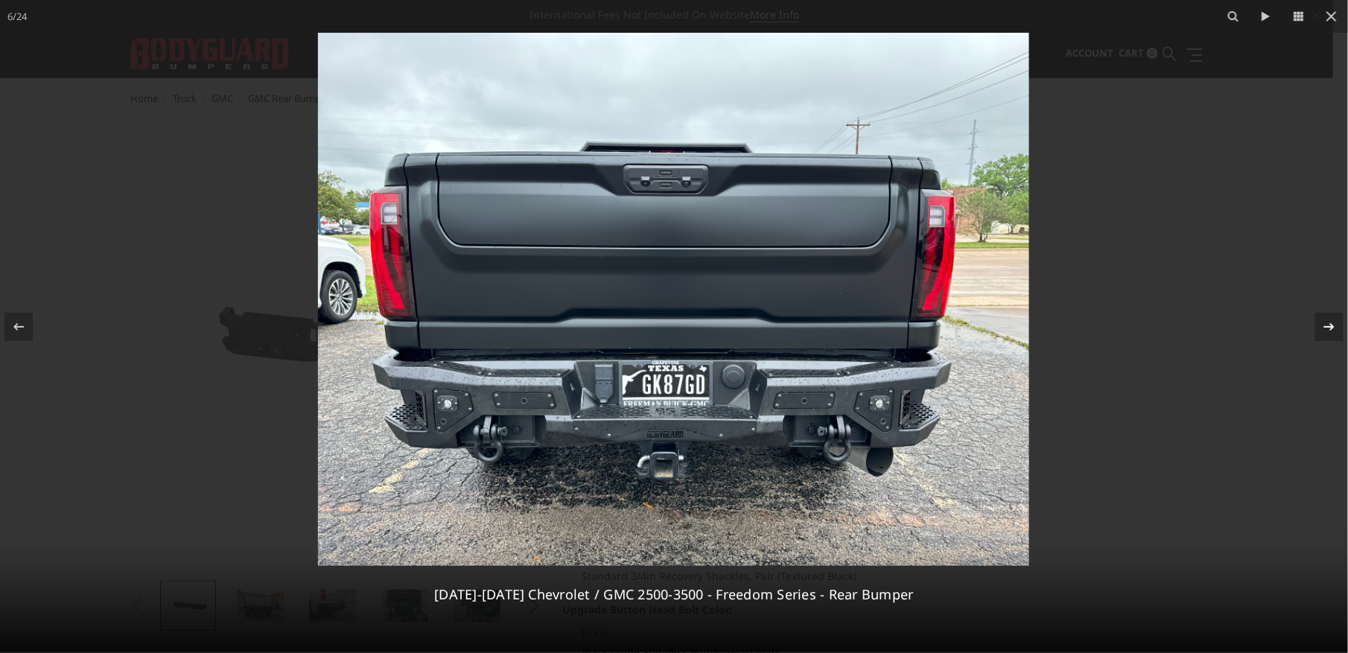
click at [1332, 332] on icon at bounding box center [1329, 327] width 18 height 18
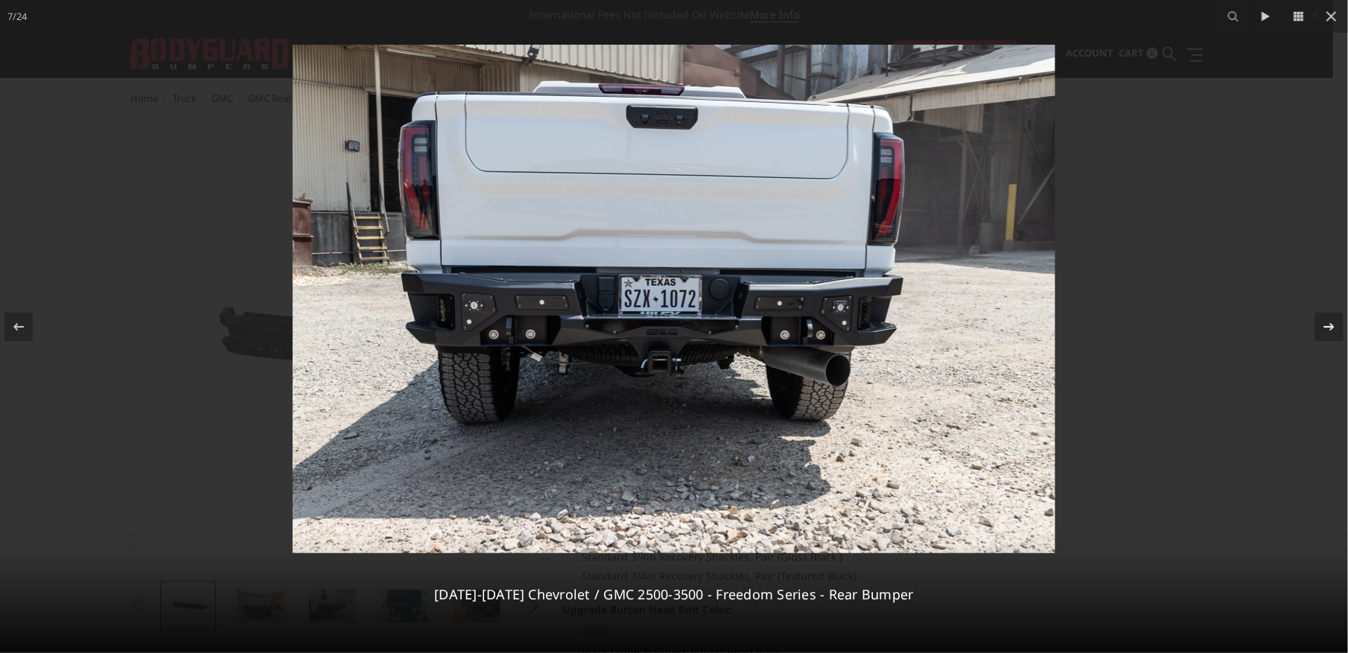
click at [1332, 332] on icon at bounding box center [1329, 327] width 18 height 18
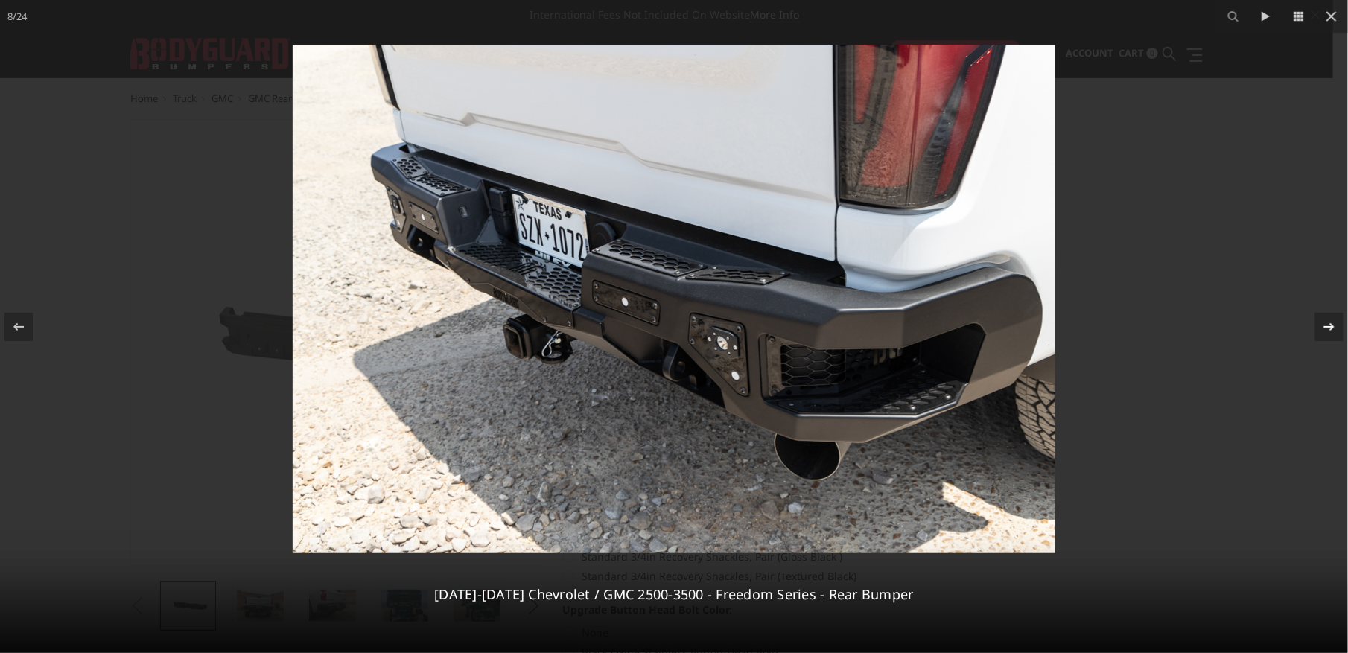
click at [1332, 332] on icon at bounding box center [1329, 327] width 18 height 18
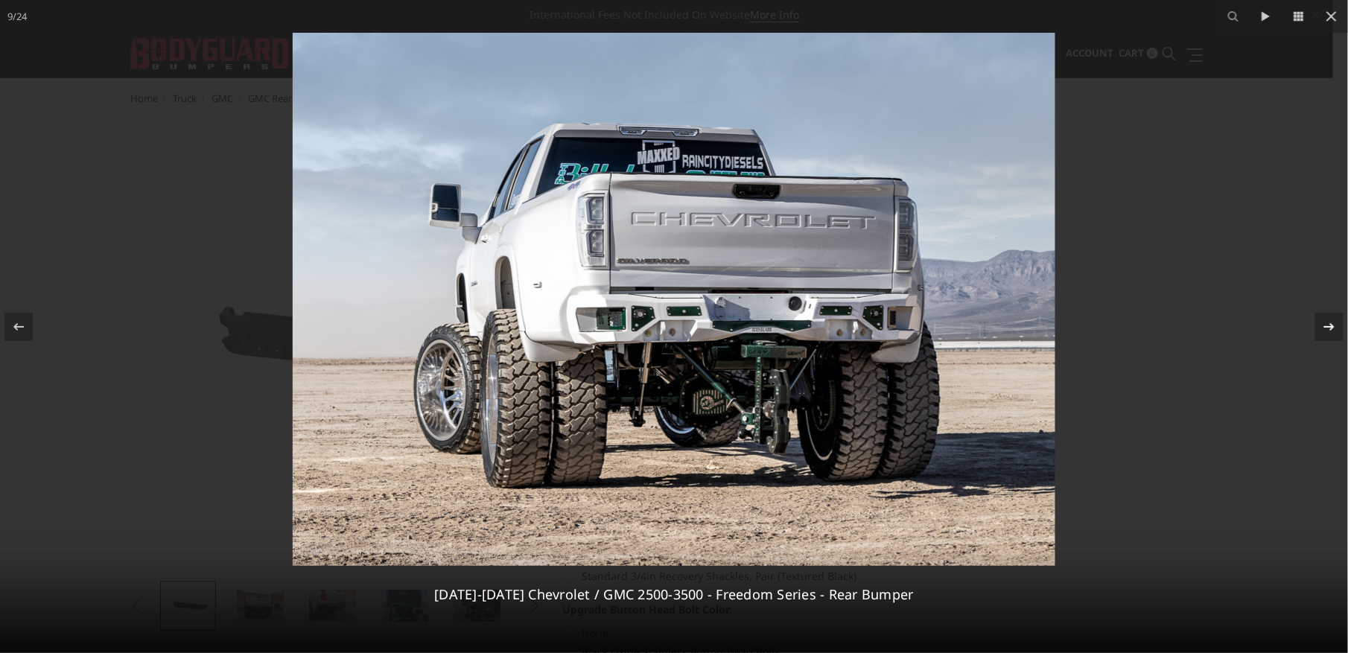
click at [1320, 325] on div at bounding box center [1329, 327] width 28 height 28
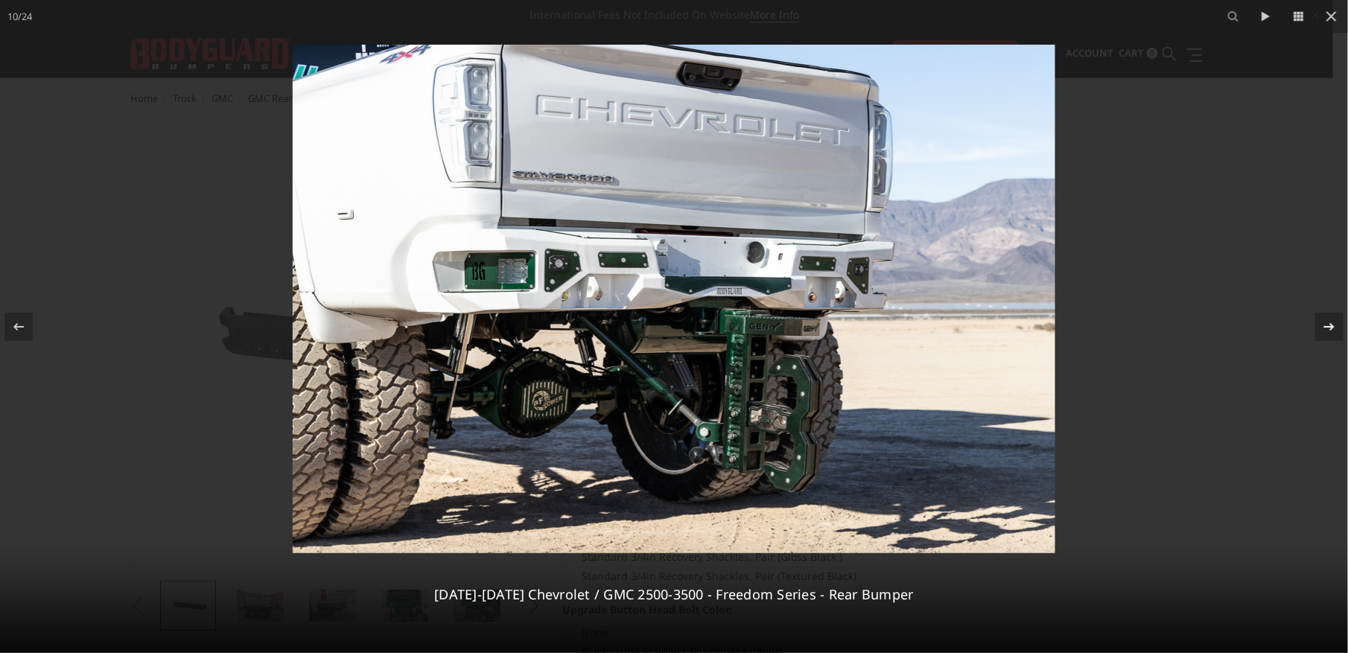
click at [1321, 325] on icon at bounding box center [1329, 327] width 18 height 18
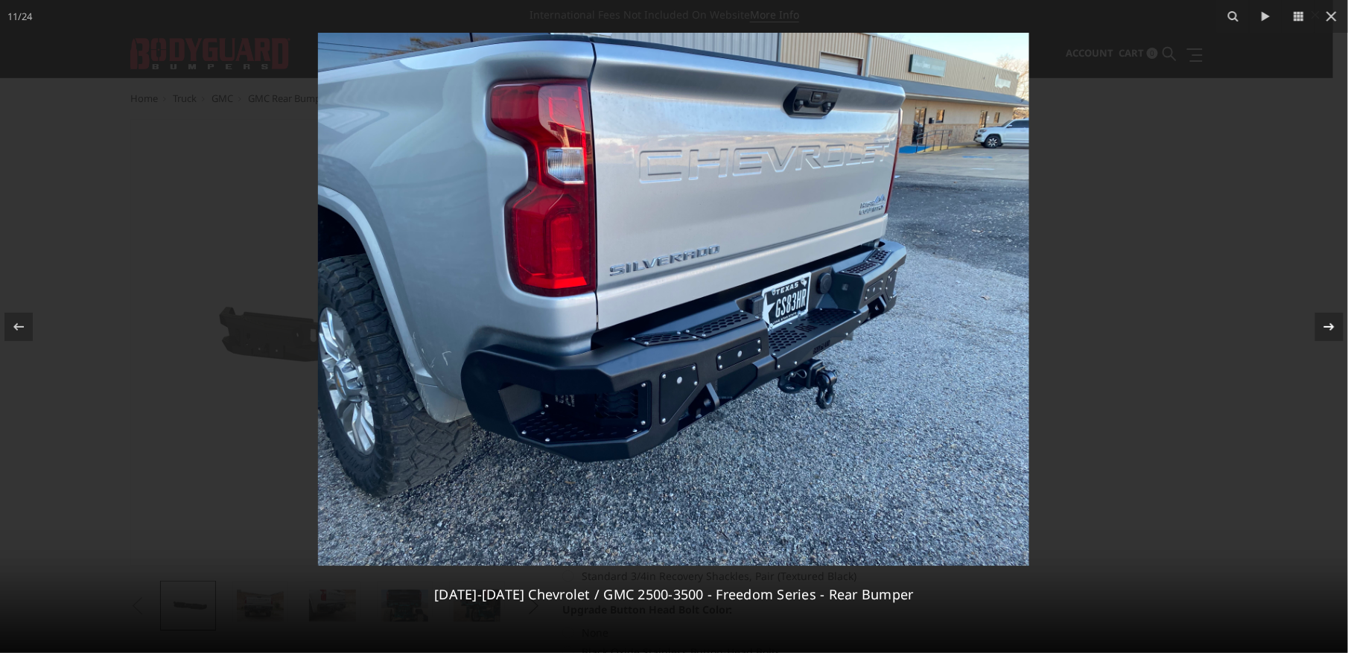
click at [1321, 325] on icon at bounding box center [1329, 327] width 18 height 18
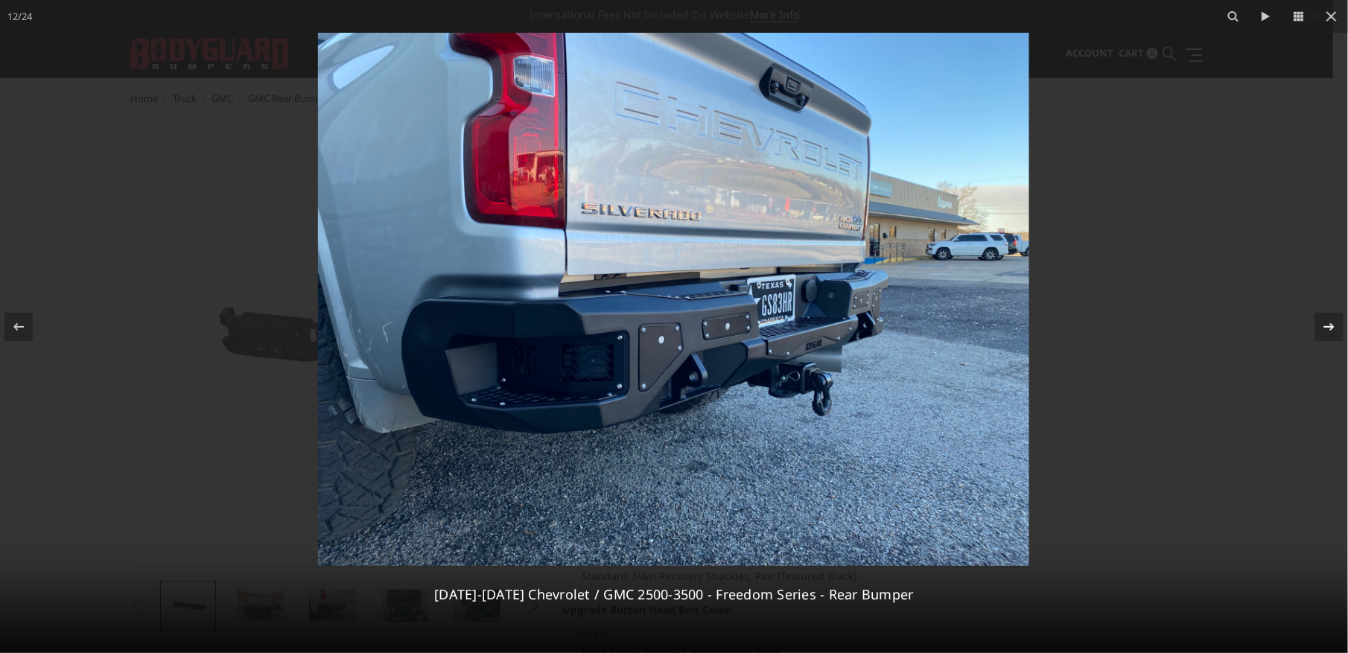
click at [1321, 325] on icon at bounding box center [1329, 327] width 18 height 18
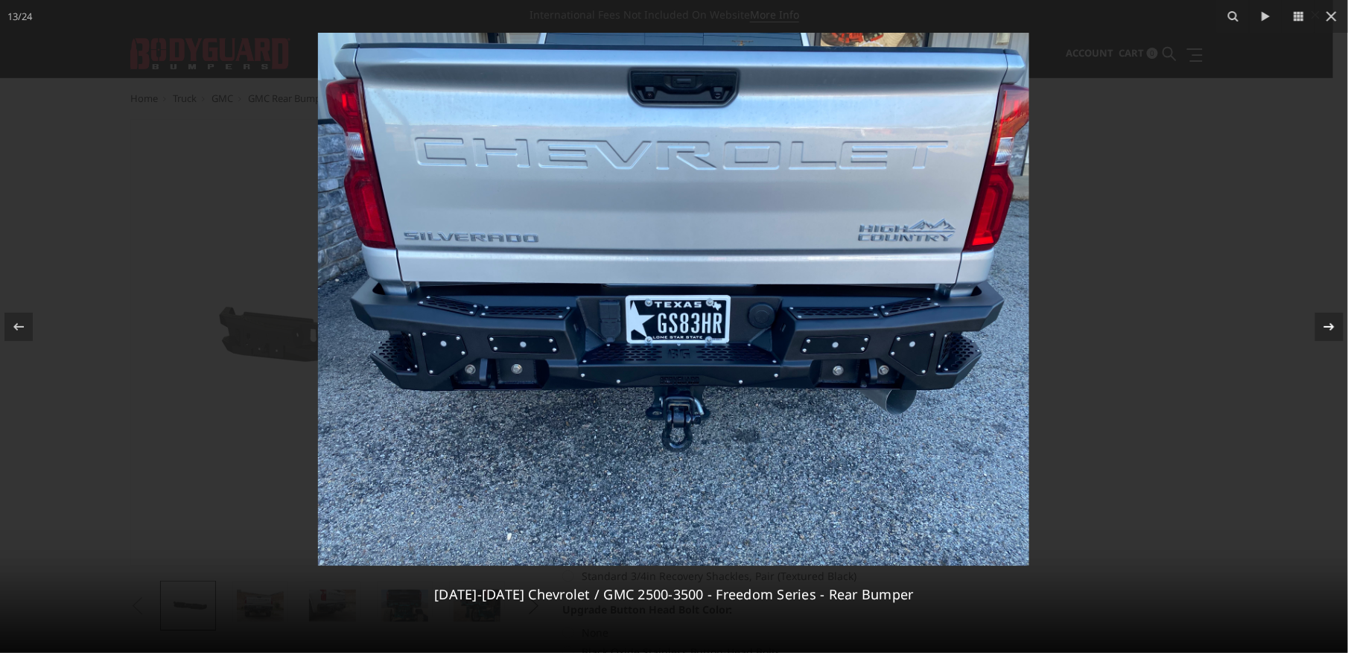
click at [1321, 325] on icon at bounding box center [1329, 327] width 18 height 18
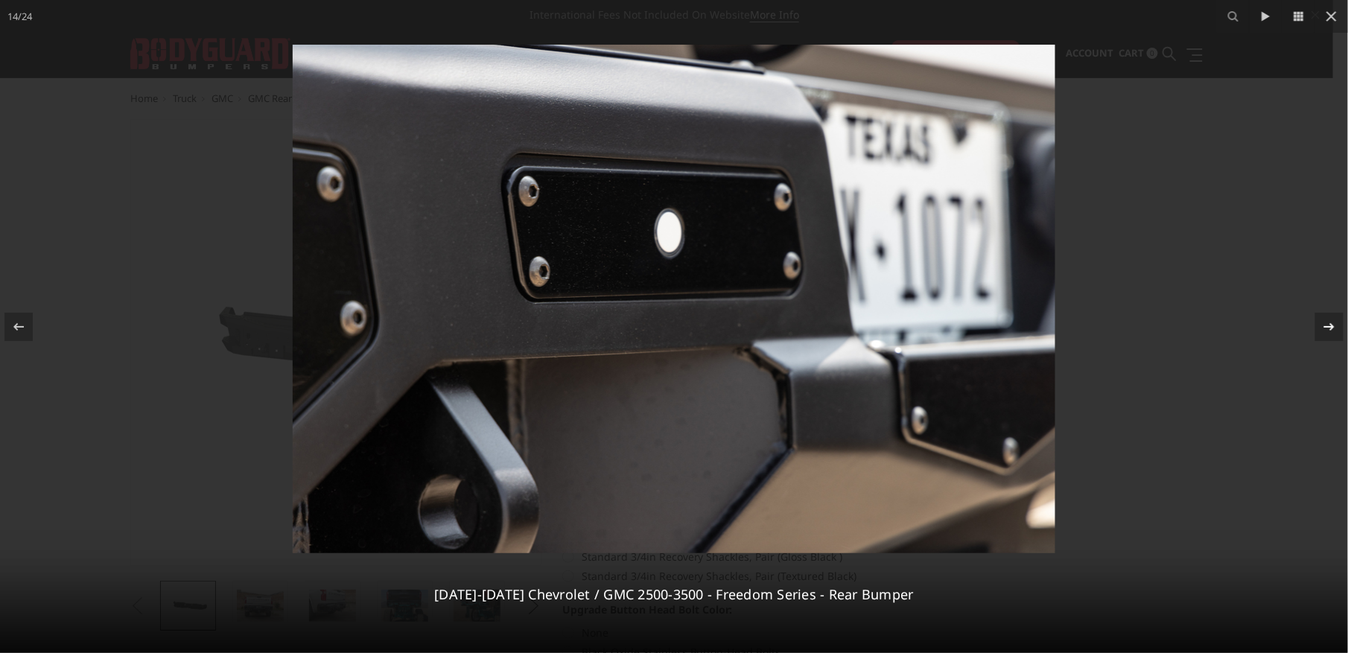
click at [1321, 325] on icon at bounding box center [1329, 327] width 18 height 18
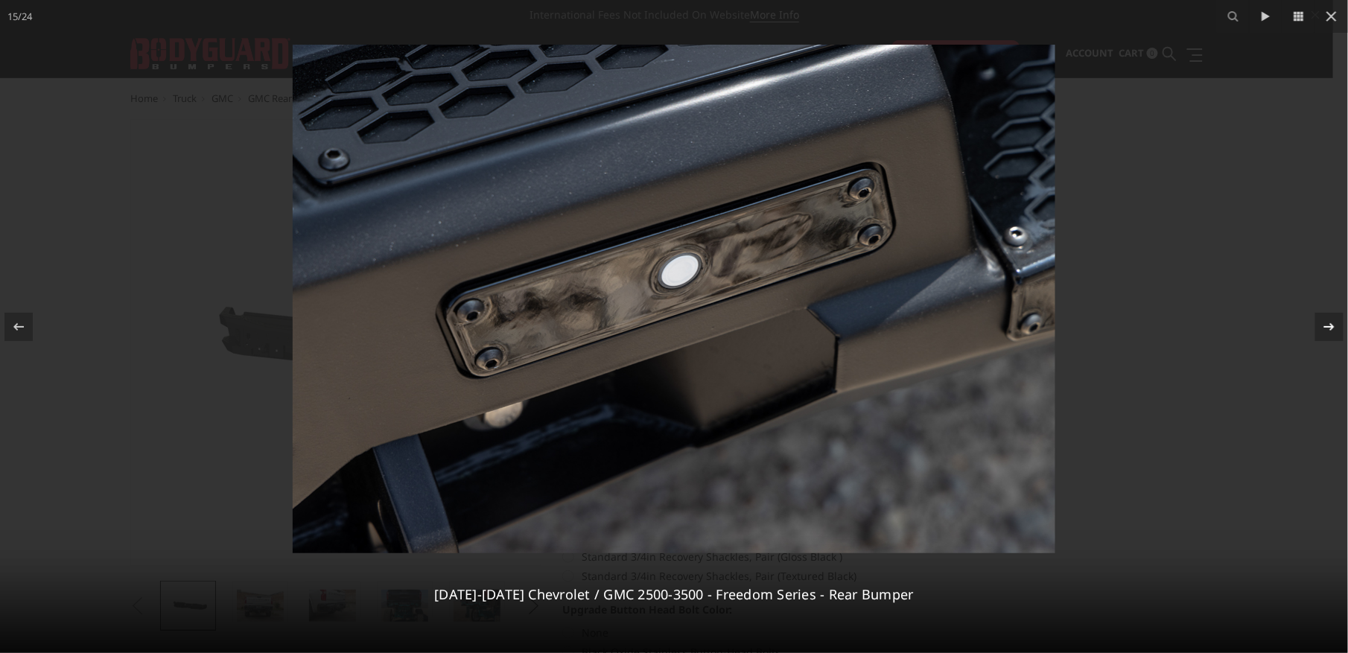
click at [1321, 325] on icon at bounding box center [1329, 327] width 18 height 18
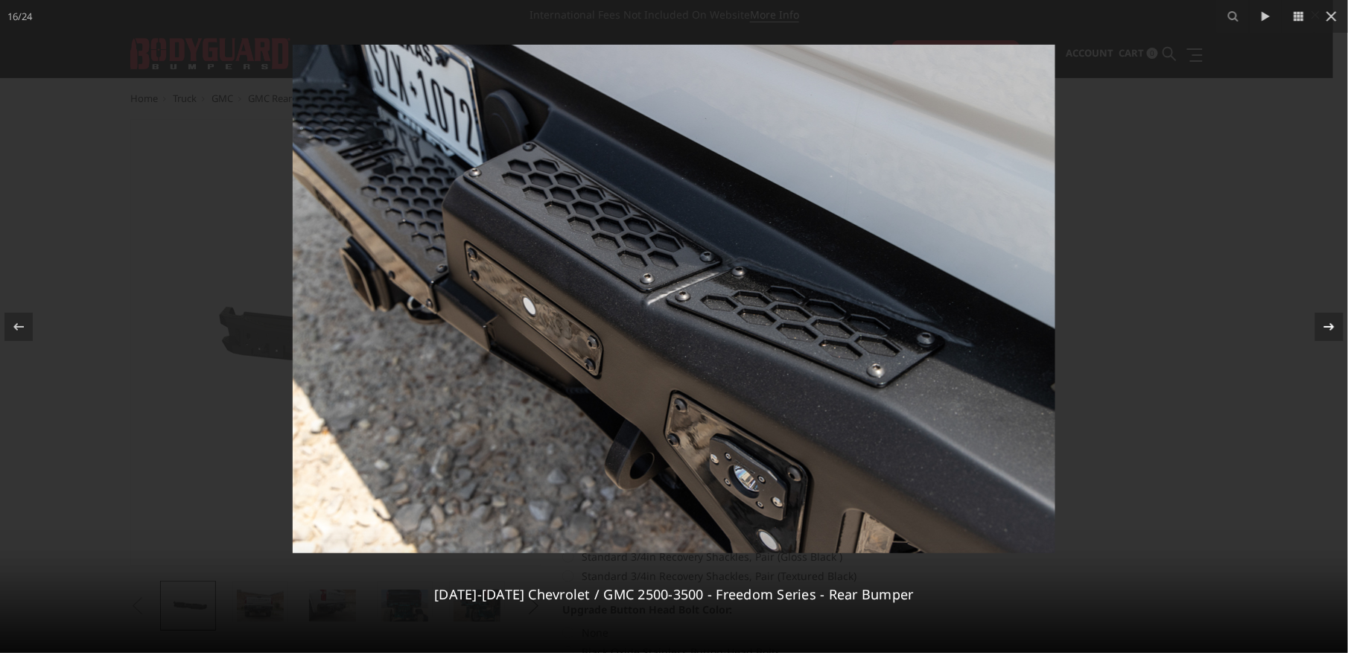
click at [1321, 325] on icon at bounding box center [1329, 327] width 18 height 18
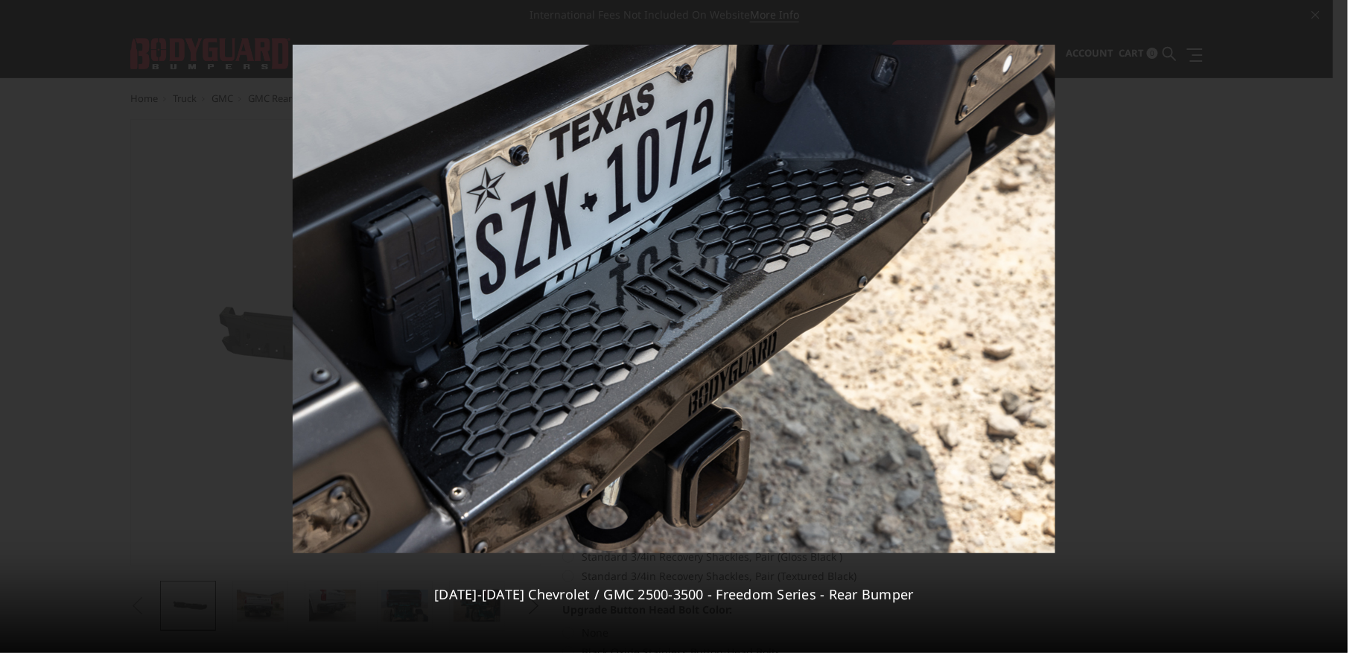
click at [1321, 325] on div "17 / [PHONE_NUMBER][DATE][DATE] Chevrolet / GMC 2500-3500 - Freedom Series - Re…" at bounding box center [674, 326] width 1348 height 653
click at [1323, 325] on icon at bounding box center [1329, 327] width 18 height 18
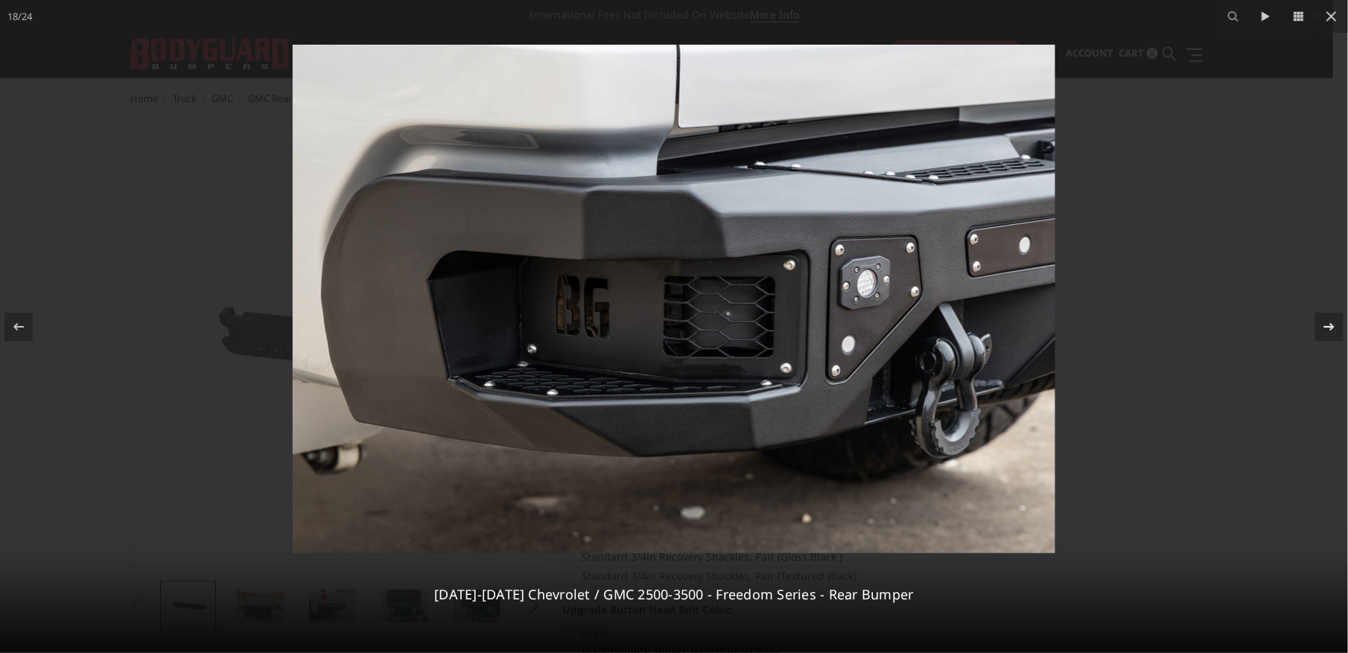
click at [1323, 325] on icon at bounding box center [1329, 327] width 18 height 18
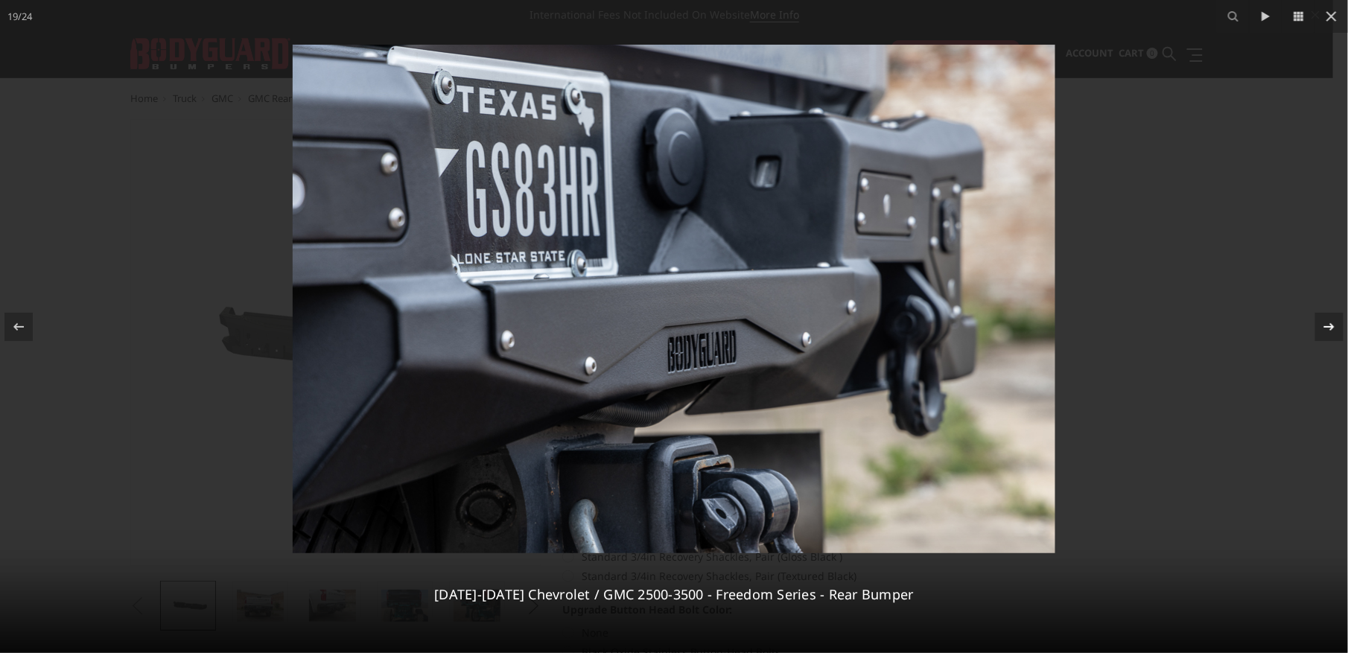
click at [1323, 325] on icon at bounding box center [1329, 327] width 18 height 18
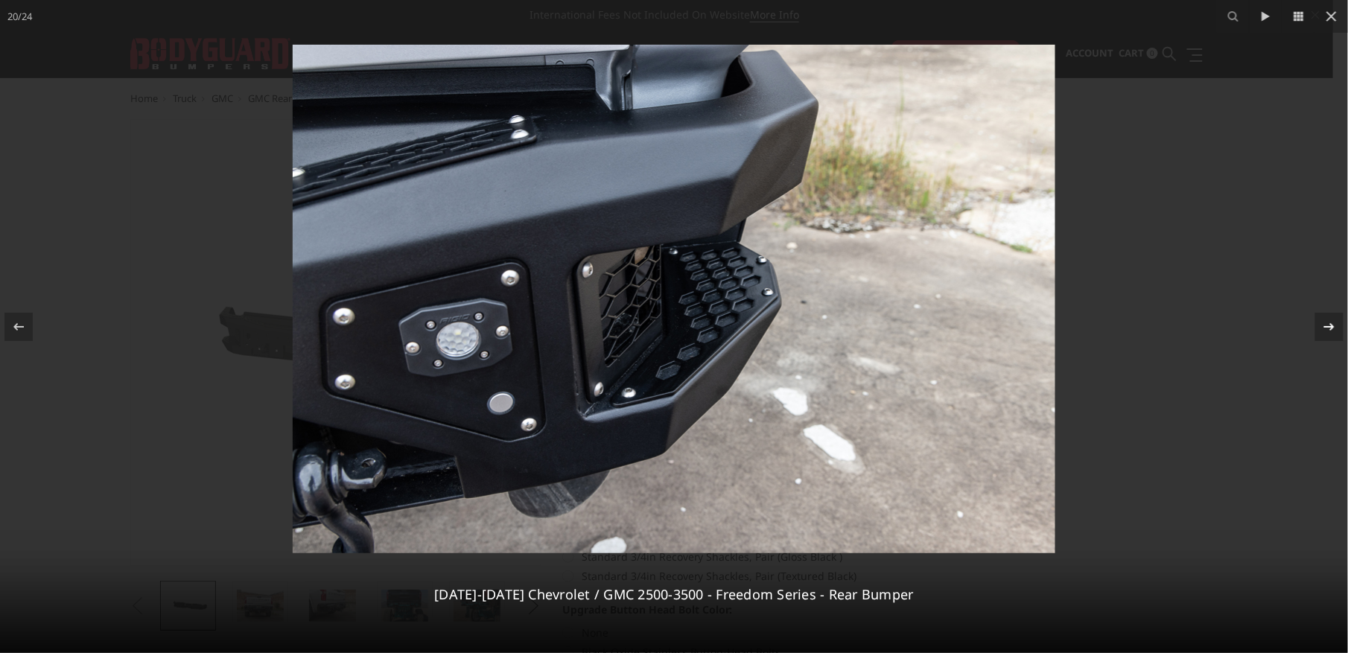
click at [1323, 325] on icon at bounding box center [1329, 327] width 18 height 18
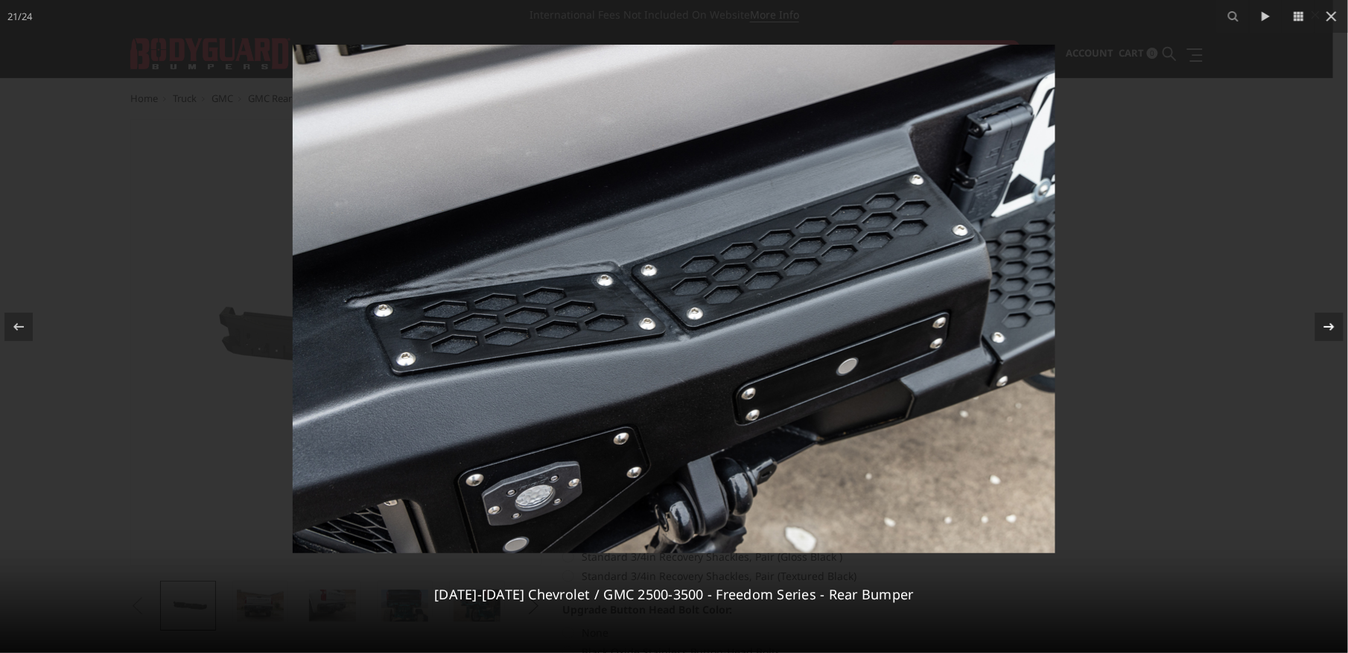
click at [1323, 325] on icon at bounding box center [1329, 327] width 18 height 18
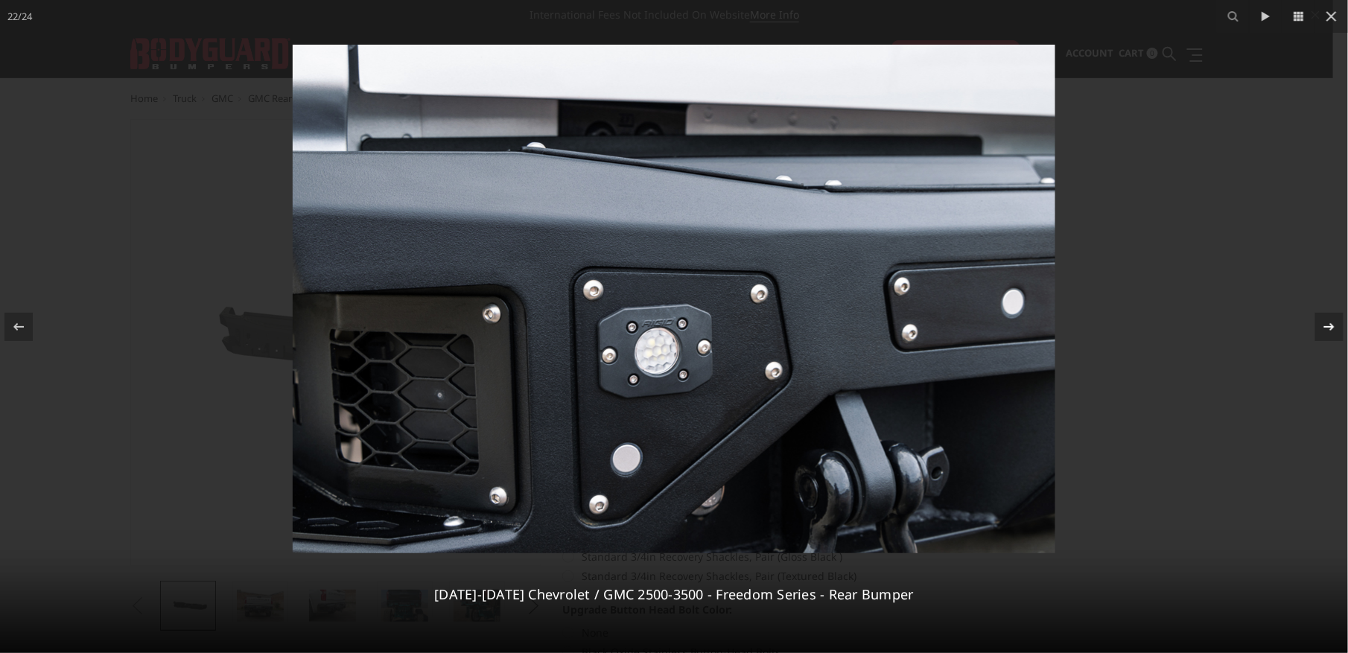
click at [1323, 325] on icon at bounding box center [1329, 327] width 18 height 18
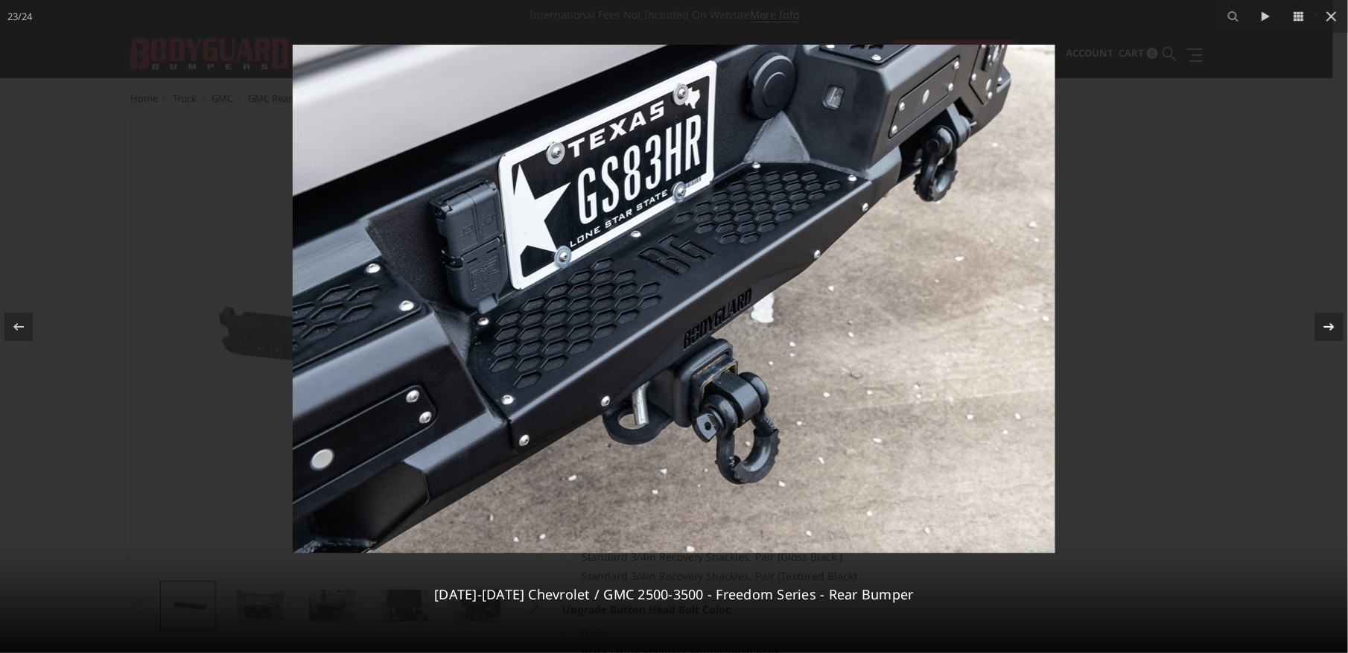
click at [1323, 325] on icon at bounding box center [1329, 327] width 18 height 18
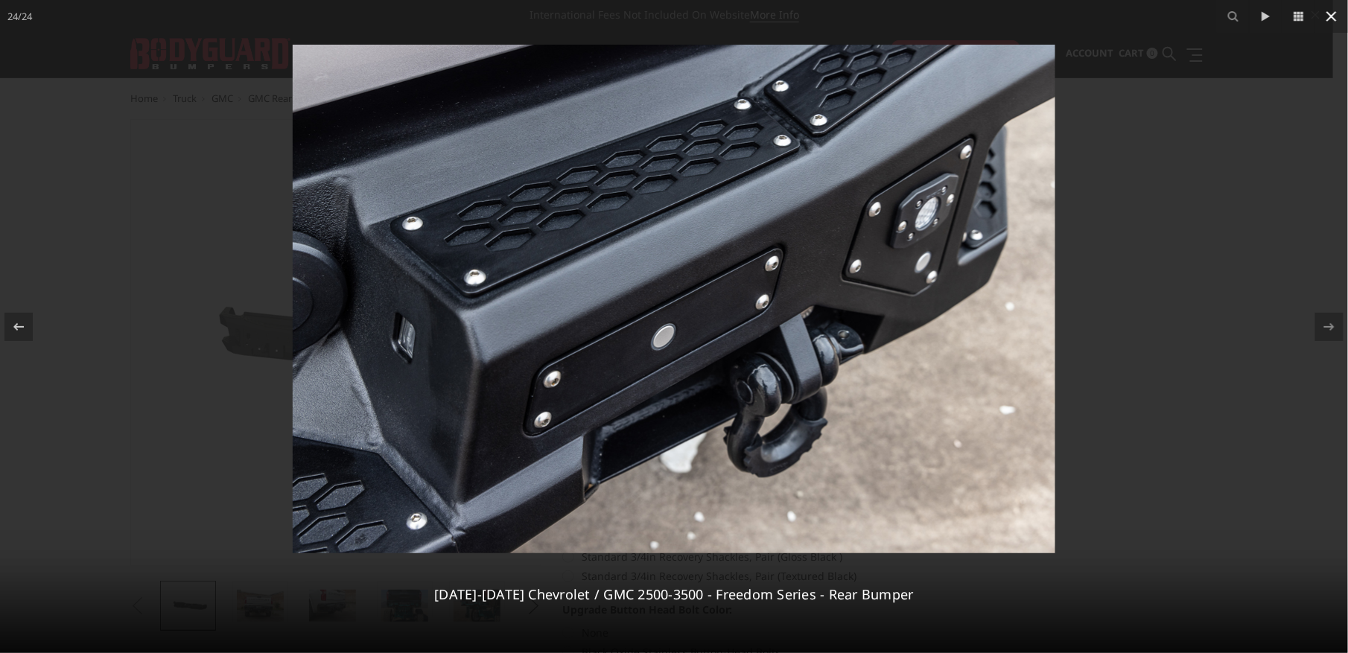
click at [1332, 19] on icon at bounding box center [1332, 16] width 18 height 18
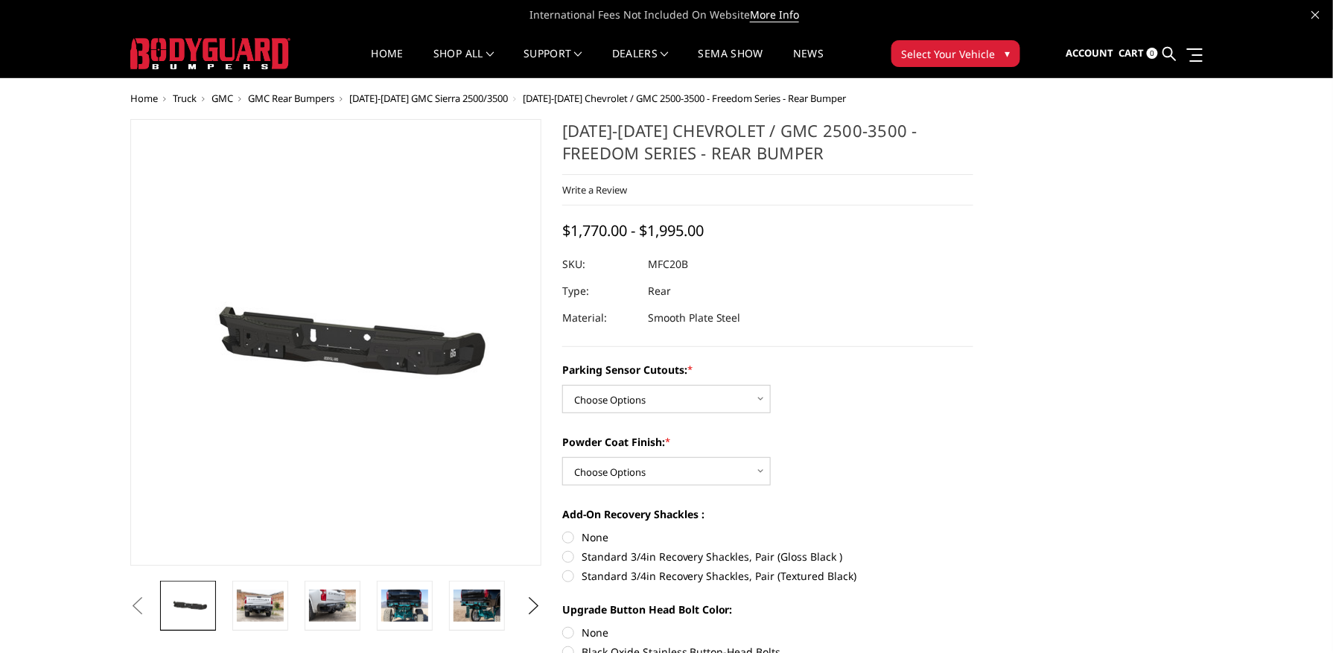
scroll to position [0, 1375]
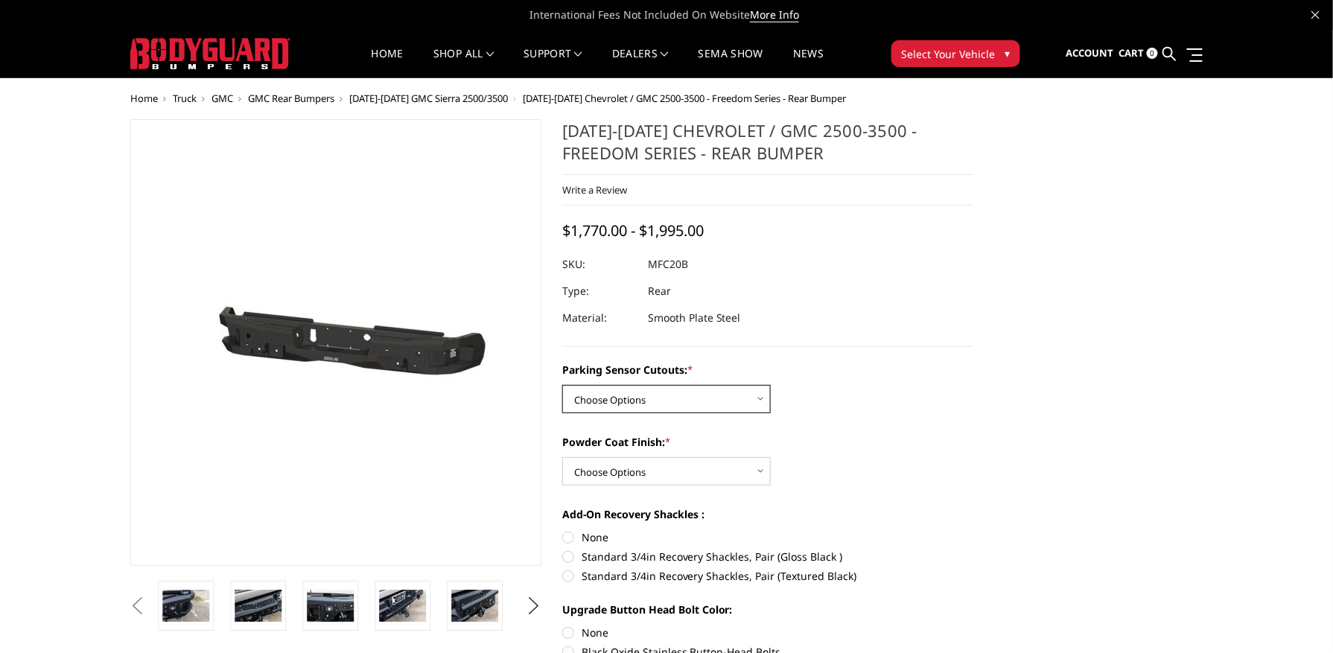
click at [657, 387] on select "Choose Options No - Without Parking Sensor Cutouts Yes - With Parking Sensor Cu…" at bounding box center [666, 399] width 209 height 28
select select "2870"
click at [562, 386] on select "Choose Options No - Without Parking Sensor Cutouts Yes - With Parking Sensor Cu…" at bounding box center [666, 399] width 209 height 28
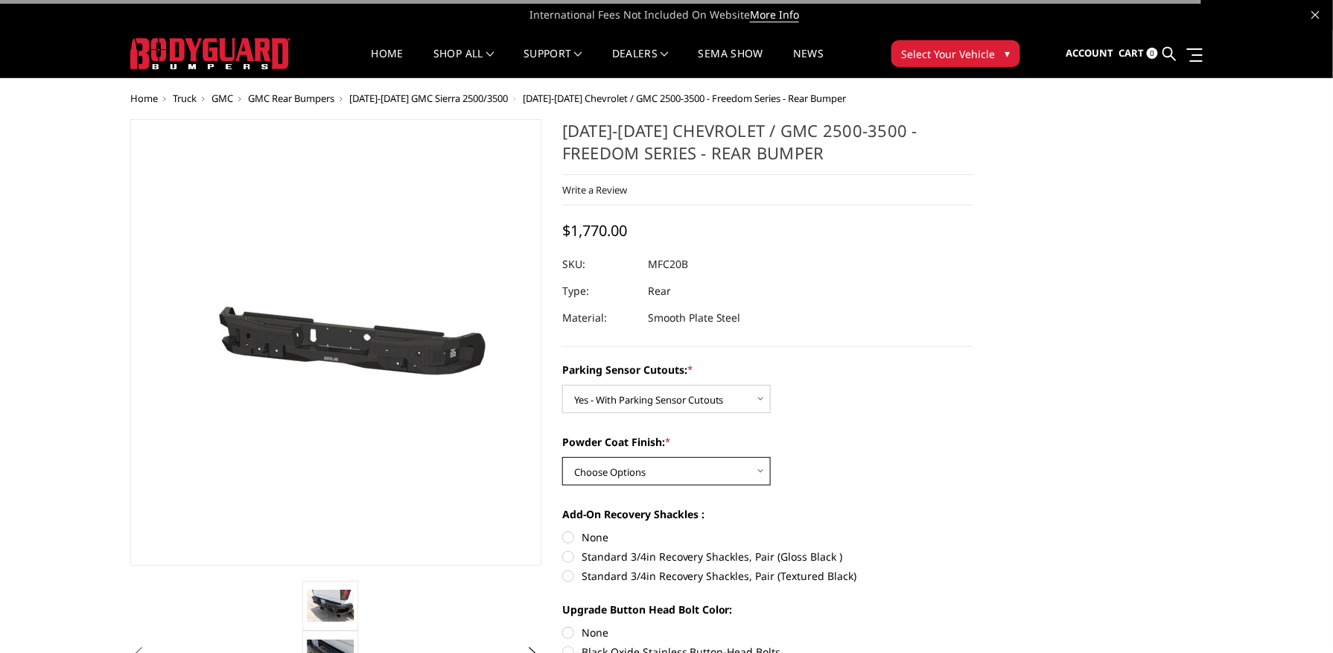
click at [665, 469] on select "Choose Options Bare Metal Texture Black Powder Coat" at bounding box center [666, 471] width 209 height 28
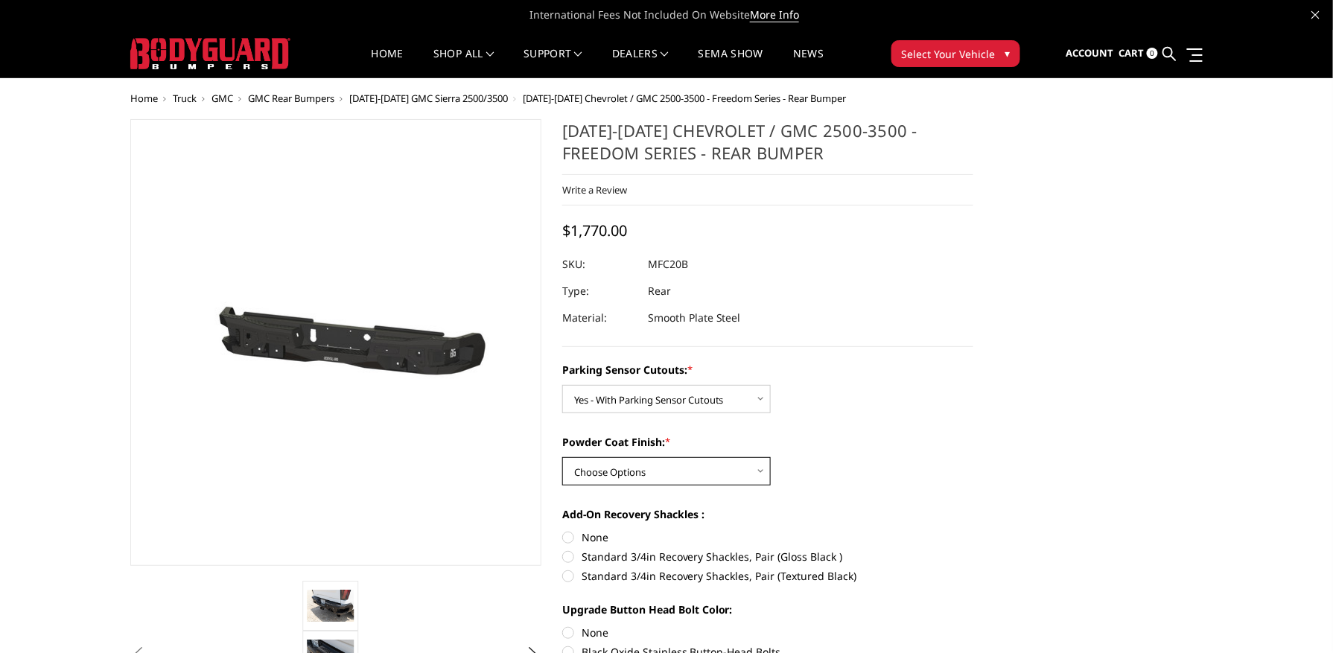
select select "2871"
click at [562, 458] on select "Choose Options Bare Metal Texture Black Powder Coat" at bounding box center [666, 471] width 209 height 28
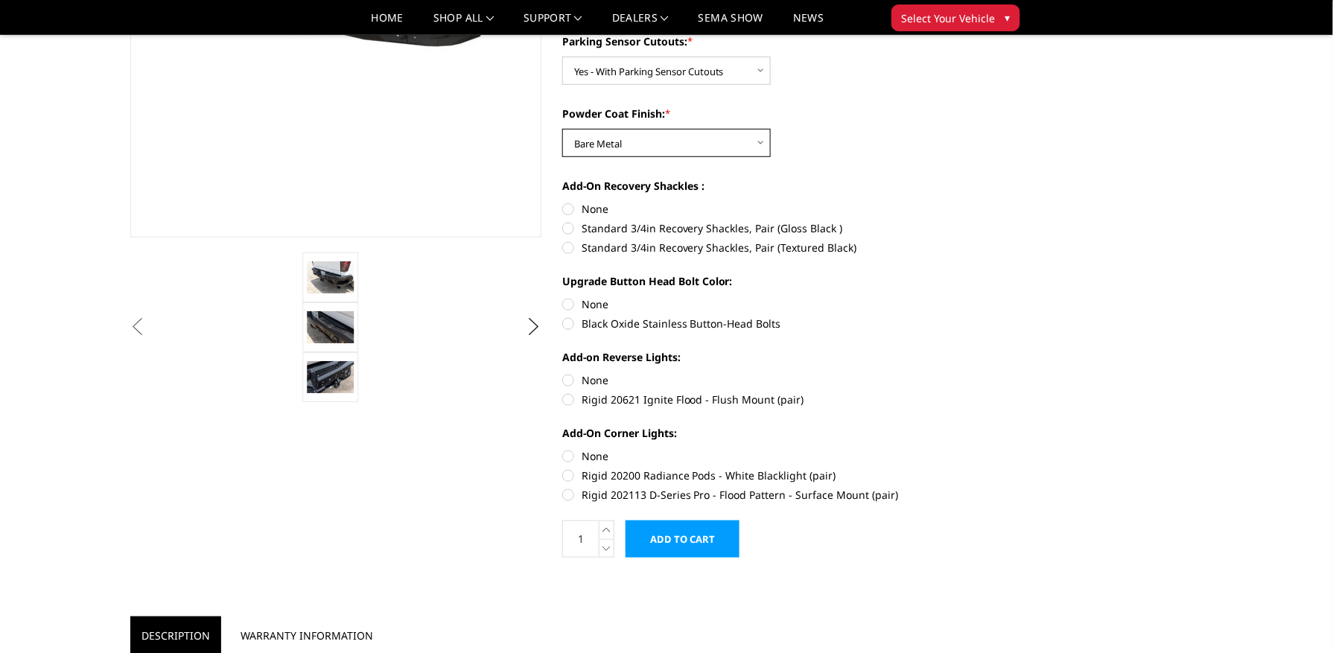
scroll to position [298, 0]
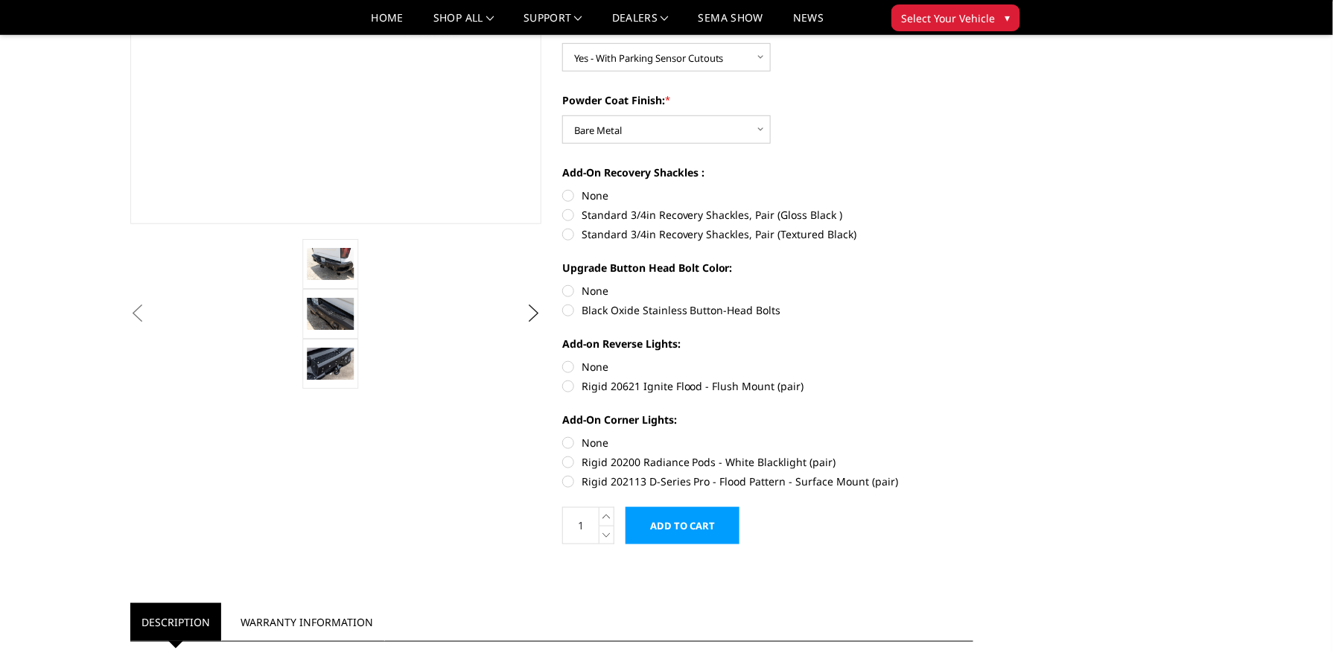
click at [582, 191] on label "None" at bounding box center [767, 196] width 411 height 16
click at [563, 188] on input "None" at bounding box center [562, 188] width 1 height 1
radio input "true"
click at [681, 305] on label "Black Oxide Stainless Button-Head Bolts" at bounding box center [767, 310] width 411 height 16
click at [973, 284] on input "Black Oxide Stainless Button-Head Bolts" at bounding box center [973, 283] width 1 height 1
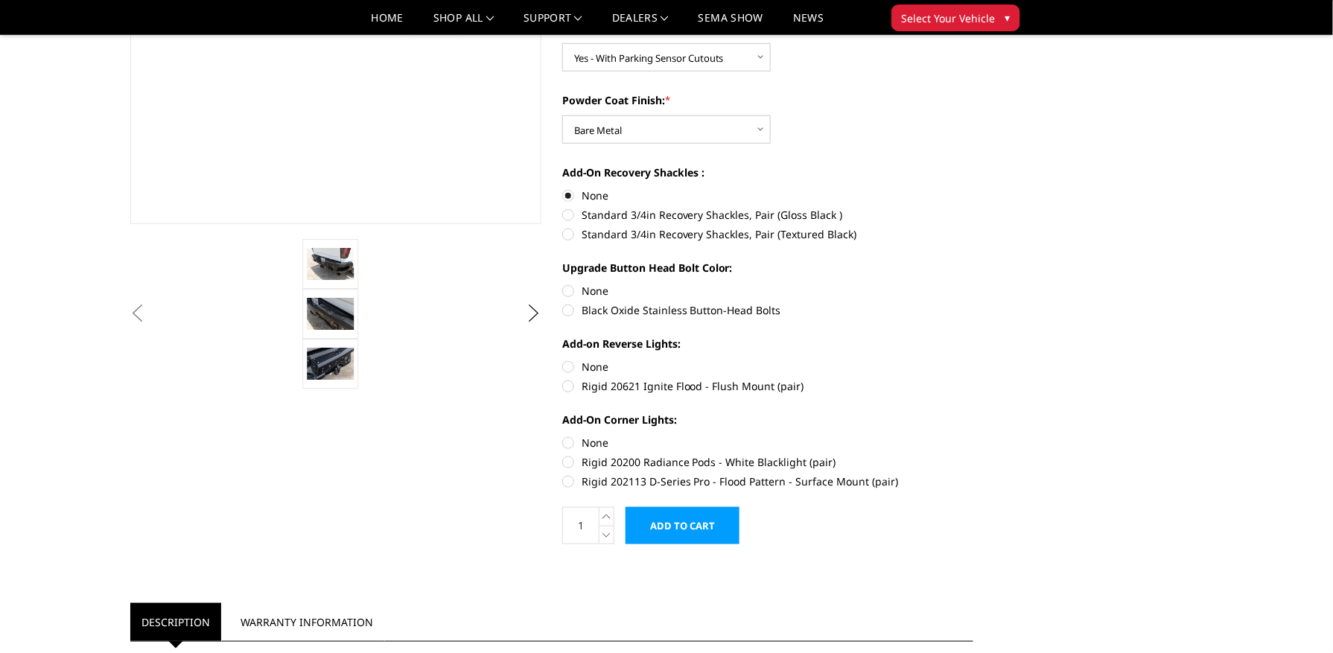
radio input "true"
click at [716, 382] on label "Rigid 20621 Ignite Flood - Flush Mount (pair)" at bounding box center [767, 386] width 411 height 16
click at [973, 360] on input "Rigid 20621 Ignite Flood - Flush Mount (pair)" at bounding box center [973, 359] width 1 height 1
radio input "true"
click at [649, 477] on label "Rigid 202113 D-Series Pro - Flood Pattern - Surface Mount (pair)" at bounding box center [767, 482] width 411 height 16
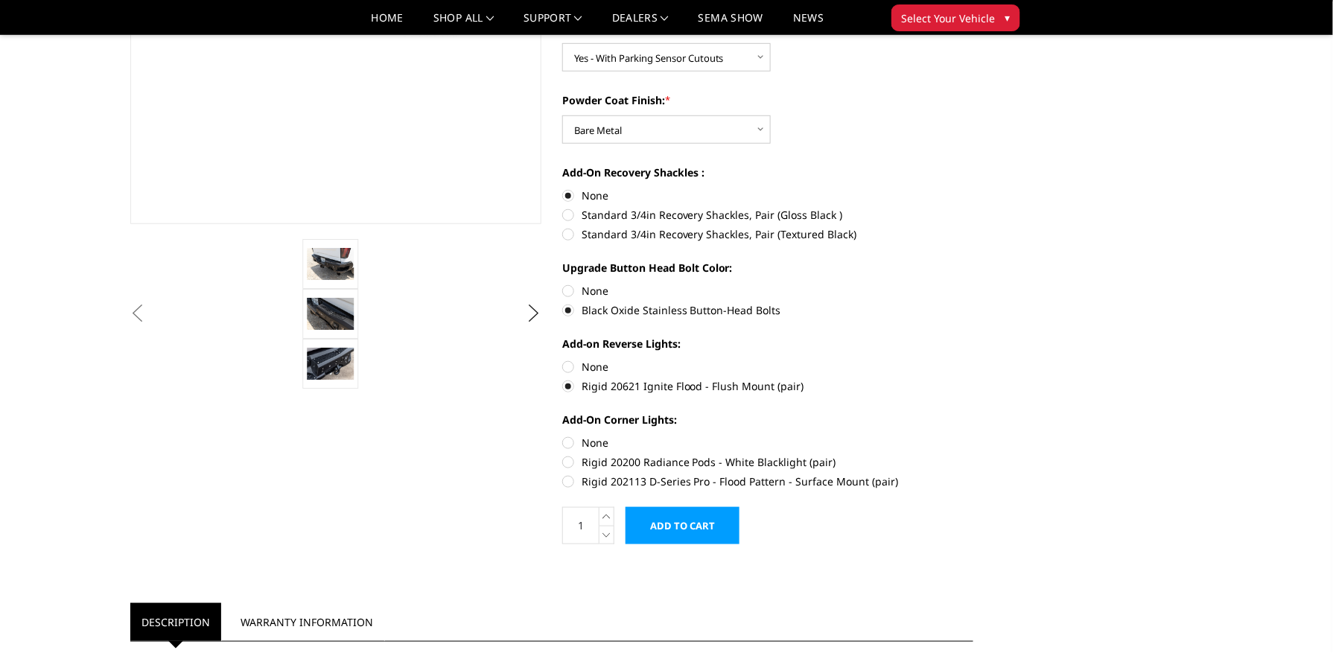
click at [973, 455] on input "Rigid 202113 D-Series Pro - Flood Pattern - Surface Mount (pair)" at bounding box center [973, 454] width 1 height 1
radio input "true"
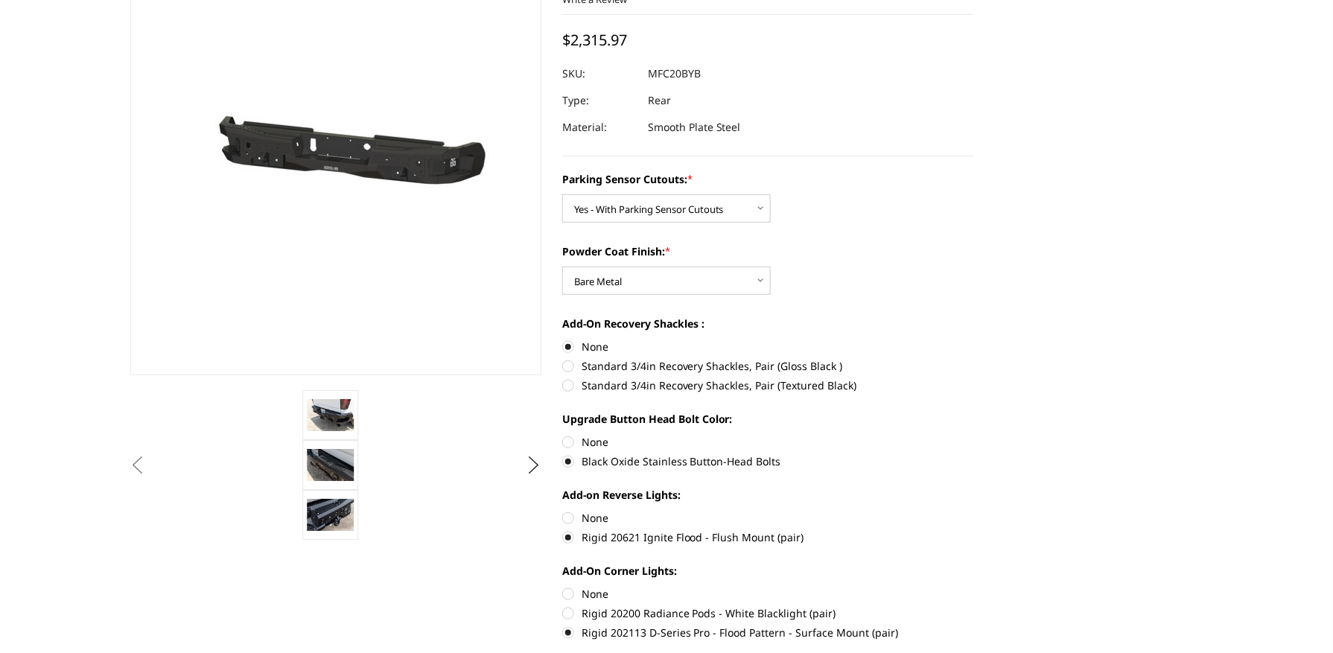
scroll to position [0, 0]
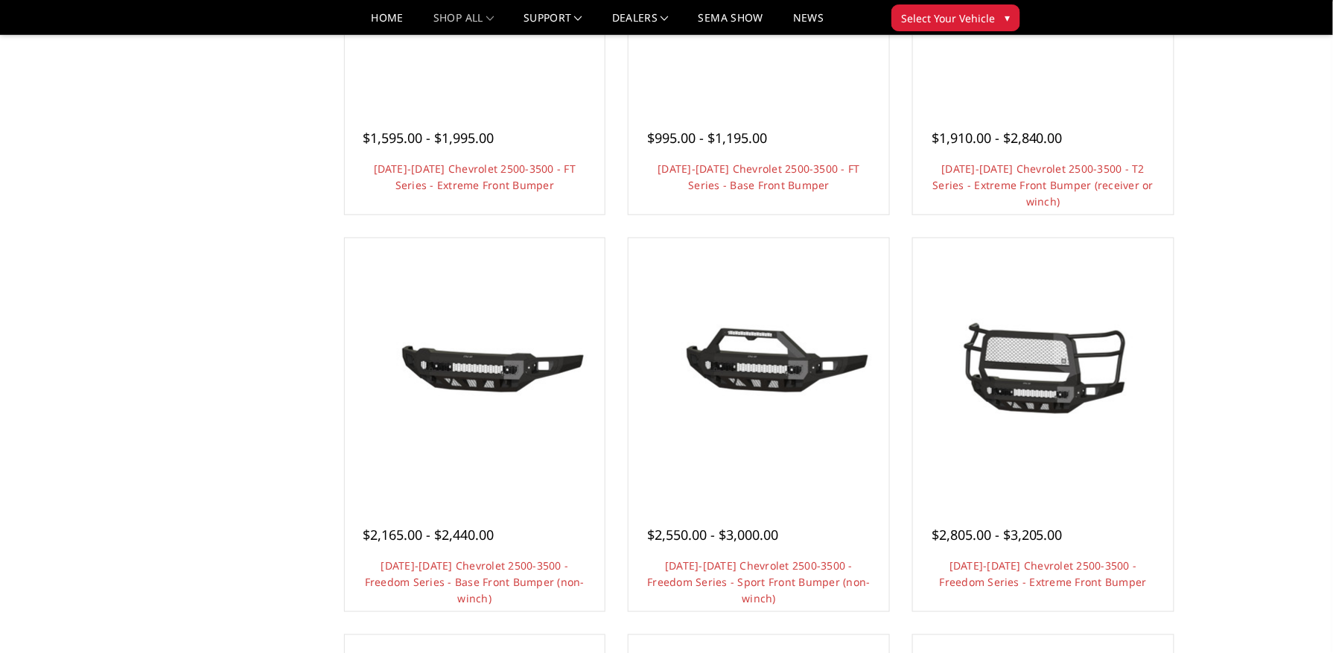
scroll to position [397, 0]
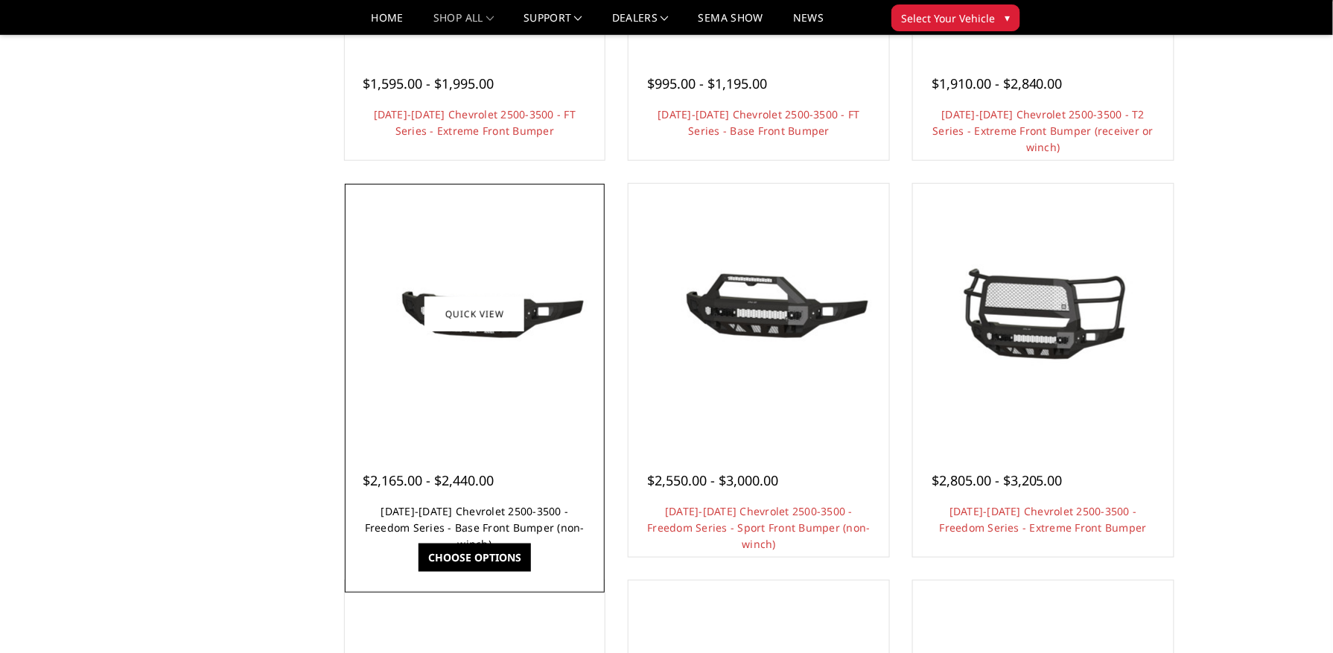
click at [457, 512] on link "[DATE]-[DATE] Chevrolet 2500-3500 - Freedom Series - Base Front Bumper (non-win…" at bounding box center [475, 527] width 220 height 47
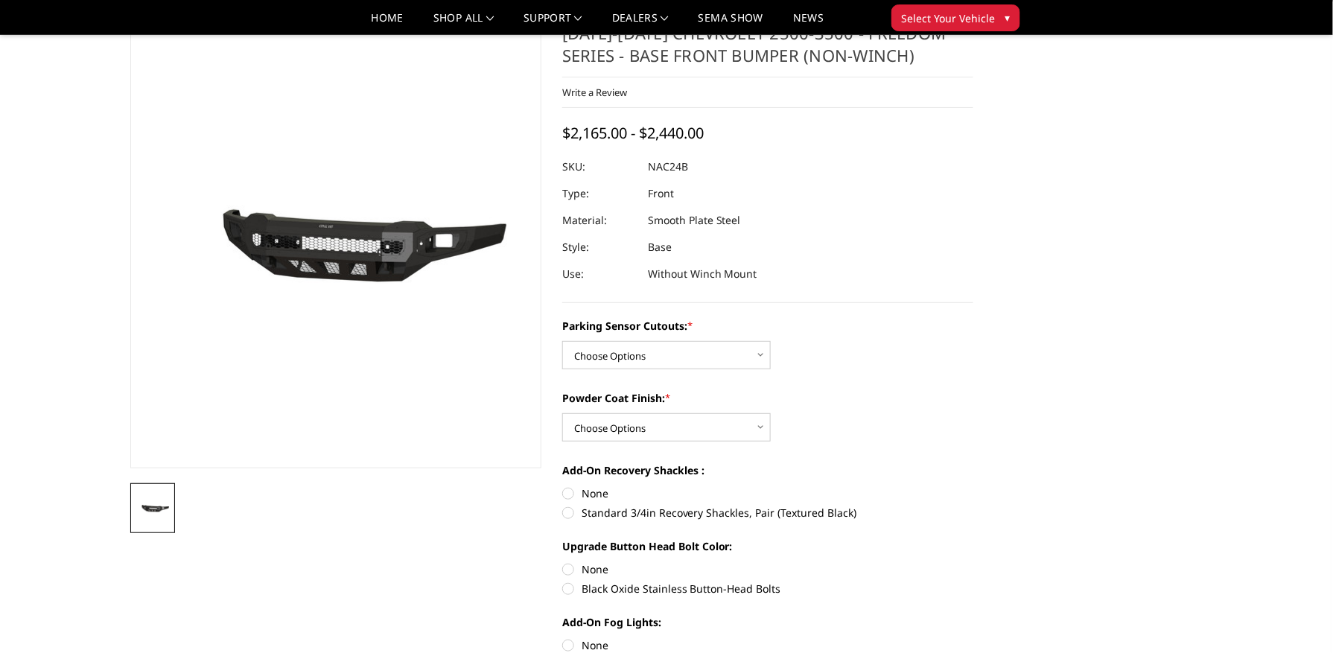
scroll to position [99, 0]
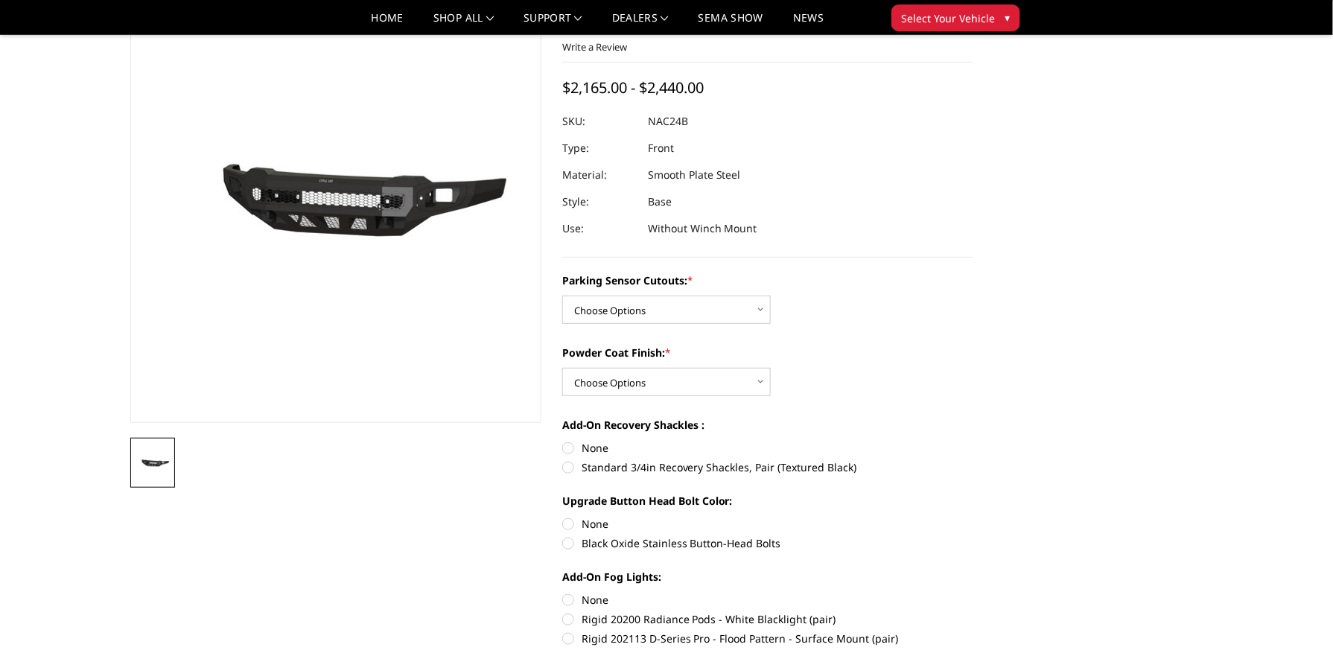
click at [632, 295] on div "Parking Sensor Cutouts: * Choose Options No - Without Parking Sensor Cutouts Ye…" at bounding box center [767, 298] width 411 height 51
click at [620, 310] on select "Choose Options No - Without Parking Sensor Cutouts Yes - With Parking Sensor Cu…" at bounding box center [666, 310] width 209 height 28
select select "2968"
click at [562, 296] on select "Choose Options No - Without Parking Sensor Cutouts Yes - With Parking Sensor Cu…" at bounding box center [666, 310] width 209 height 28
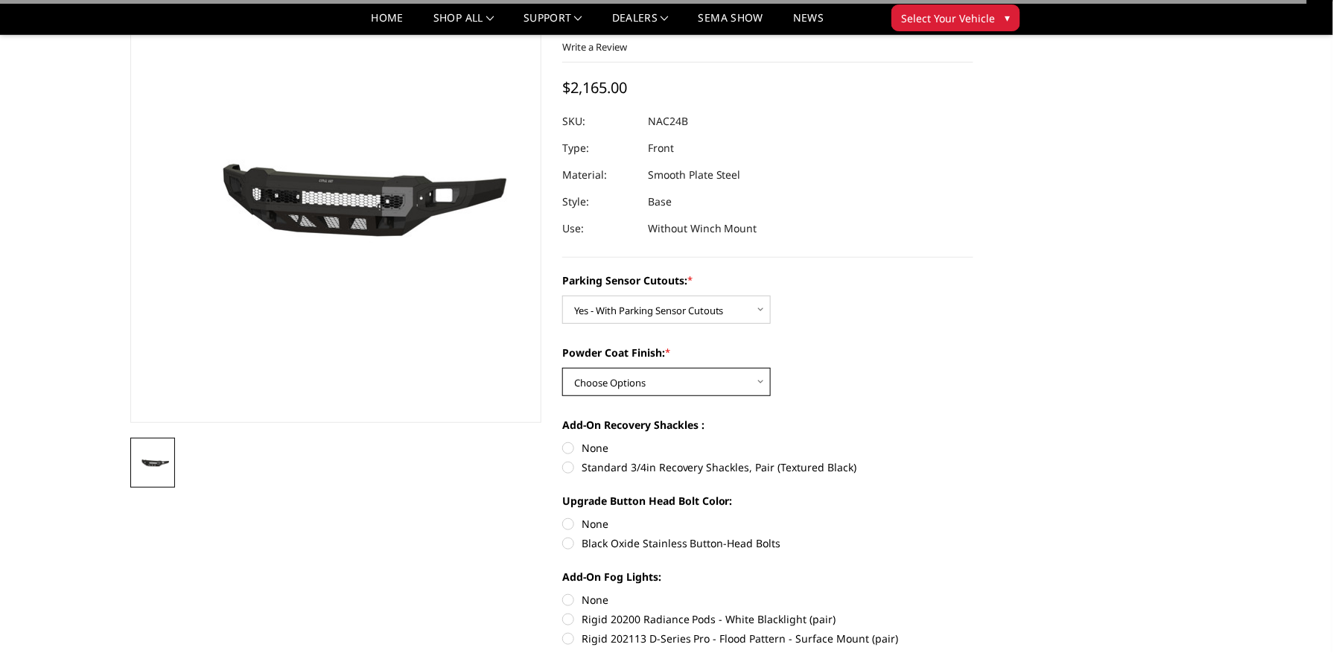
click at [639, 374] on select "Choose Options Bare Metal Texture Black Powder Coat" at bounding box center [666, 382] width 209 height 28
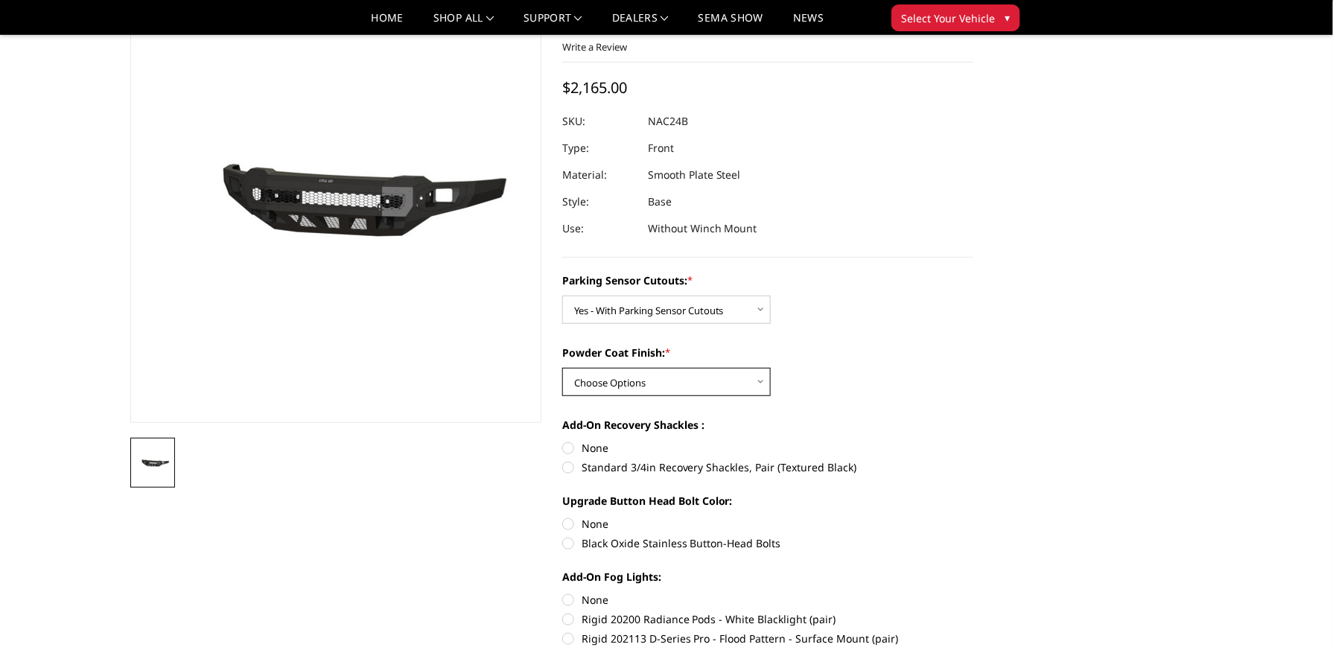
select select "2969"
click at [562, 368] on select "Choose Options Bare Metal Texture Black Powder Coat" at bounding box center [666, 382] width 209 height 28
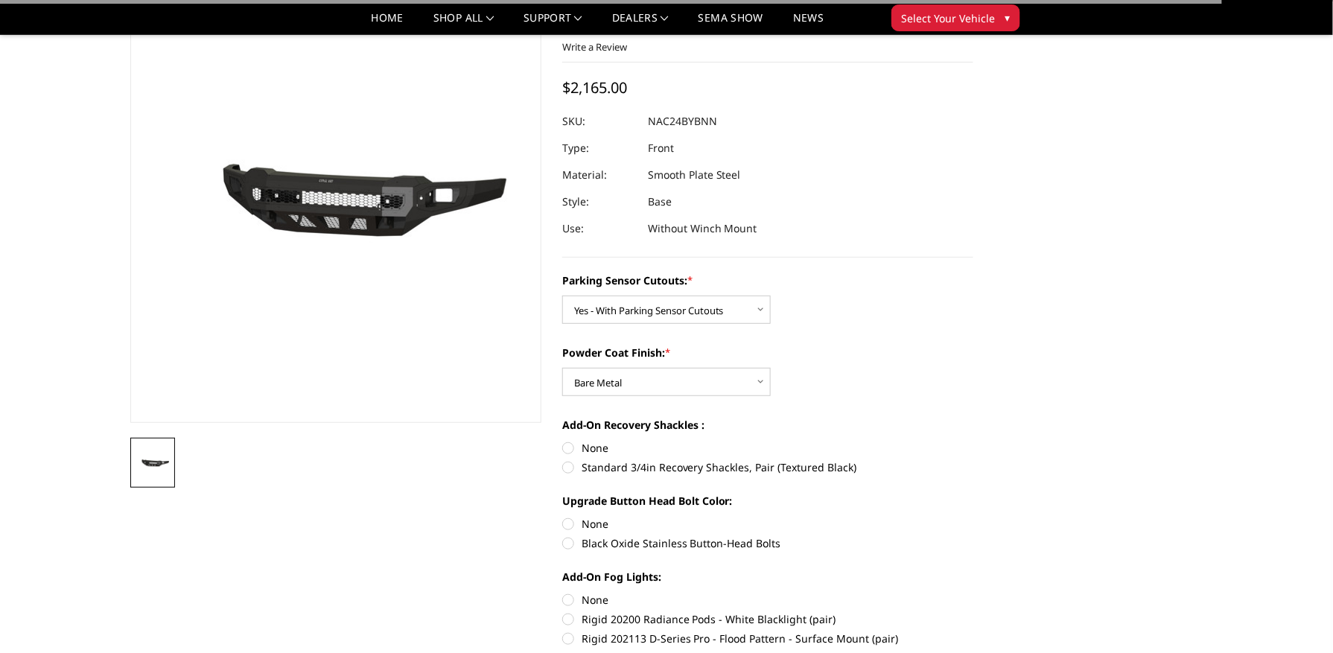
click at [982, 356] on section "[DATE]-[DATE] Chevrolet 2500-3500 - Freedom Series - Base Front Bumper (non-win…" at bounding box center [768, 384] width 432 height 817
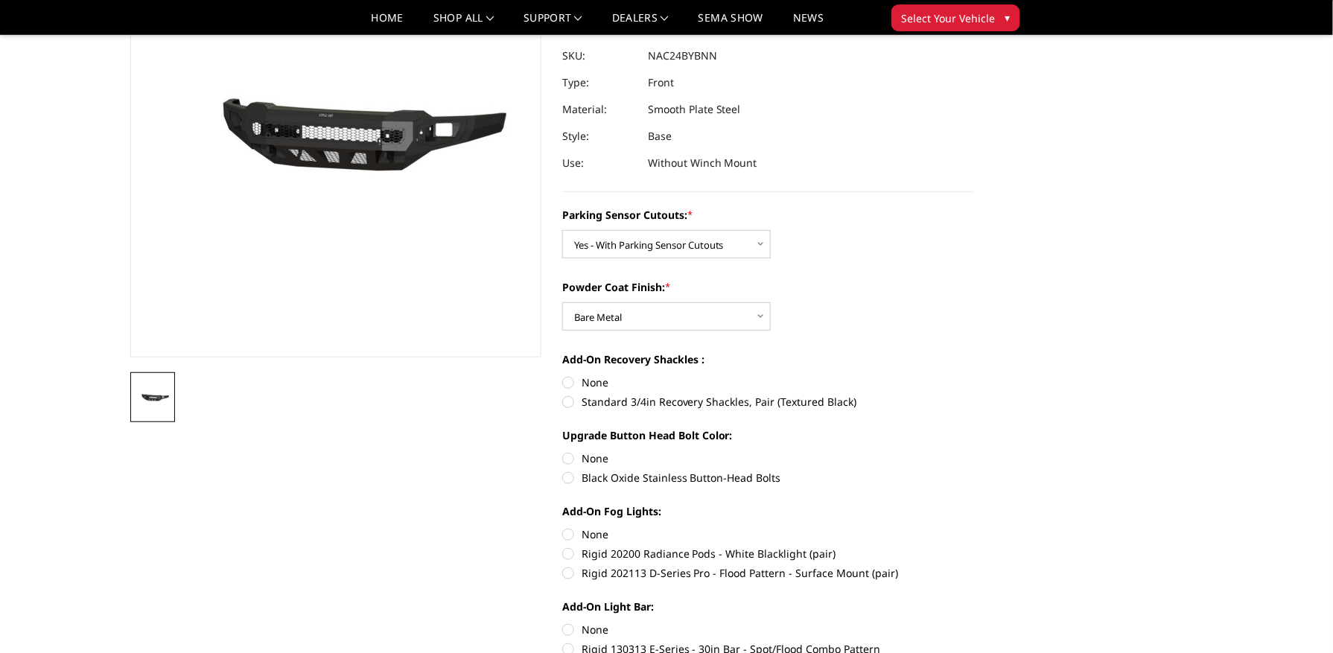
scroll to position [198, 0]
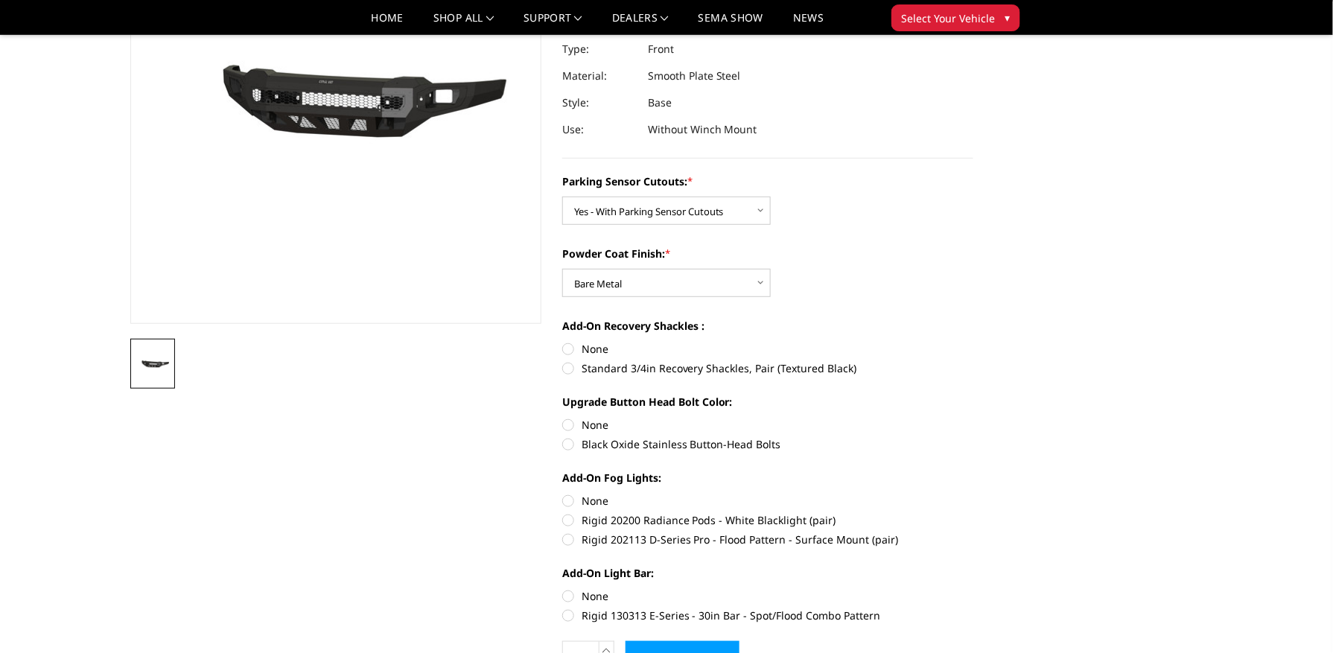
click at [576, 346] on label "None" at bounding box center [767, 349] width 411 height 16
click at [563, 342] on input "None" at bounding box center [562, 341] width 1 height 1
radio input "true"
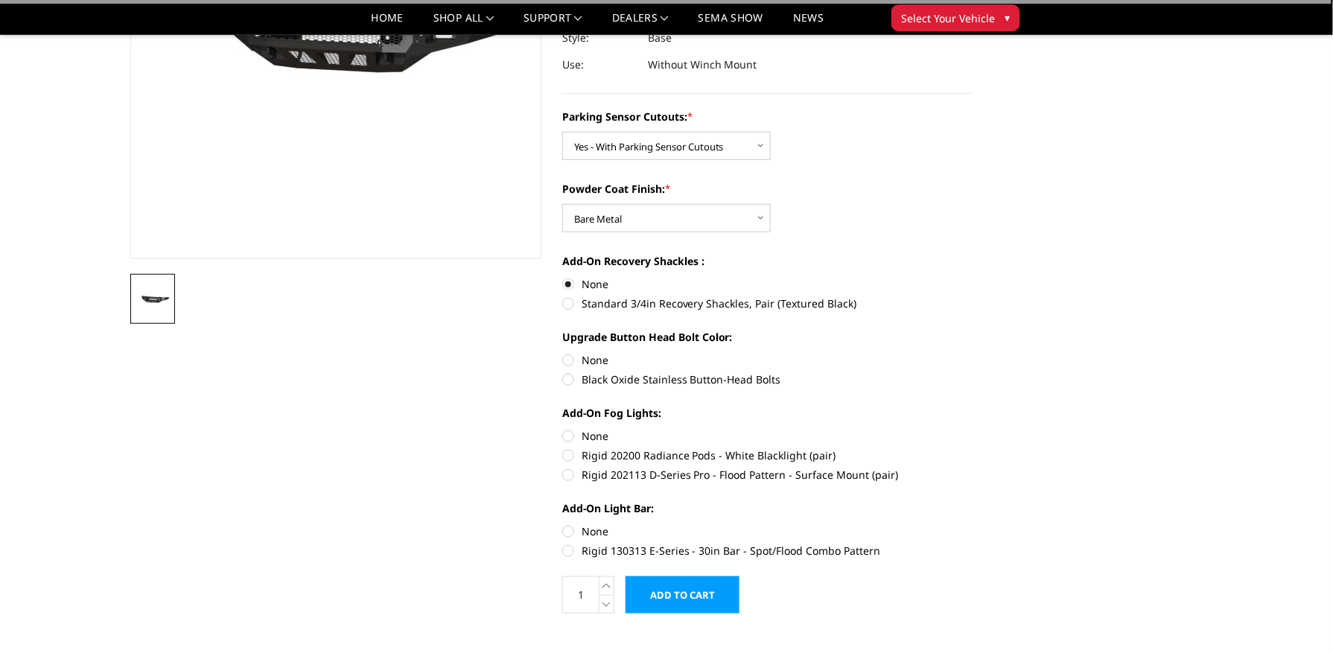
scroll to position [397, 0]
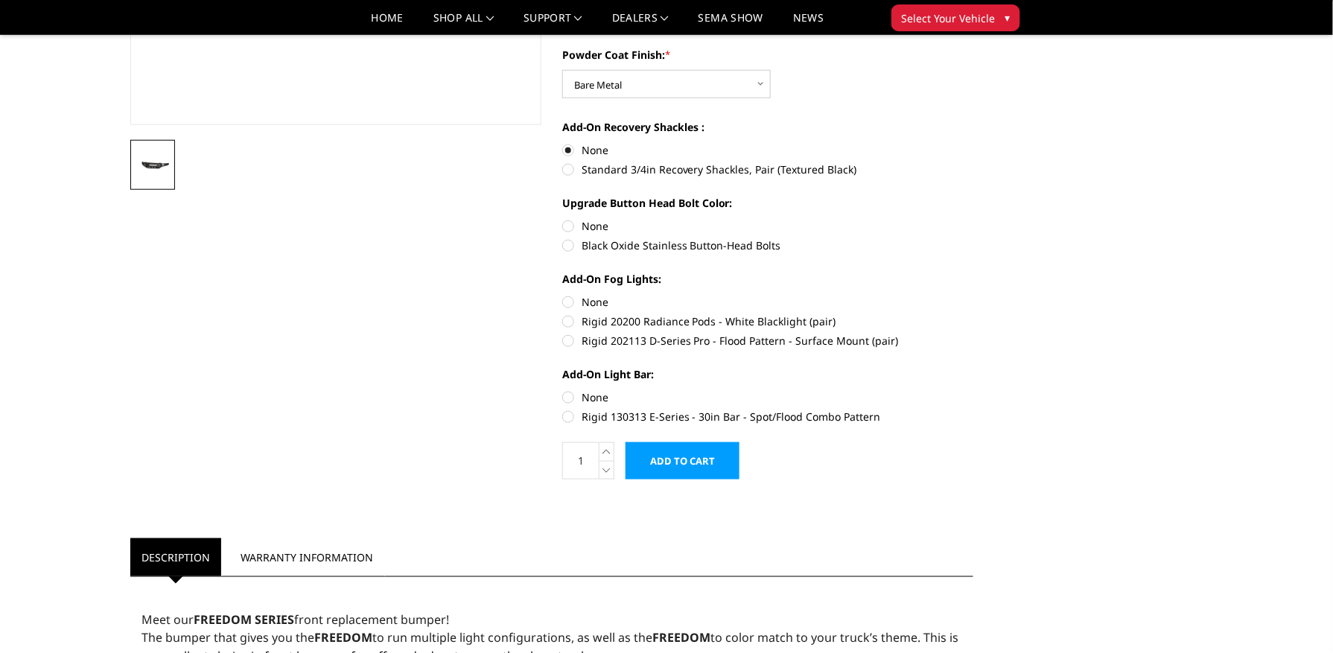
click at [624, 338] on label "Rigid 202113 D-Series Pro - Flood Pattern - Surface Mount (pair)" at bounding box center [767, 341] width 411 height 16
click at [973, 314] on input "Rigid 202113 D-Series Pro - Flood Pattern - Surface Mount (pair)" at bounding box center [973, 314] width 1 height 1
radio input "true"
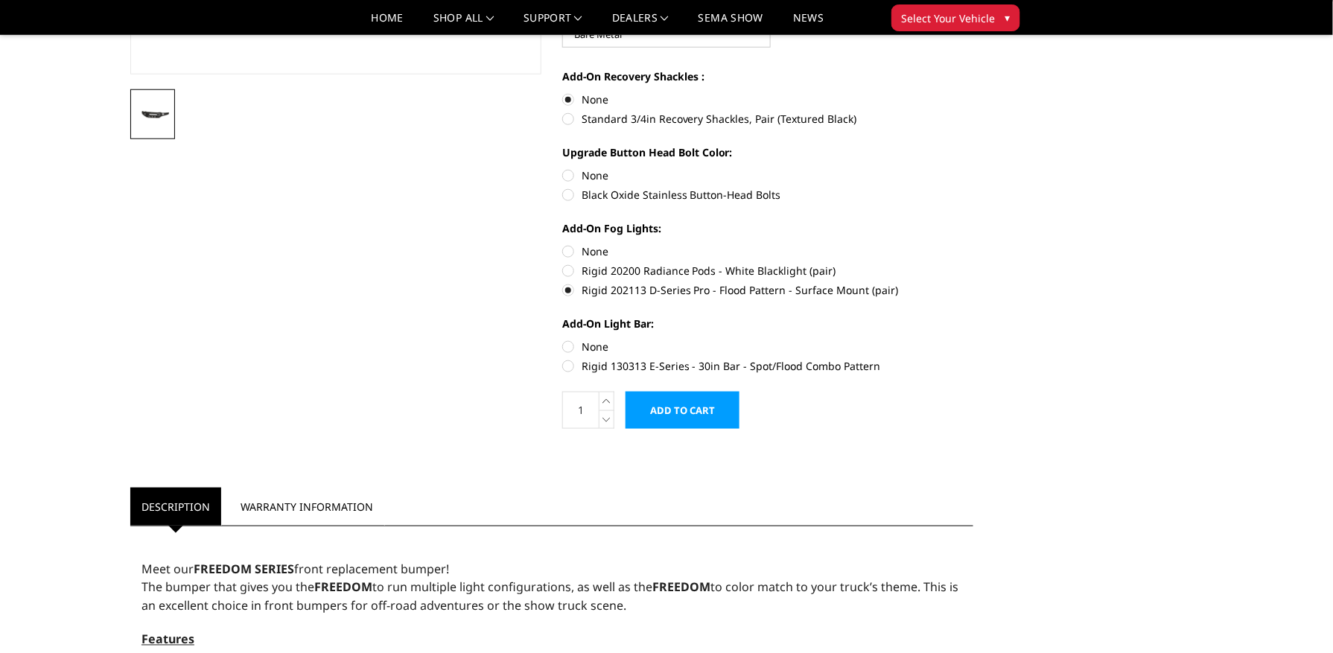
scroll to position [496, 0]
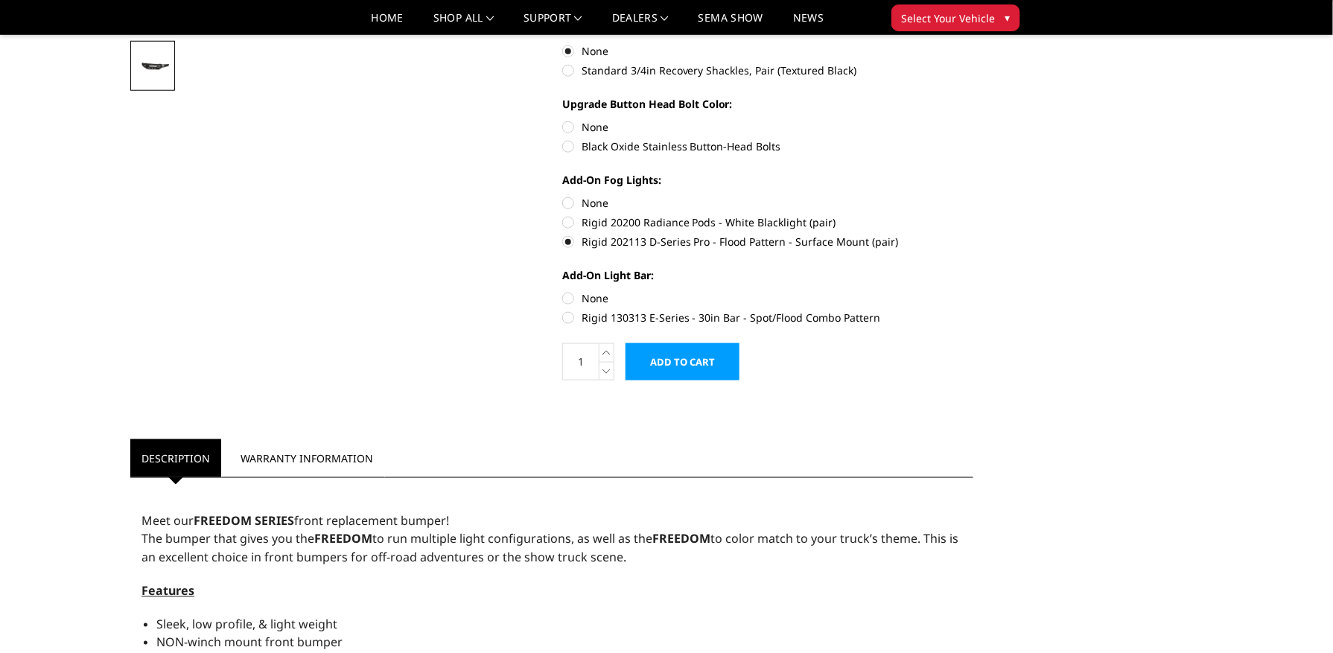
click at [637, 311] on label "Rigid 130313 E-Series - 30in Bar - Spot/Flood Combo Pattern" at bounding box center [767, 318] width 411 height 16
click at [973, 291] on input "Rigid 130313 E-Series - 30in Bar - Spot/Flood Combo Pattern" at bounding box center [973, 290] width 1 height 1
radio input "true"
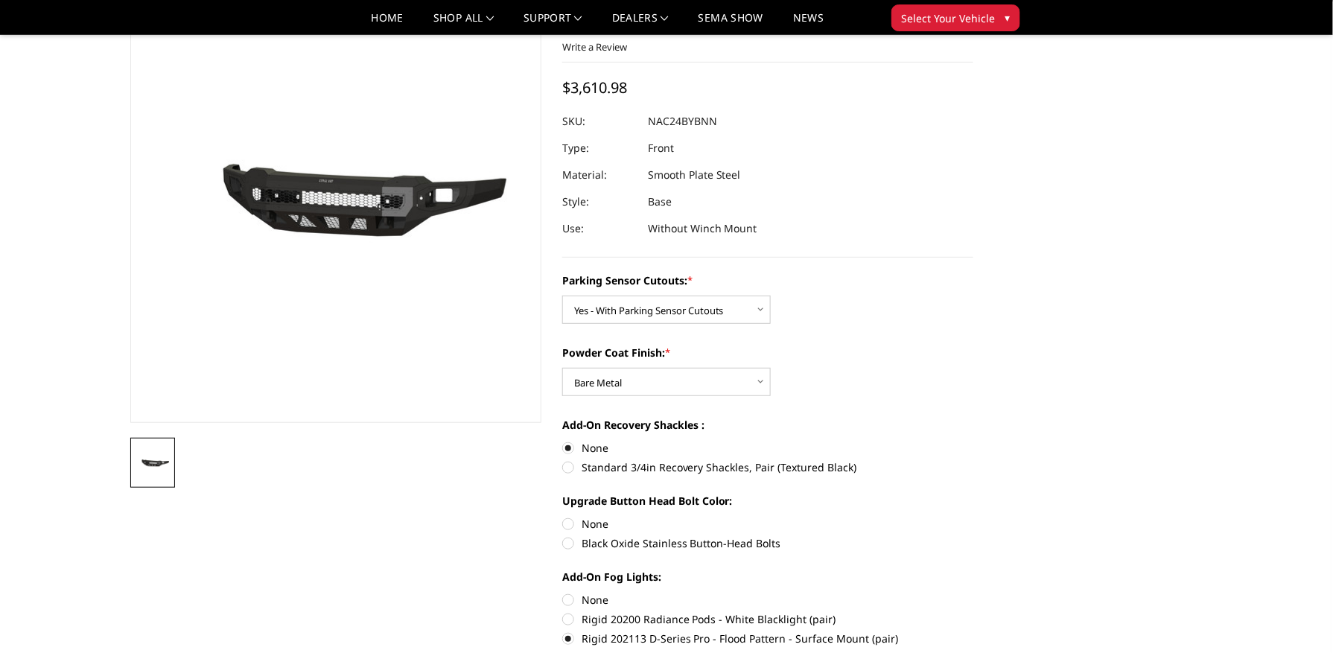
scroll to position [0, 0]
